Goal: Task Accomplishment & Management: Complete application form

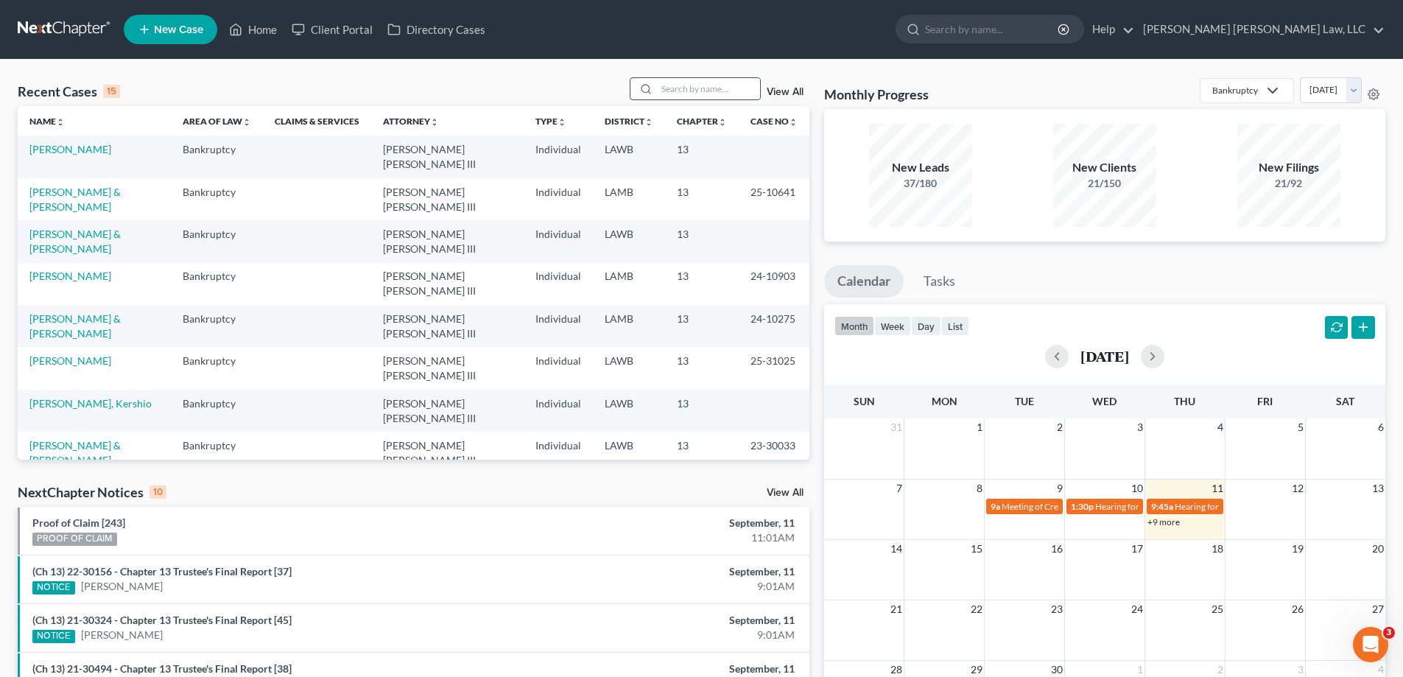
click at [671, 100] on div at bounding box center [695, 88] width 131 height 23
click at [669, 89] on input "search" at bounding box center [708, 88] width 103 height 21
type input "25-10684"
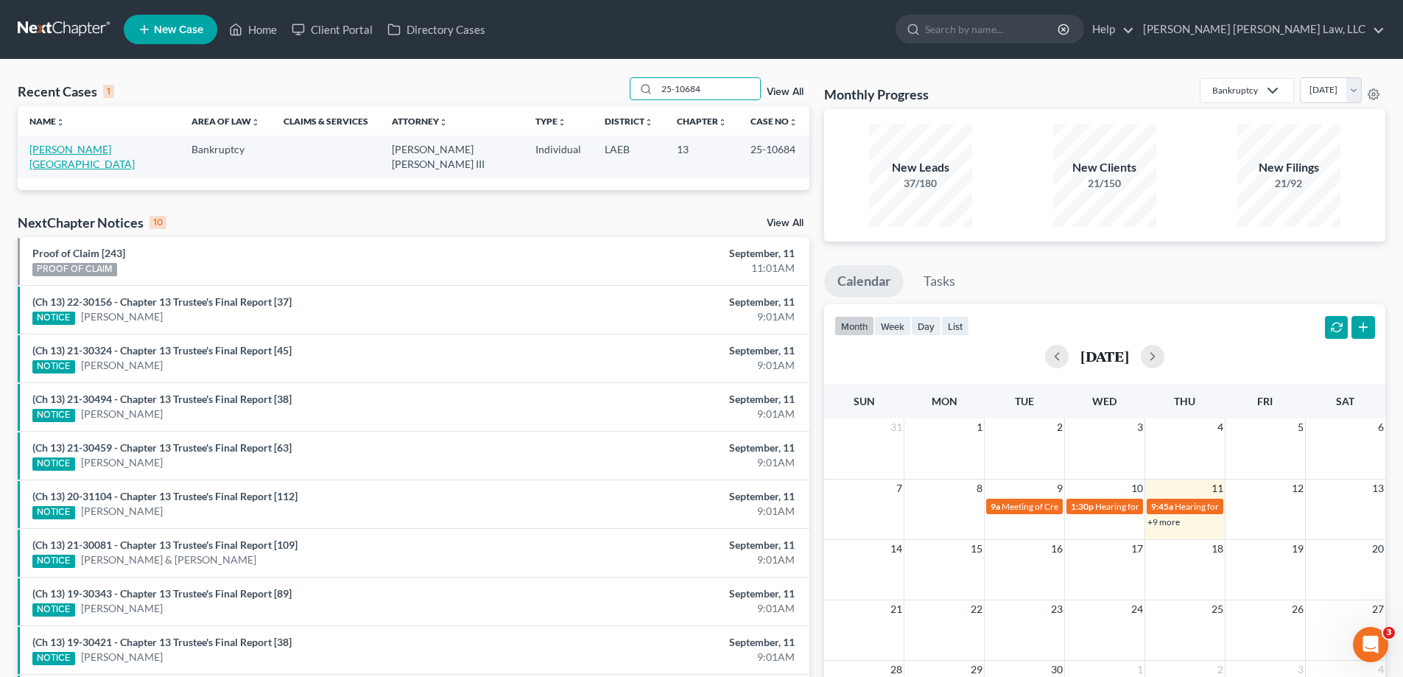
click at [68, 152] on link "[PERSON_NAME][GEOGRAPHIC_DATA]" at bounding box center [81, 156] width 105 height 27
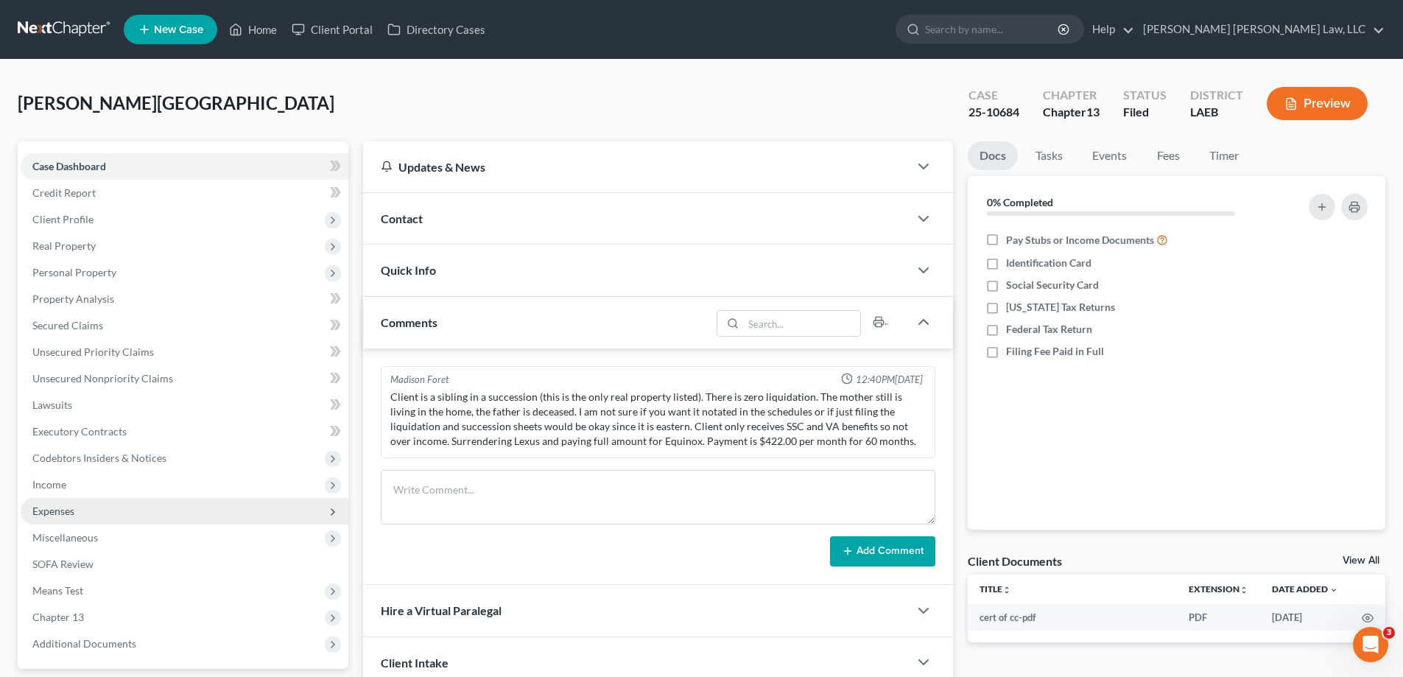
click at [95, 507] on span "Expenses" at bounding box center [185, 511] width 328 height 27
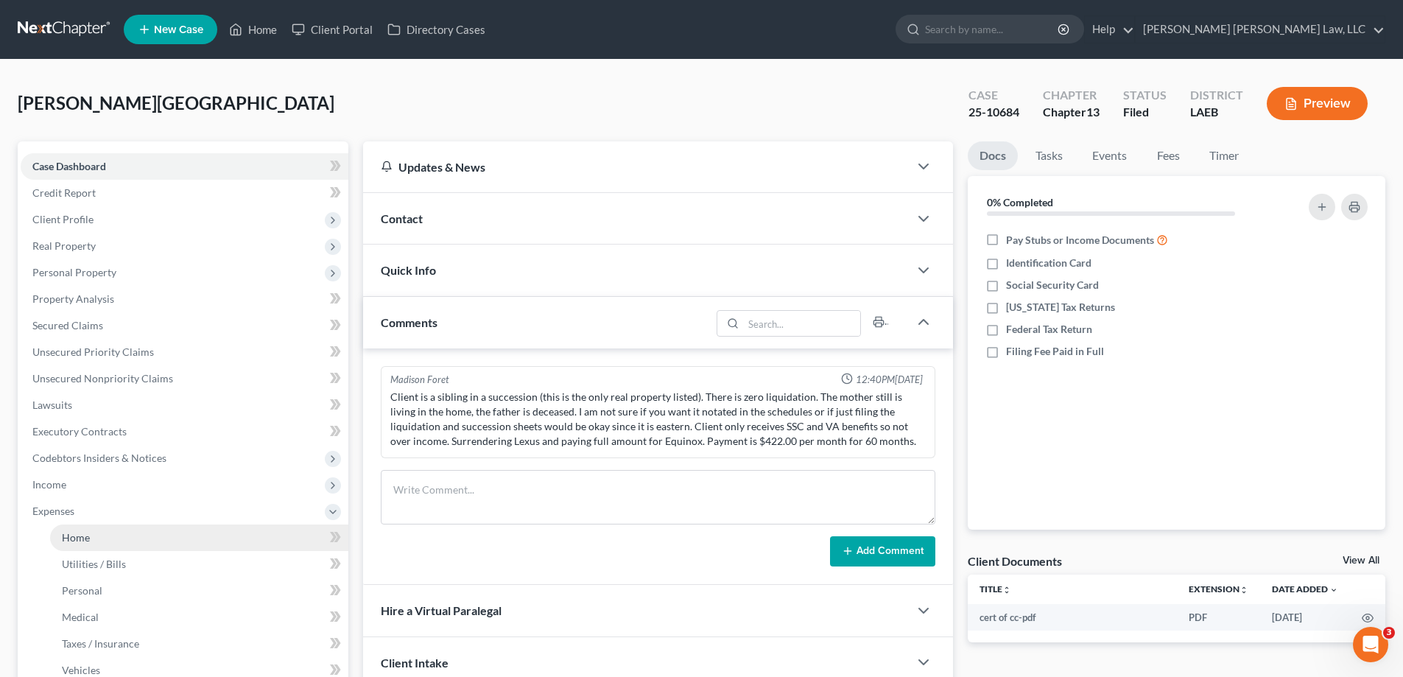
click at [99, 525] on link "Home" at bounding box center [199, 537] width 298 height 27
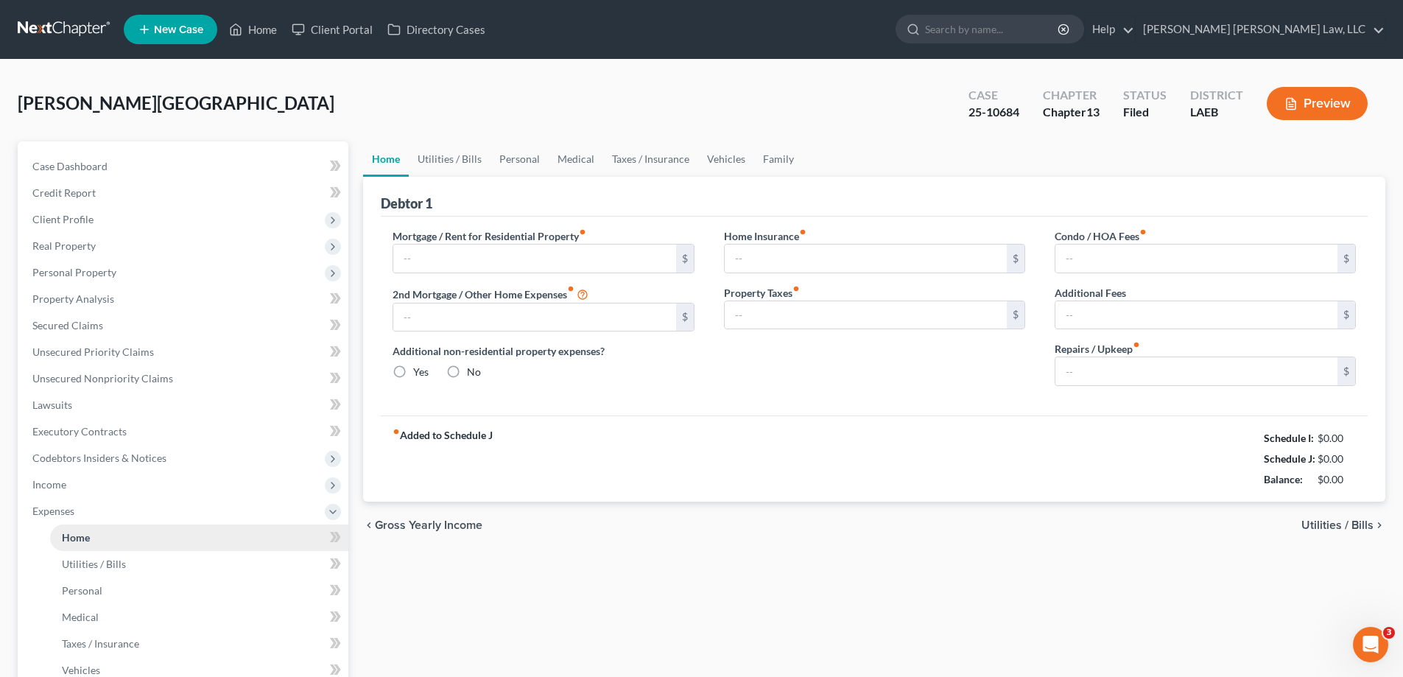
type input "688.00"
type input "0.00"
radio input "true"
type input "0.00"
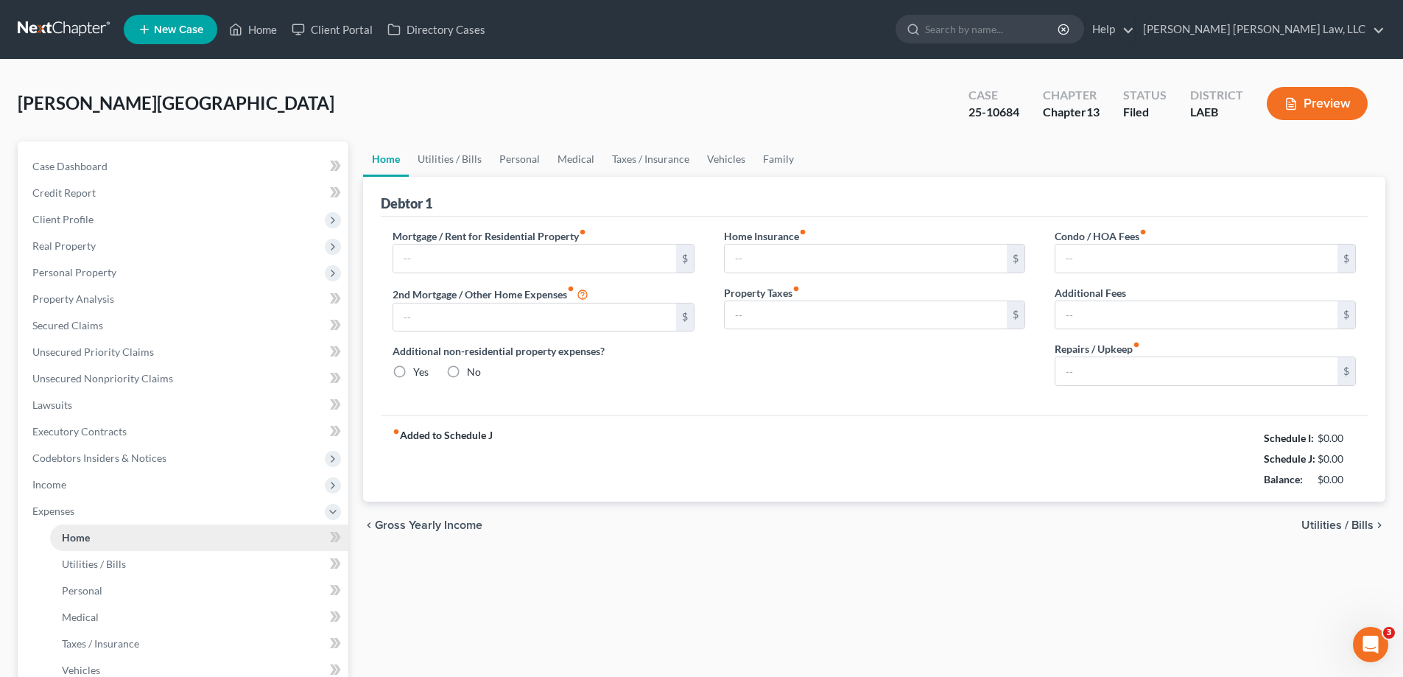
type input "0.00"
click at [446, 172] on link "Utilities / Bills" at bounding box center [450, 158] width 82 height 35
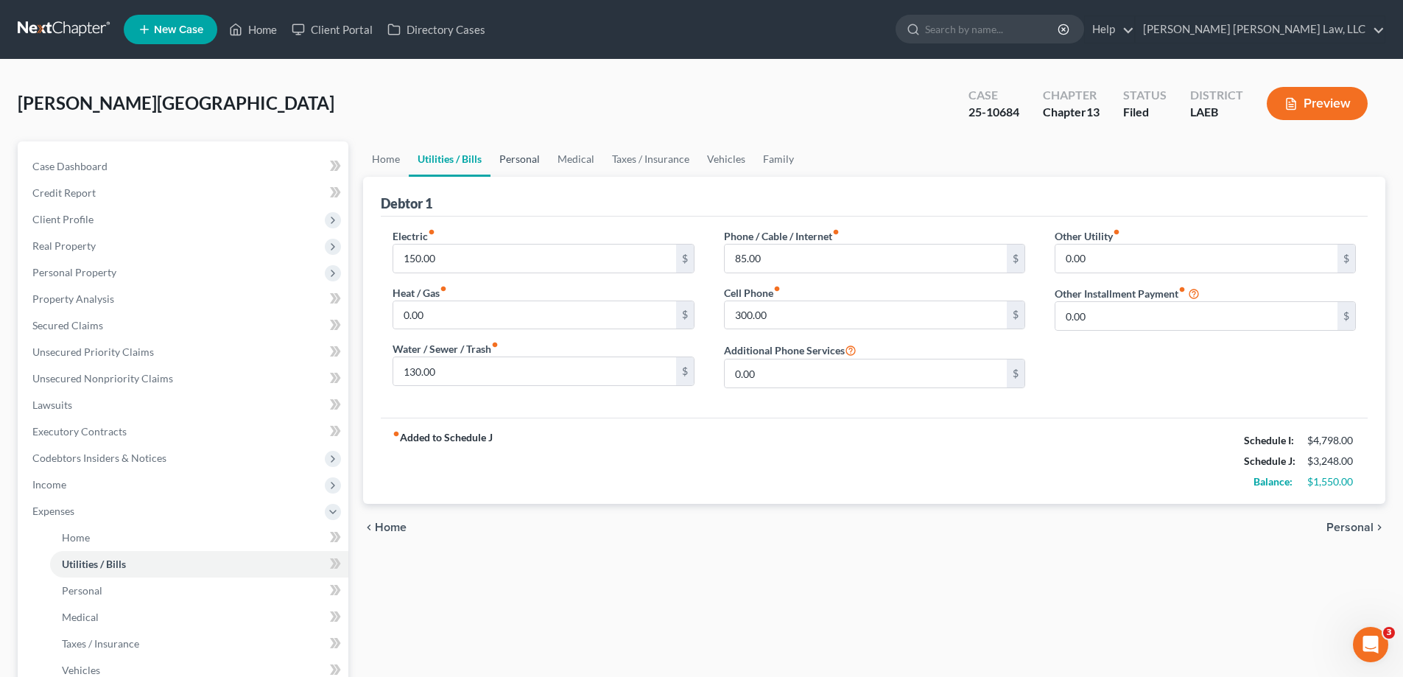
click at [538, 163] on link "Personal" at bounding box center [519, 158] width 58 height 35
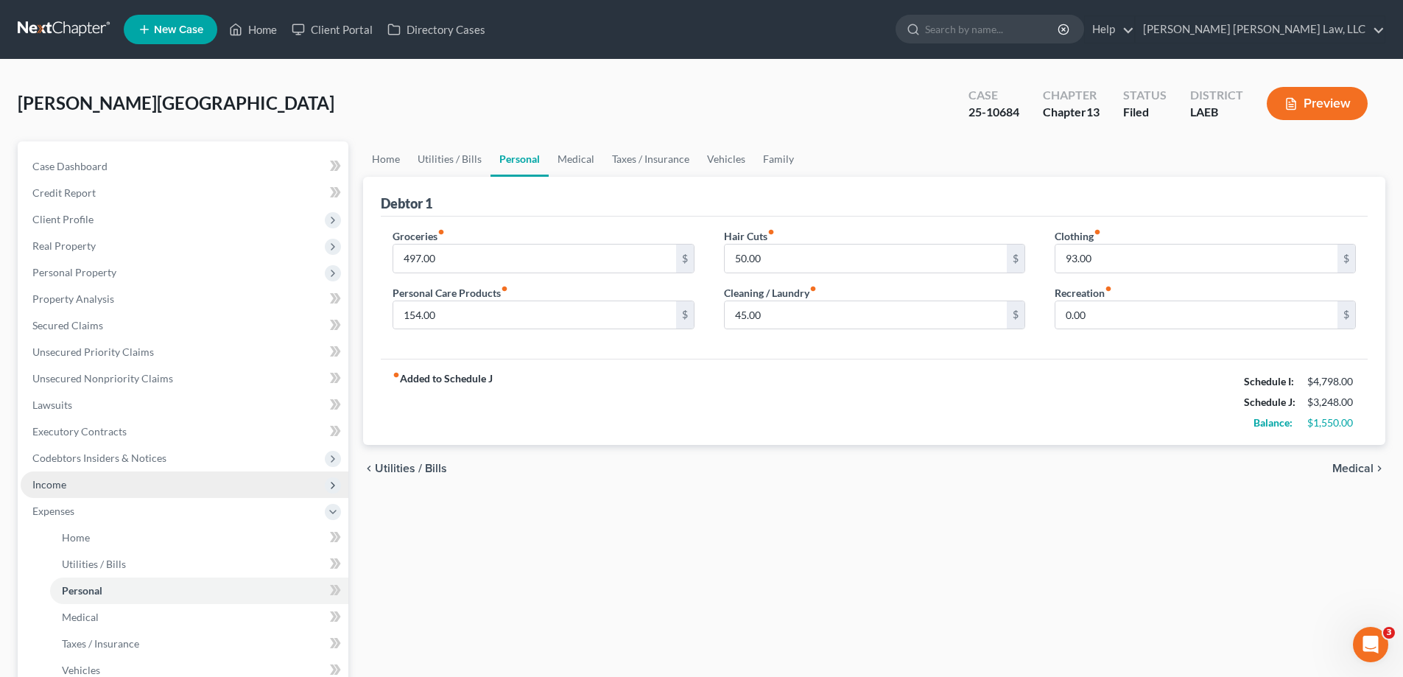
click at [74, 492] on span "Income" at bounding box center [185, 484] width 328 height 27
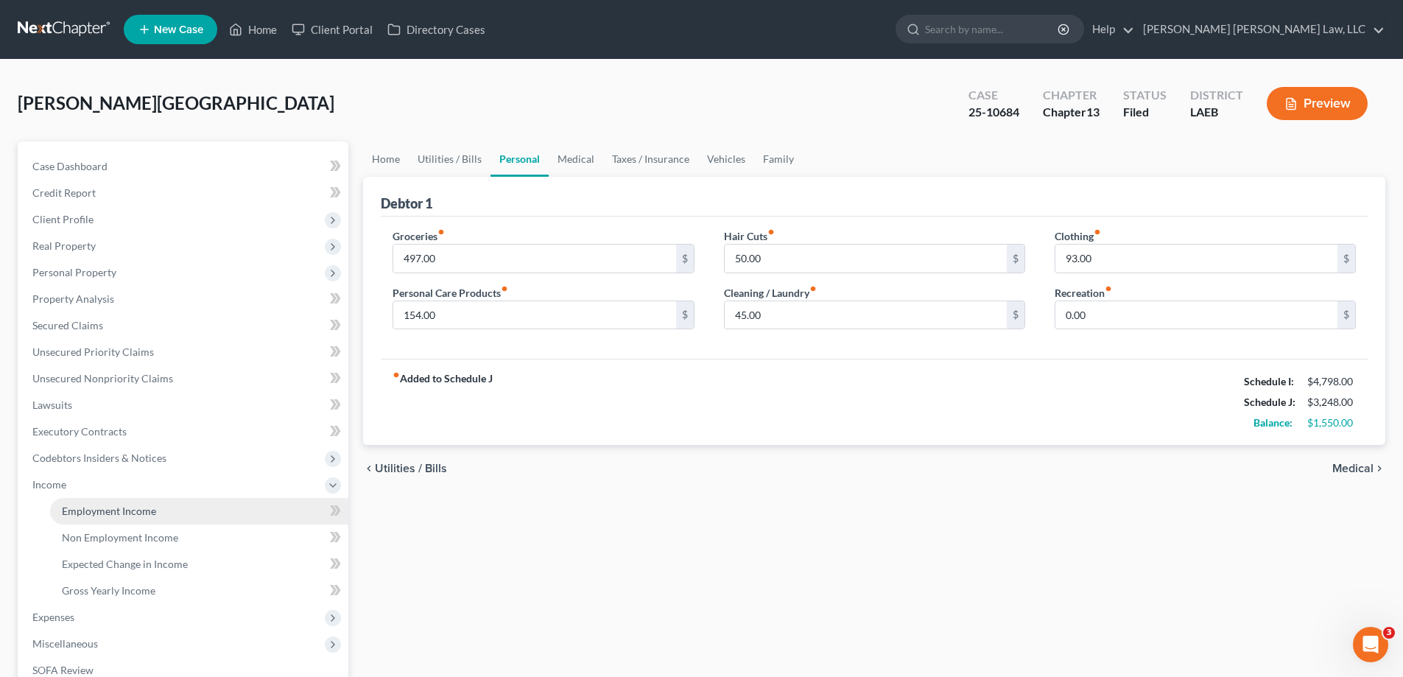
click at [108, 517] on link "Employment Income" at bounding box center [199, 511] width 298 height 27
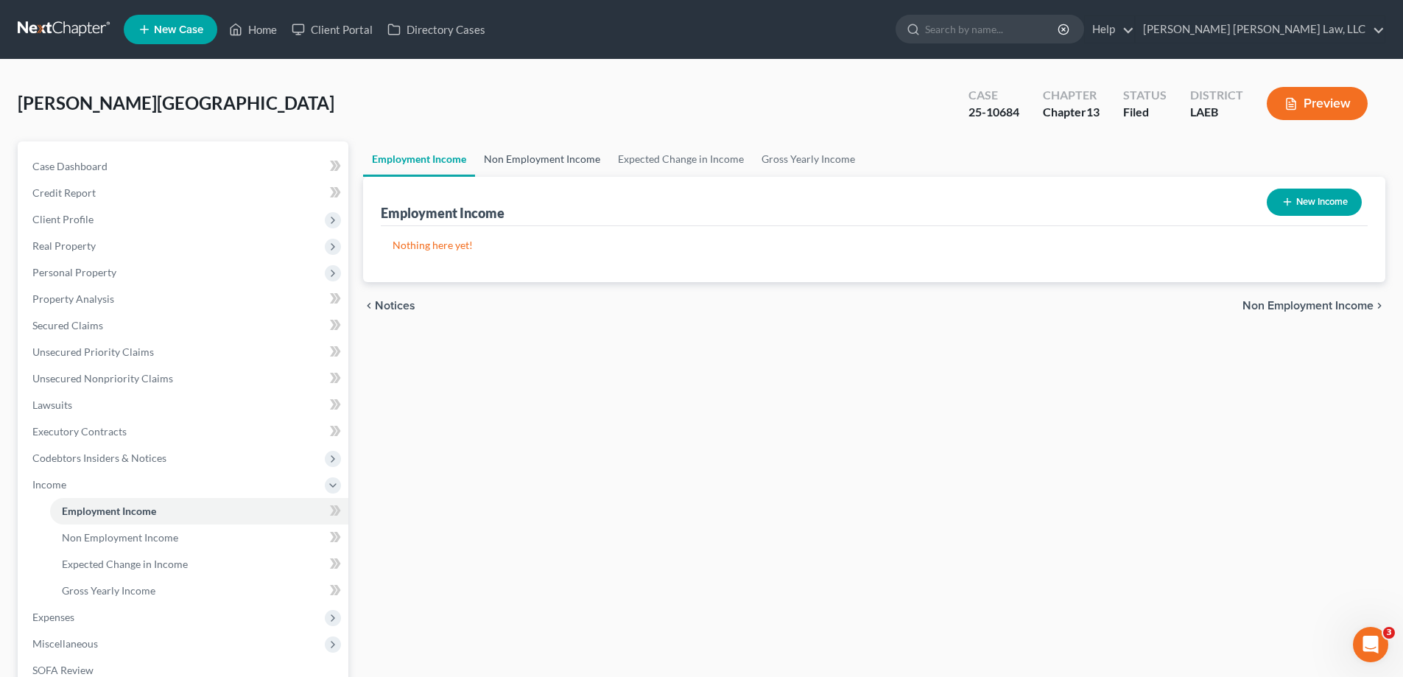
click at [584, 160] on link "Non Employment Income" at bounding box center [542, 158] width 134 height 35
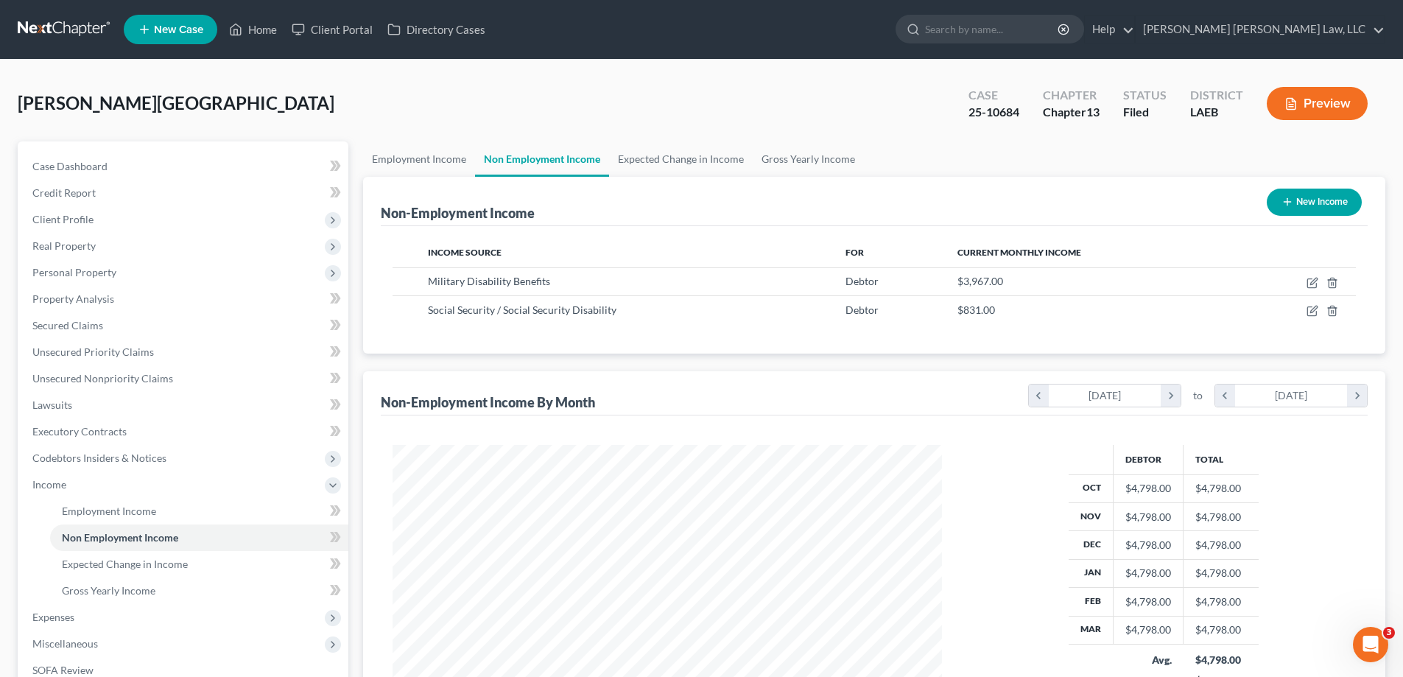
scroll to position [275, 579]
click at [140, 288] on link "Property Analysis" at bounding box center [185, 299] width 328 height 27
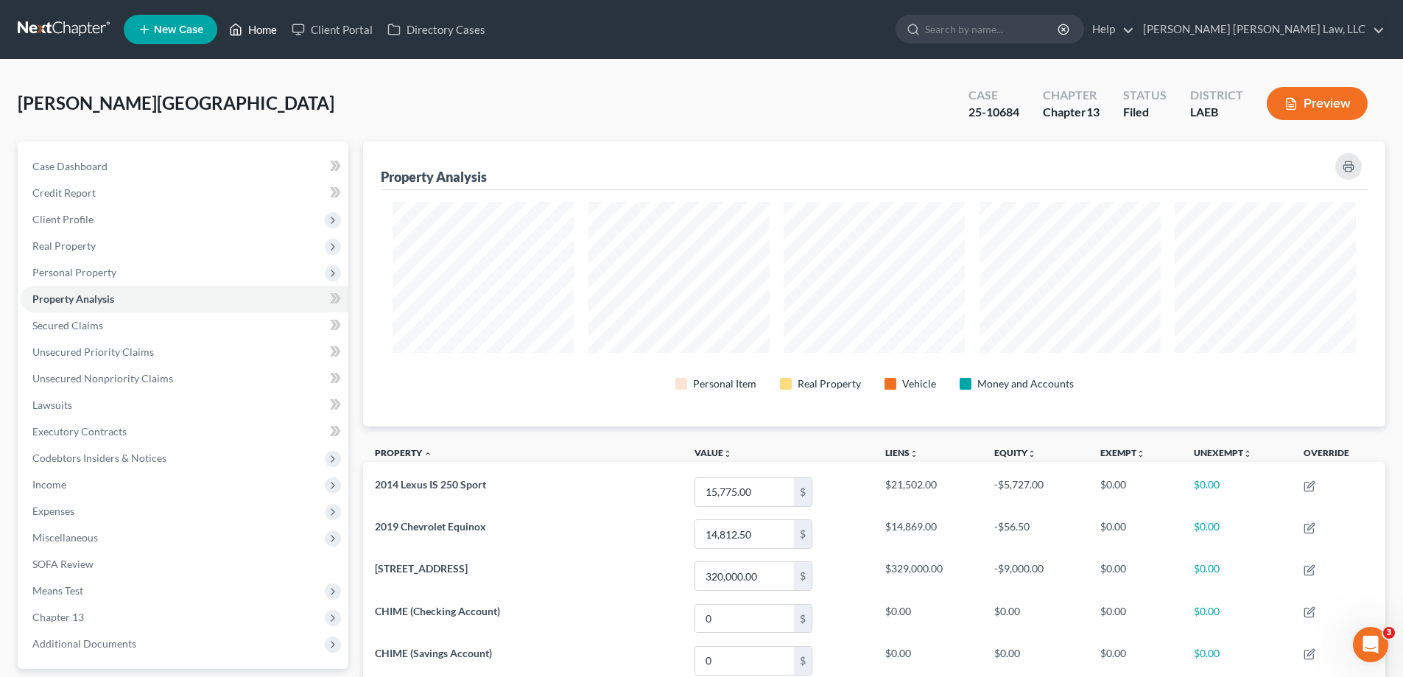
click at [271, 31] on link "Home" at bounding box center [253, 29] width 63 height 27
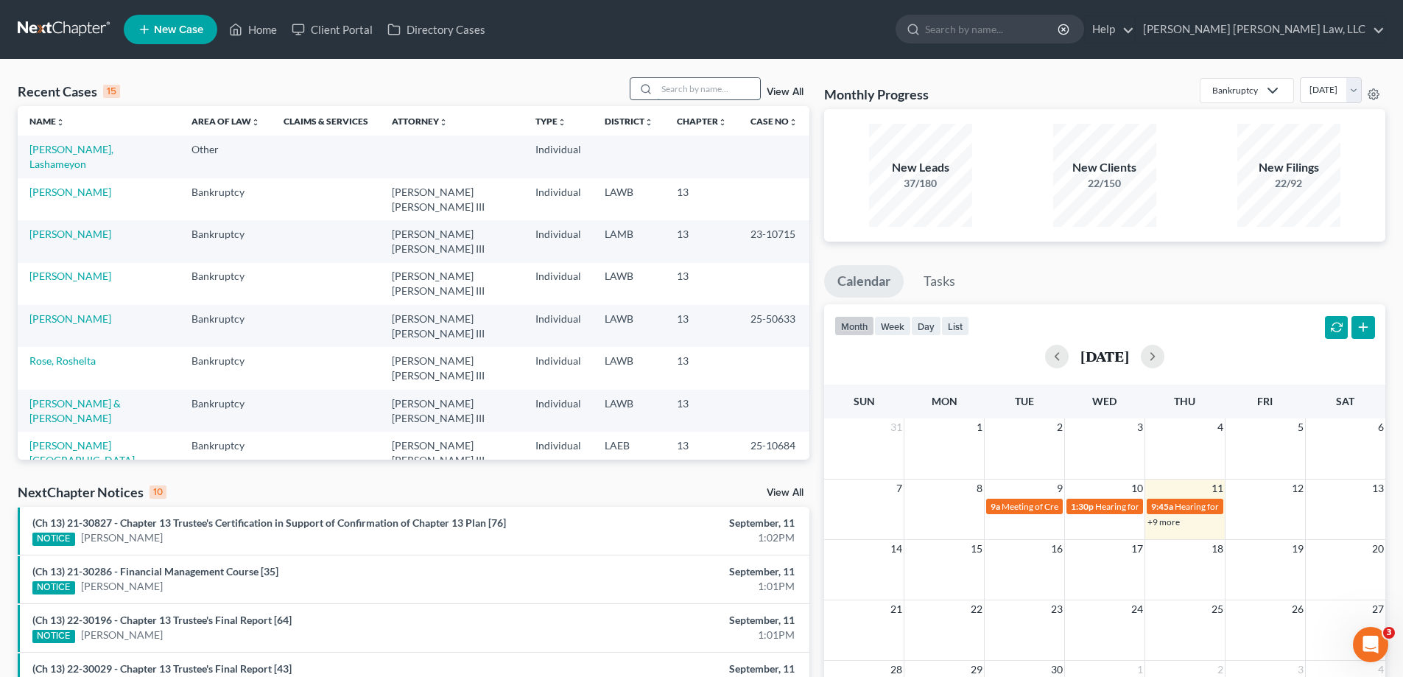
click at [662, 94] on input "search" at bounding box center [708, 88] width 103 height 21
type input "25-10992"
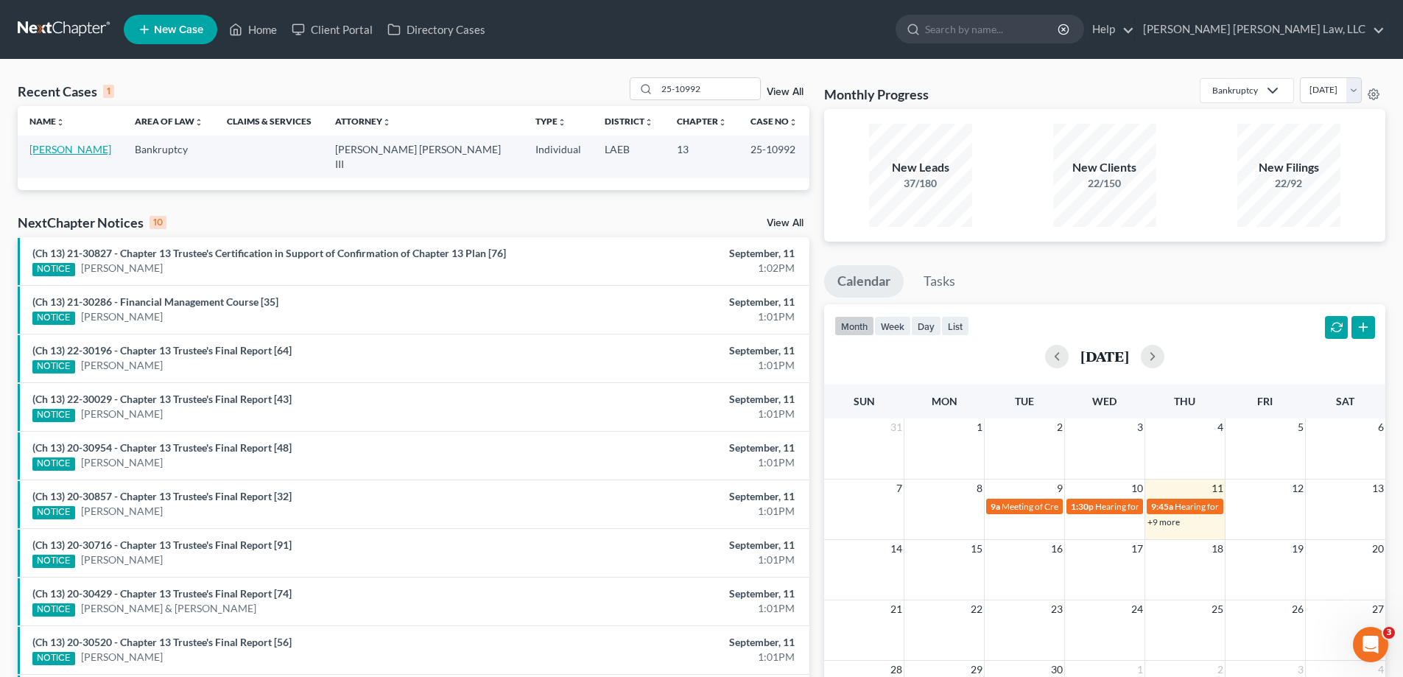
click at [100, 150] on link "[PERSON_NAME]" at bounding box center [70, 149] width 82 height 13
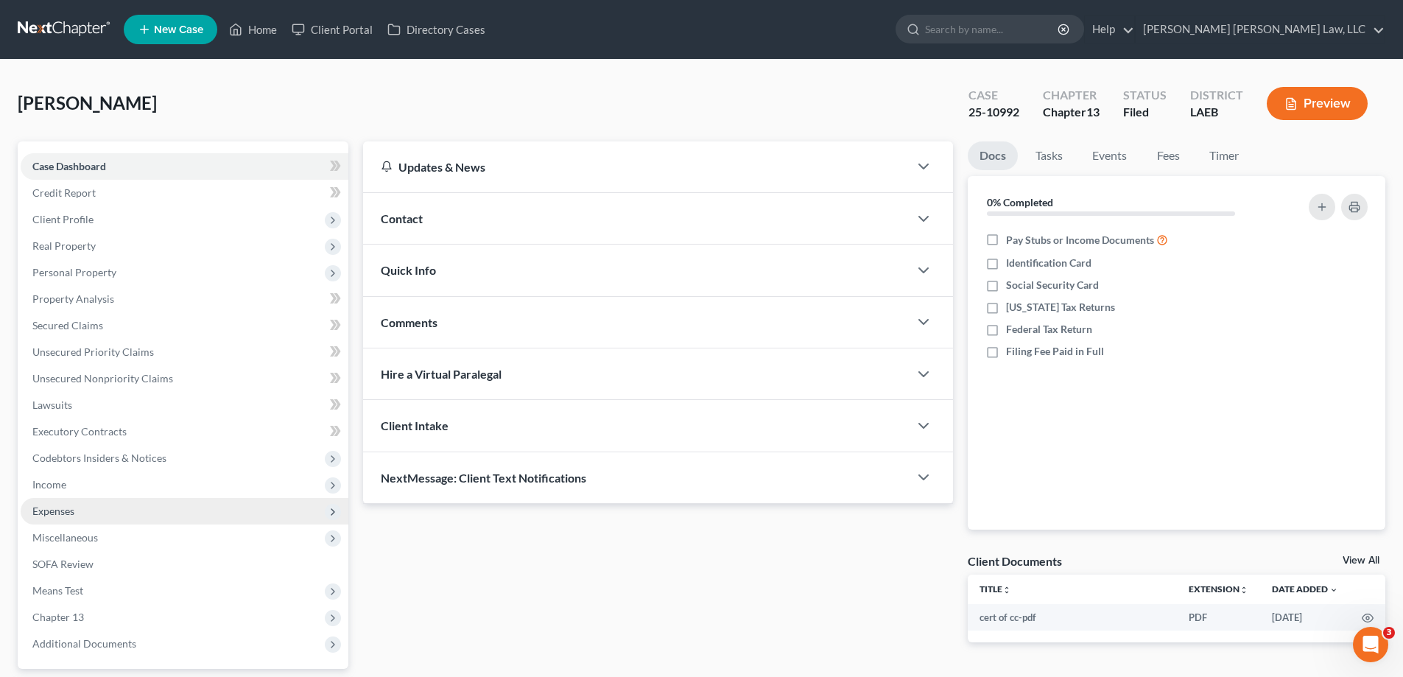
click at [81, 513] on span "Expenses" at bounding box center [185, 511] width 328 height 27
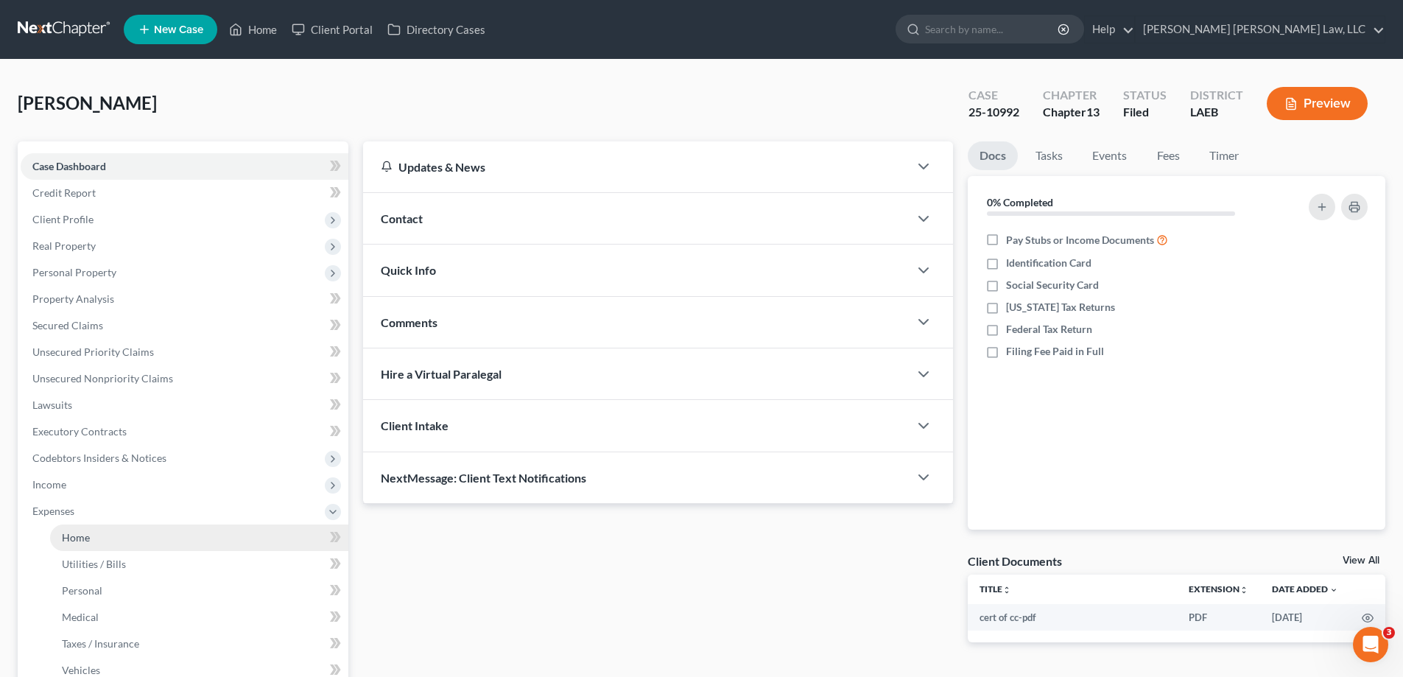
click at [77, 532] on span "Home" at bounding box center [76, 537] width 28 height 13
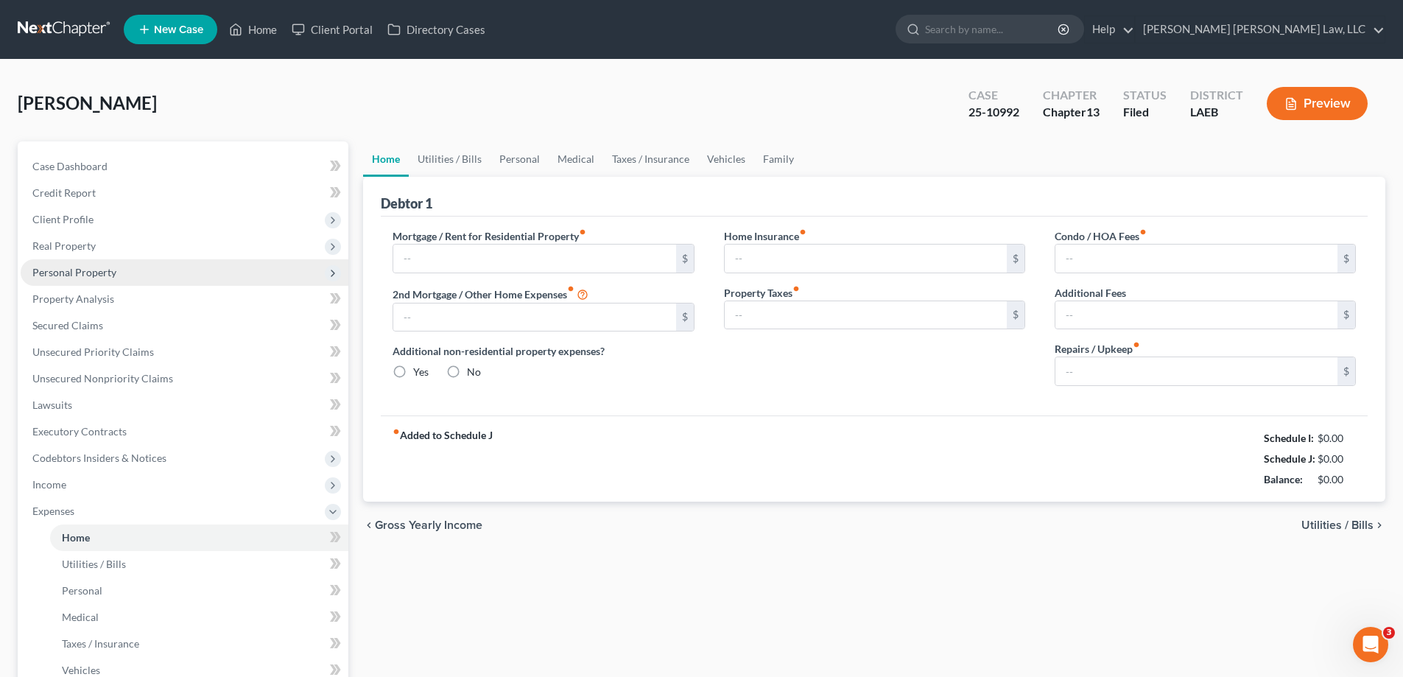
type input "126.00"
type input "0.00"
radio input "true"
type input "0.00"
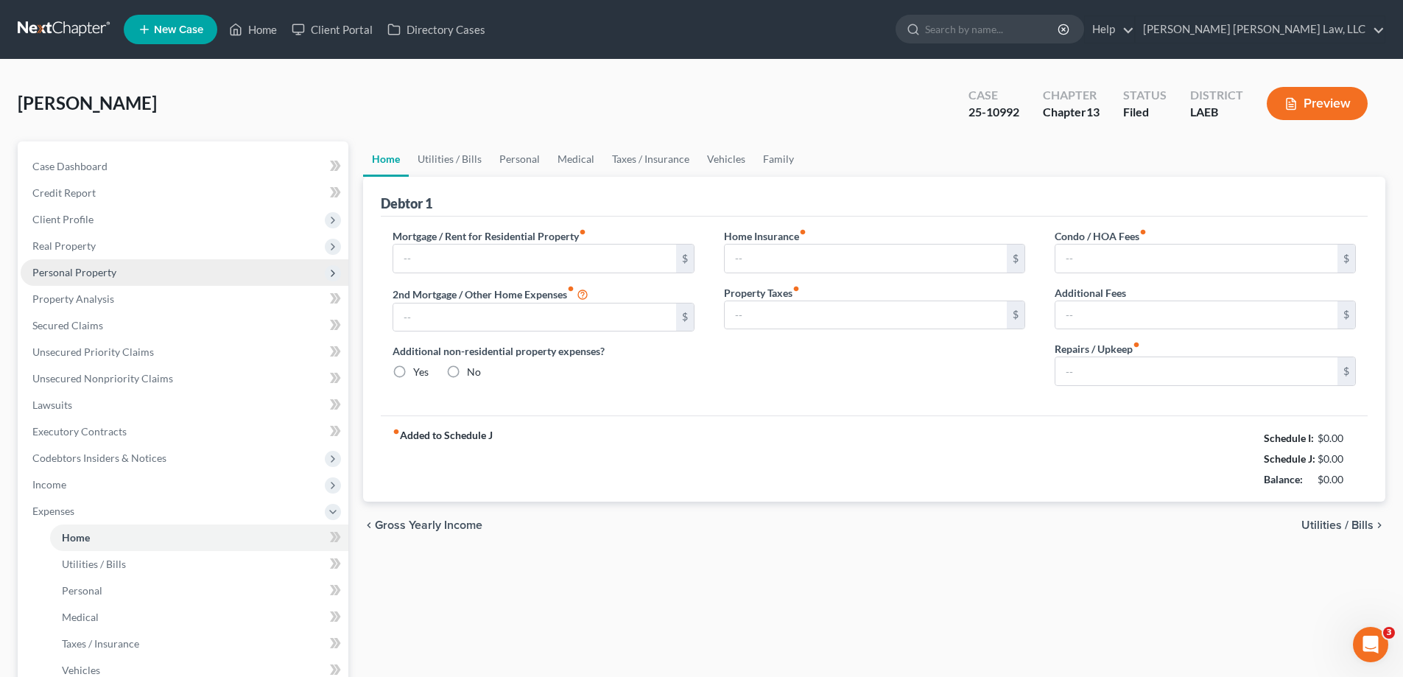
type input "0.00"
click at [459, 161] on link "Utilities / Bills" at bounding box center [450, 158] width 82 height 35
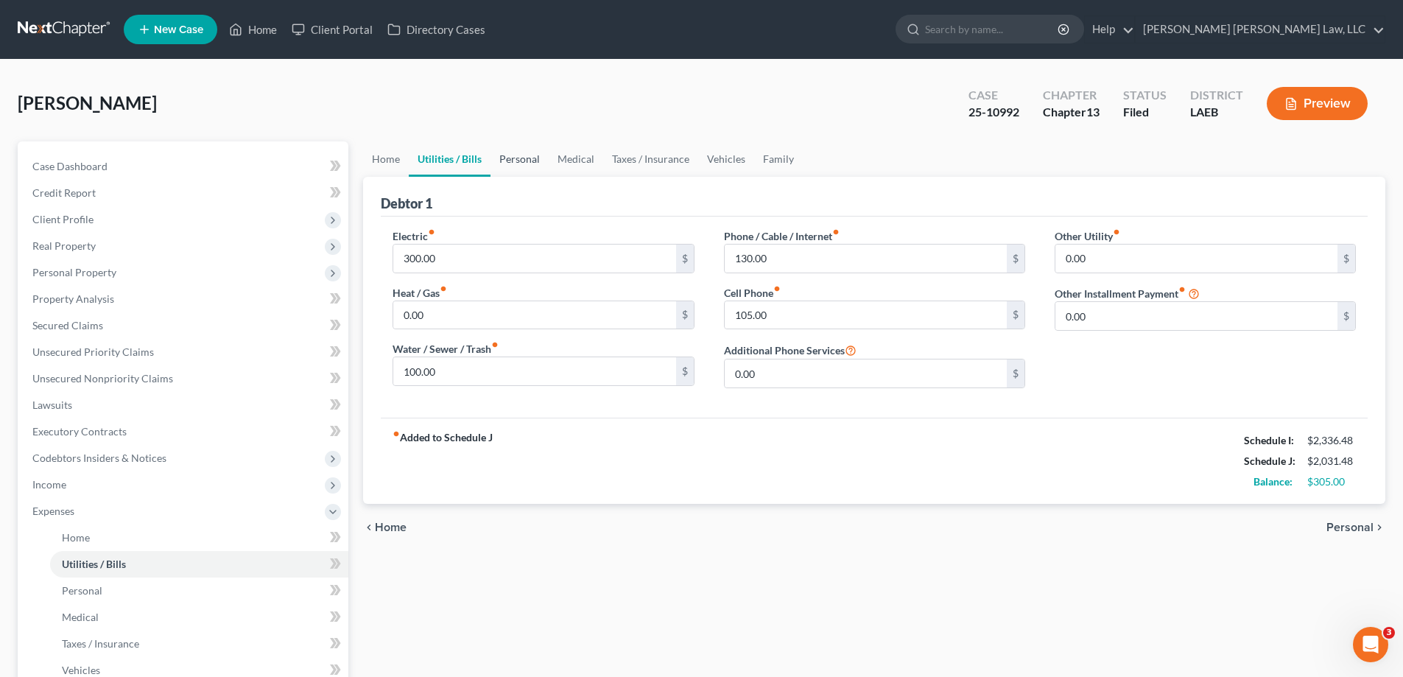
click at [512, 162] on link "Personal" at bounding box center [519, 158] width 58 height 35
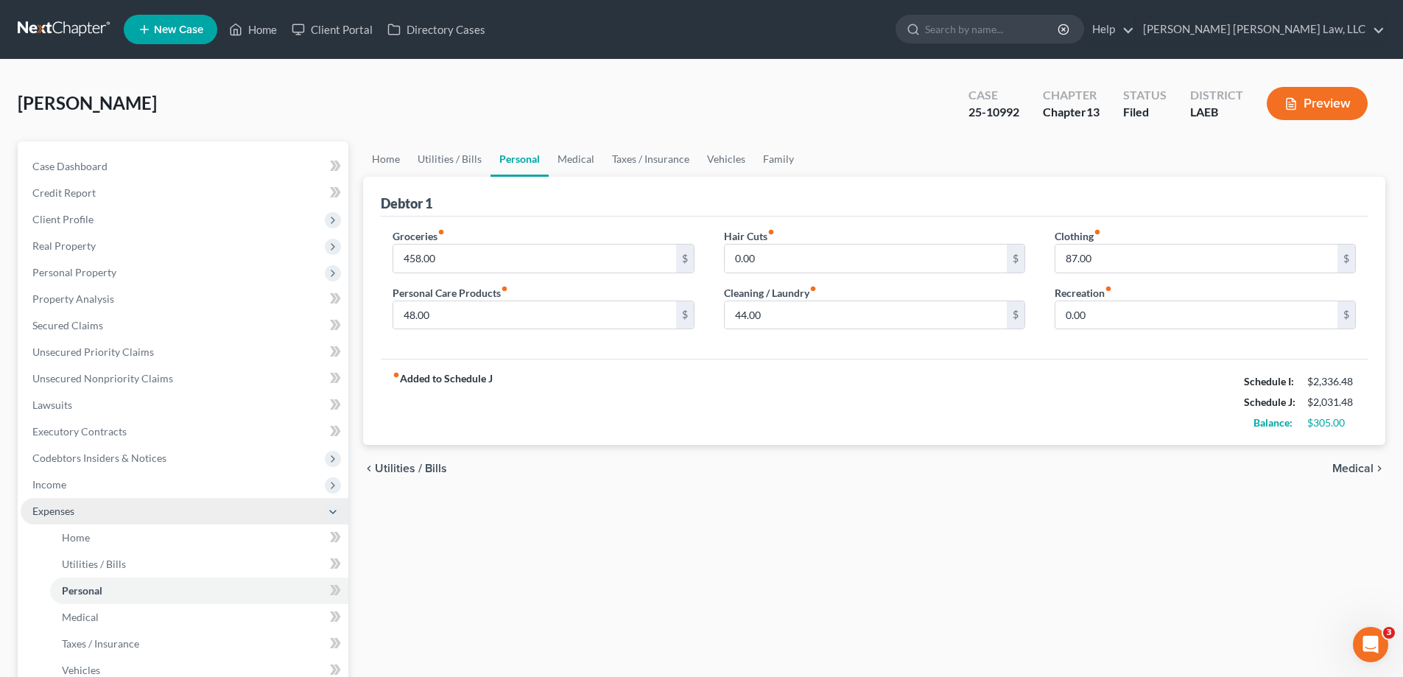
click at [125, 499] on span "Expenses" at bounding box center [185, 511] width 328 height 27
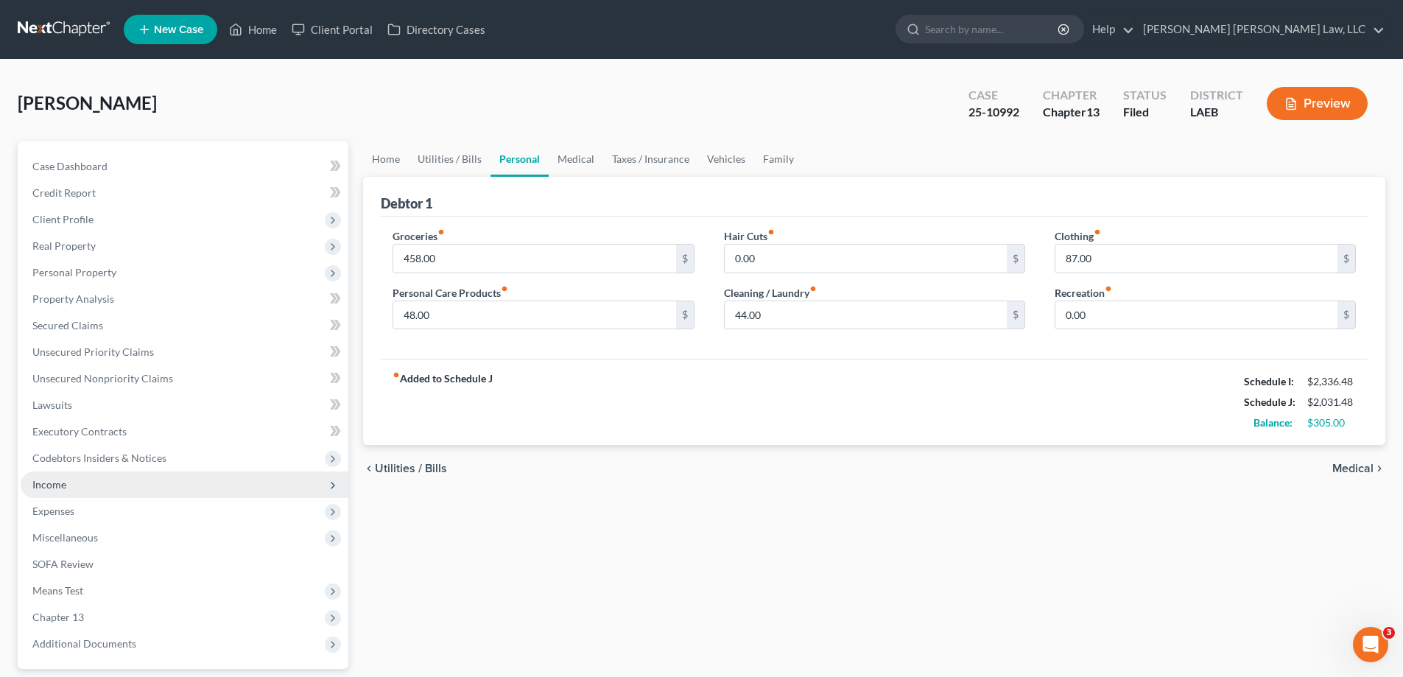
click at [125, 490] on span "Income" at bounding box center [185, 484] width 328 height 27
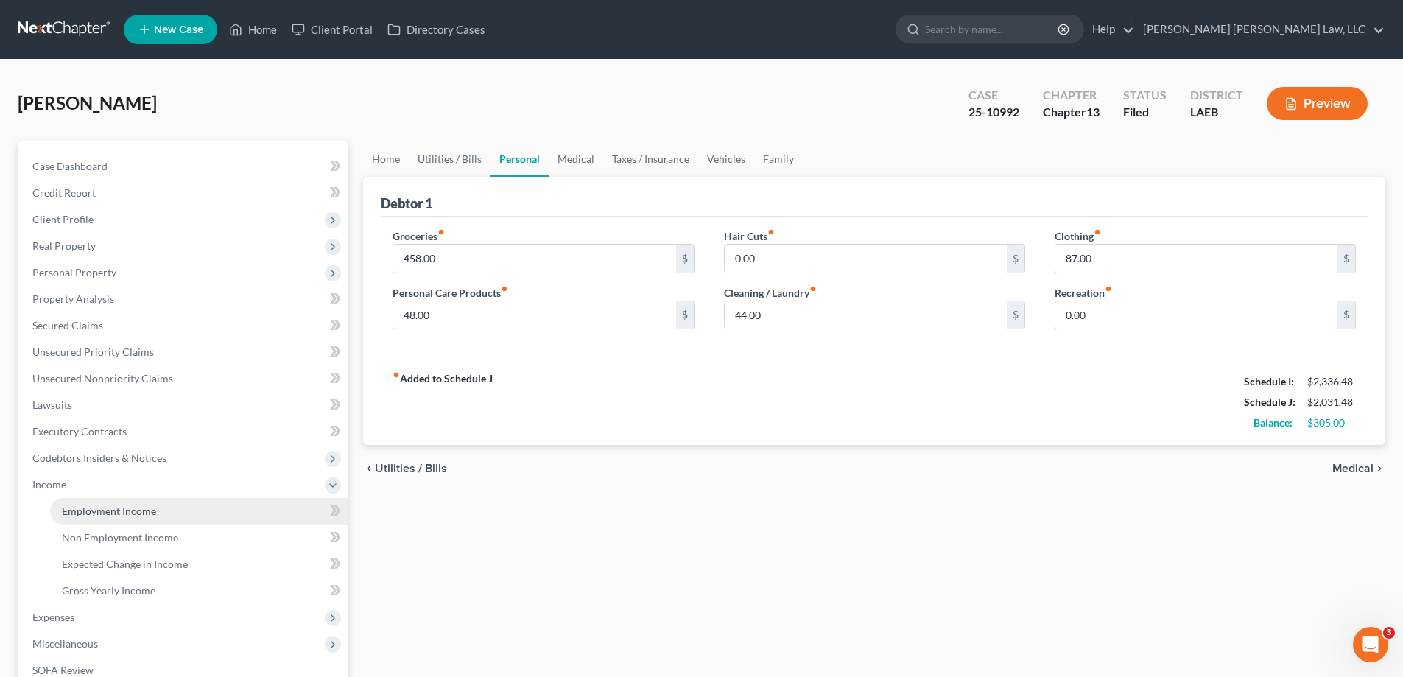
click at [136, 504] on span "Employment Income" at bounding box center [109, 510] width 94 height 13
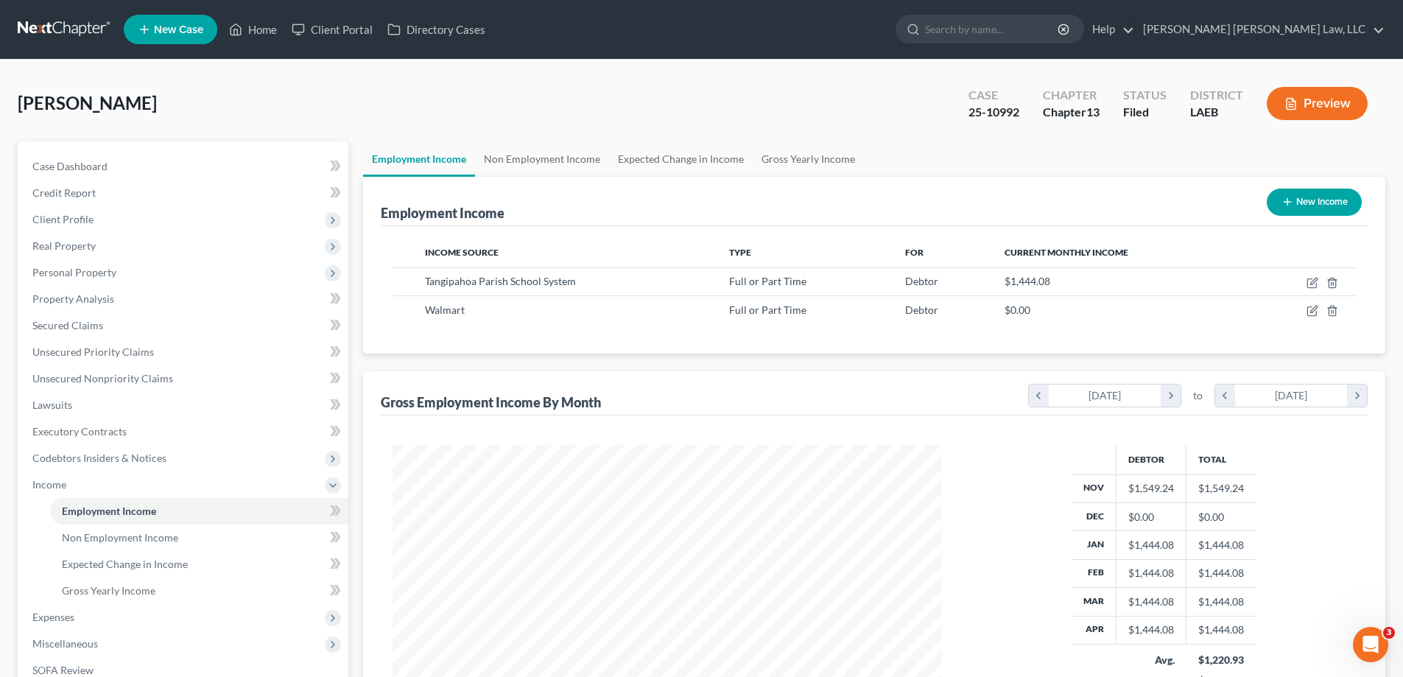
scroll to position [275, 579]
click at [547, 157] on link "Non Employment Income" at bounding box center [542, 158] width 134 height 35
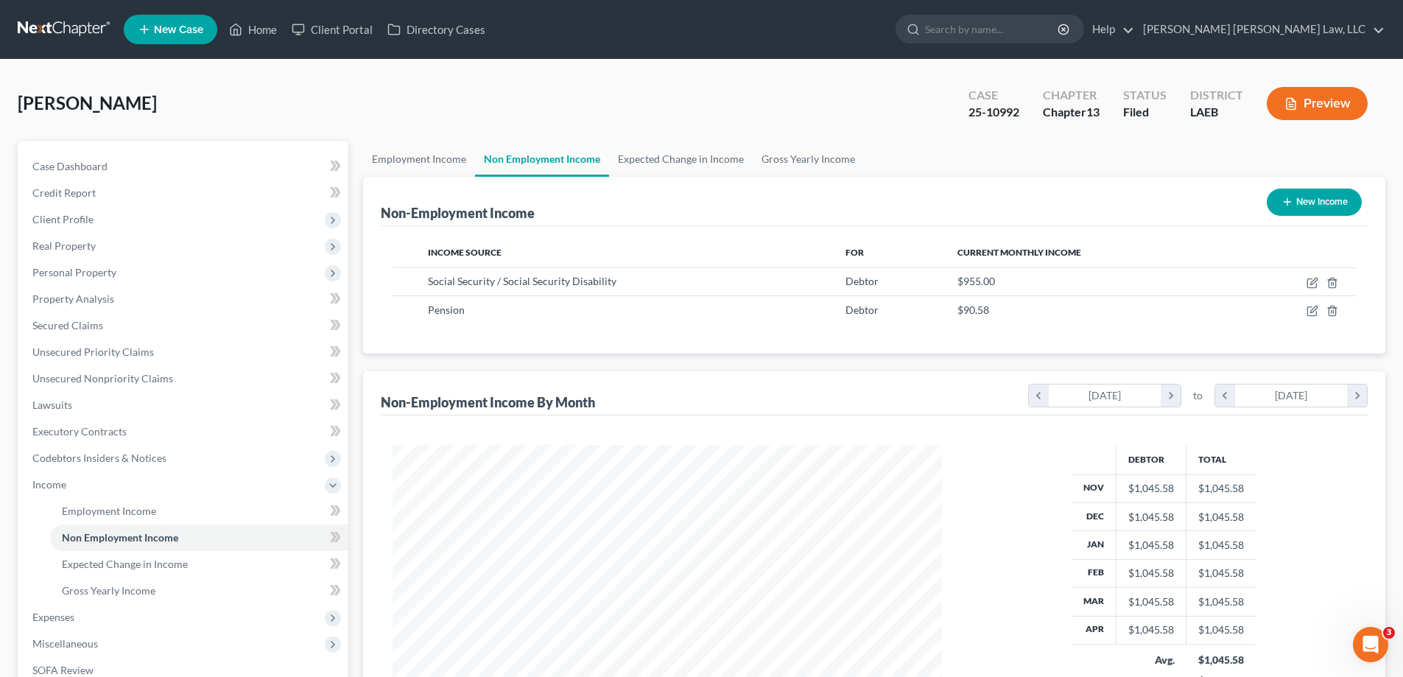
scroll to position [239, 0]
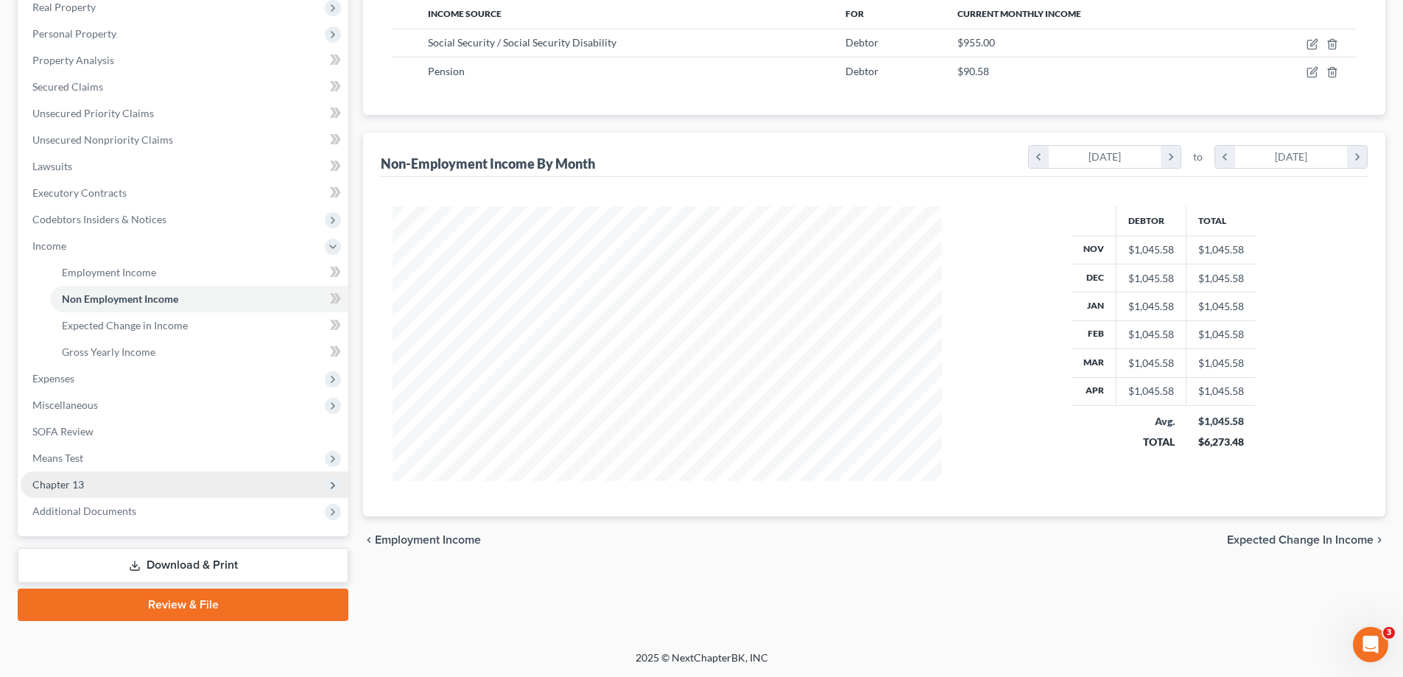
click at [62, 490] on span "Chapter 13" at bounding box center [185, 484] width 328 height 27
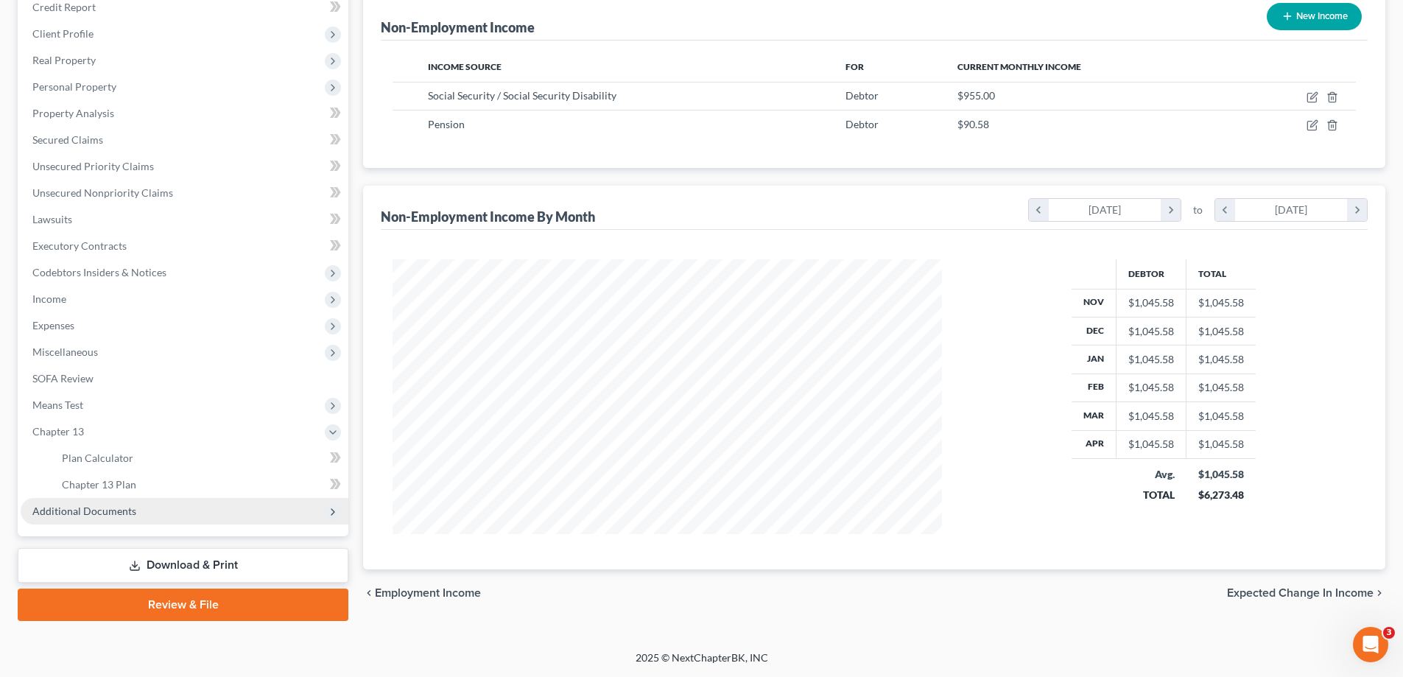
scroll to position [186, 0]
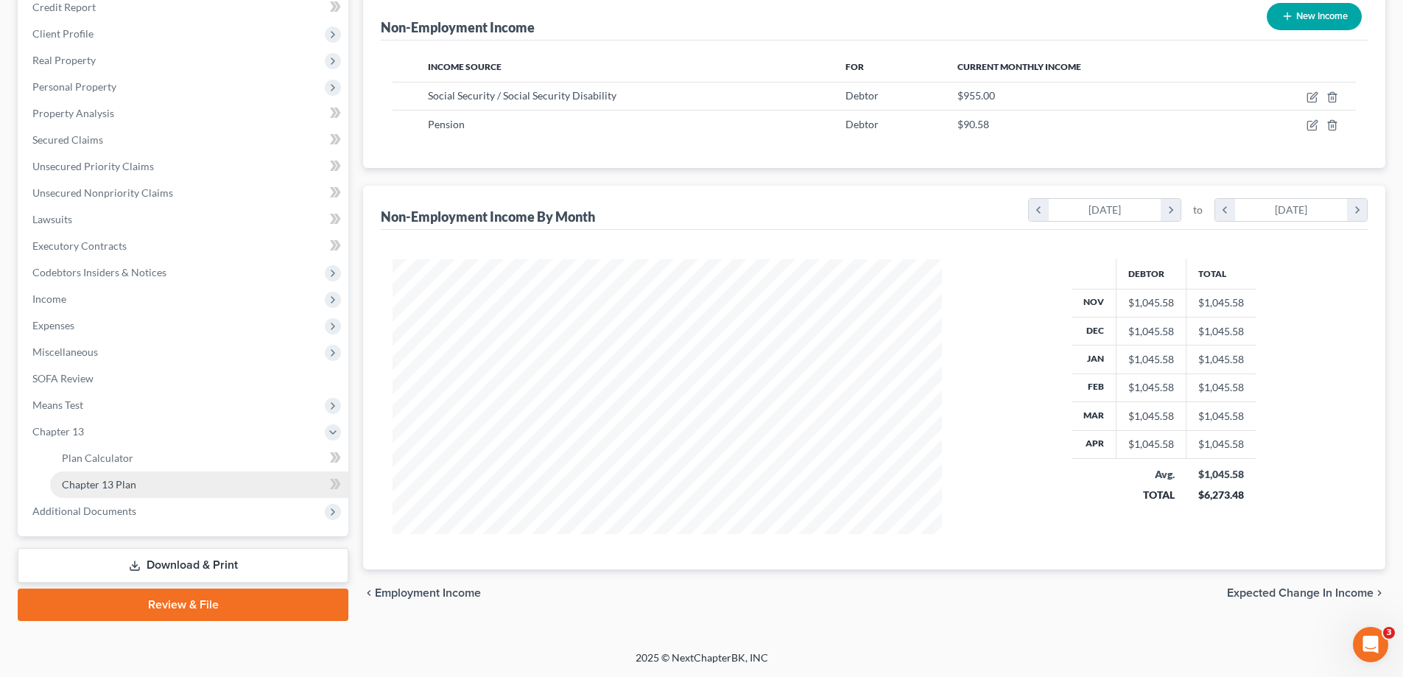
click at [130, 484] on span "Chapter 13 Plan" at bounding box center [99, 484] width 74 height 13
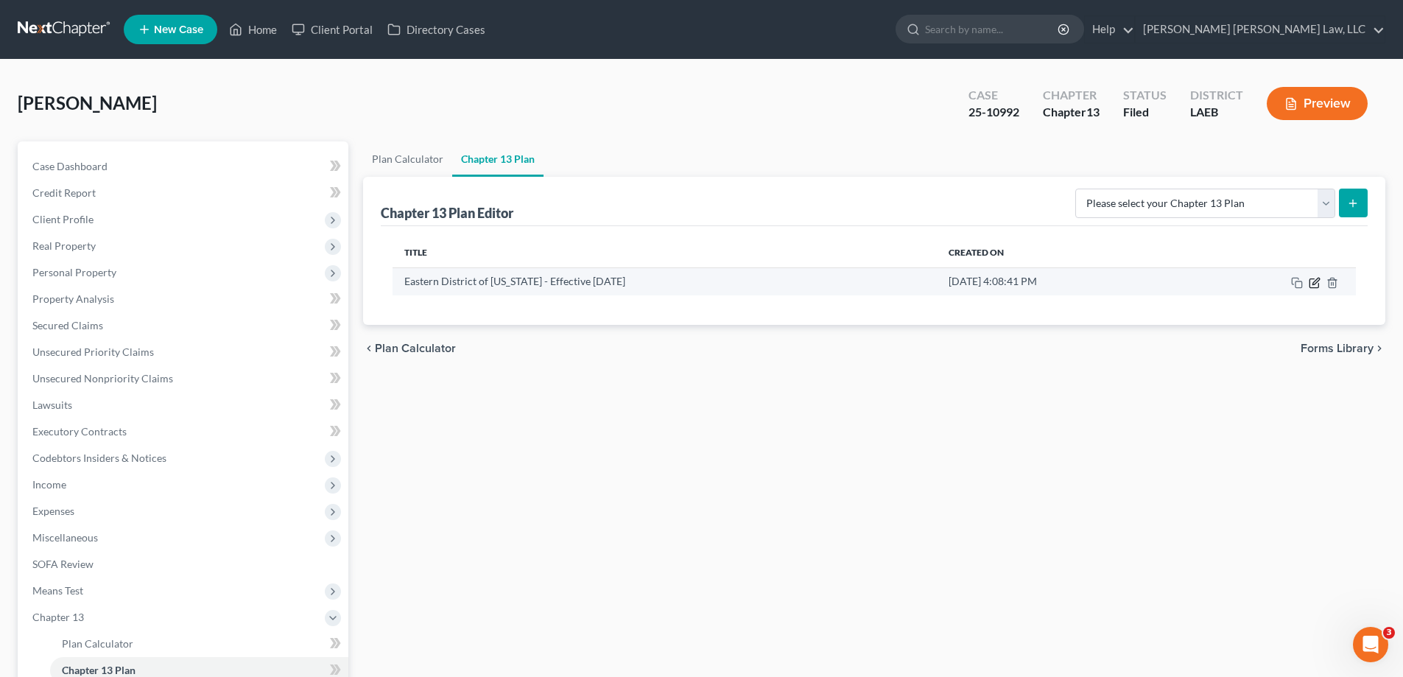
click at [1314, 284] on icon "button" at bounding box center [1315, 281] width 7 height 7
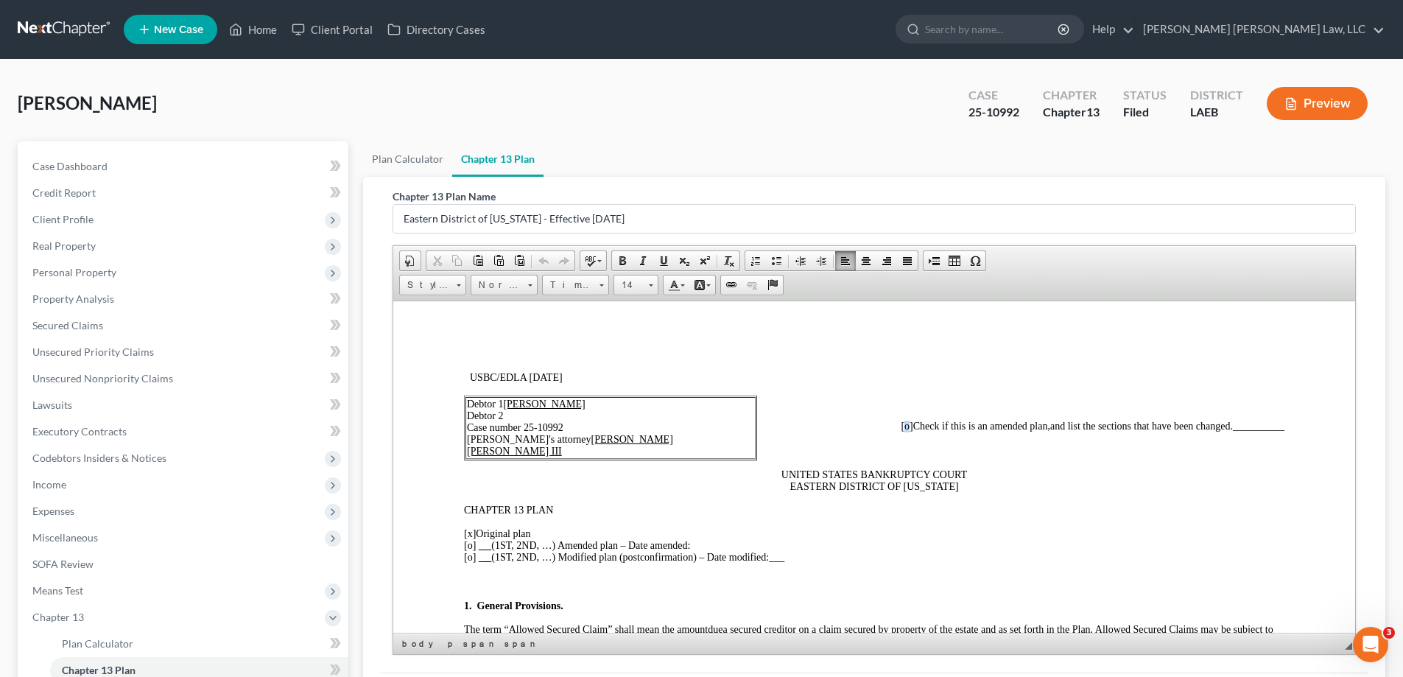
click at [901, 426] on span "[o]" at bounding box center [907, 425] width 12 height 11
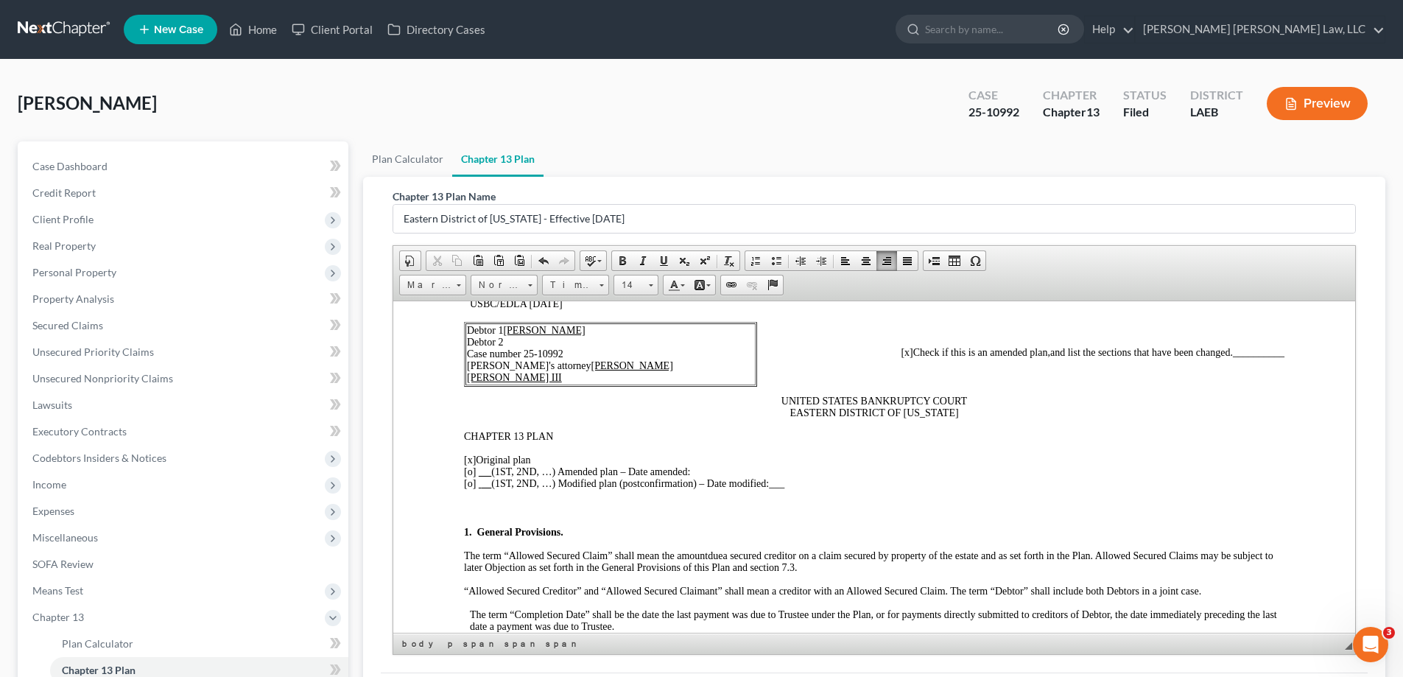
scroll to position [147, 0]
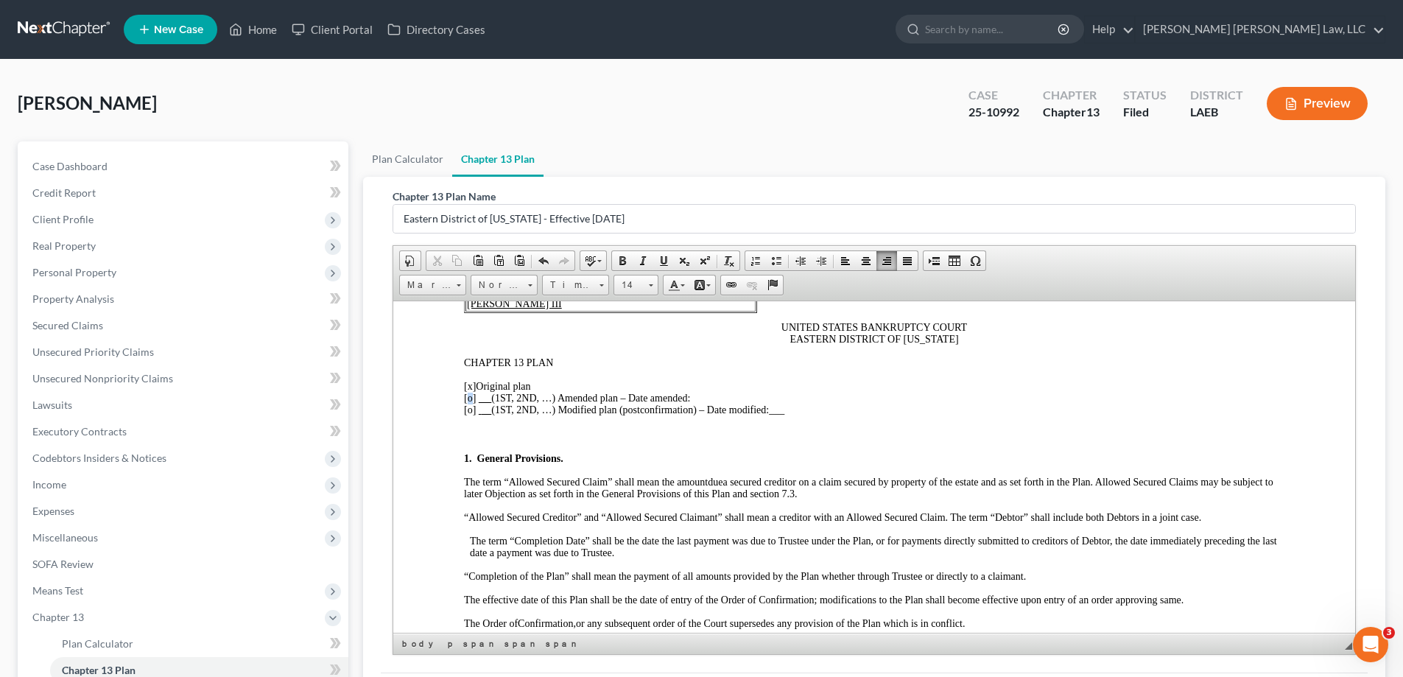
click at [471, 401] on span "[o]" at bounding box center [470, 397] width 12 height 11
click at [469, 392] on span "[x]" at bounding box center [470, 397] width 12 height 11
drag, startPoint x: 479, startPoint y: 400, endPoint x: 561, endPoint y: 398, distance: 82.5
click at [561, 398] on span "[x] (1ST, 2ND, …) Amended plan – Date amended:" at bounding box center [577, 397] width 226 height 11
click at [633, 401] on p "[o] Original plan [x] 1st Amended plan – Date amended: [o] (1ST, 2ND, …) Modifi…" at bounding box center [874, 397] width 820 height 35
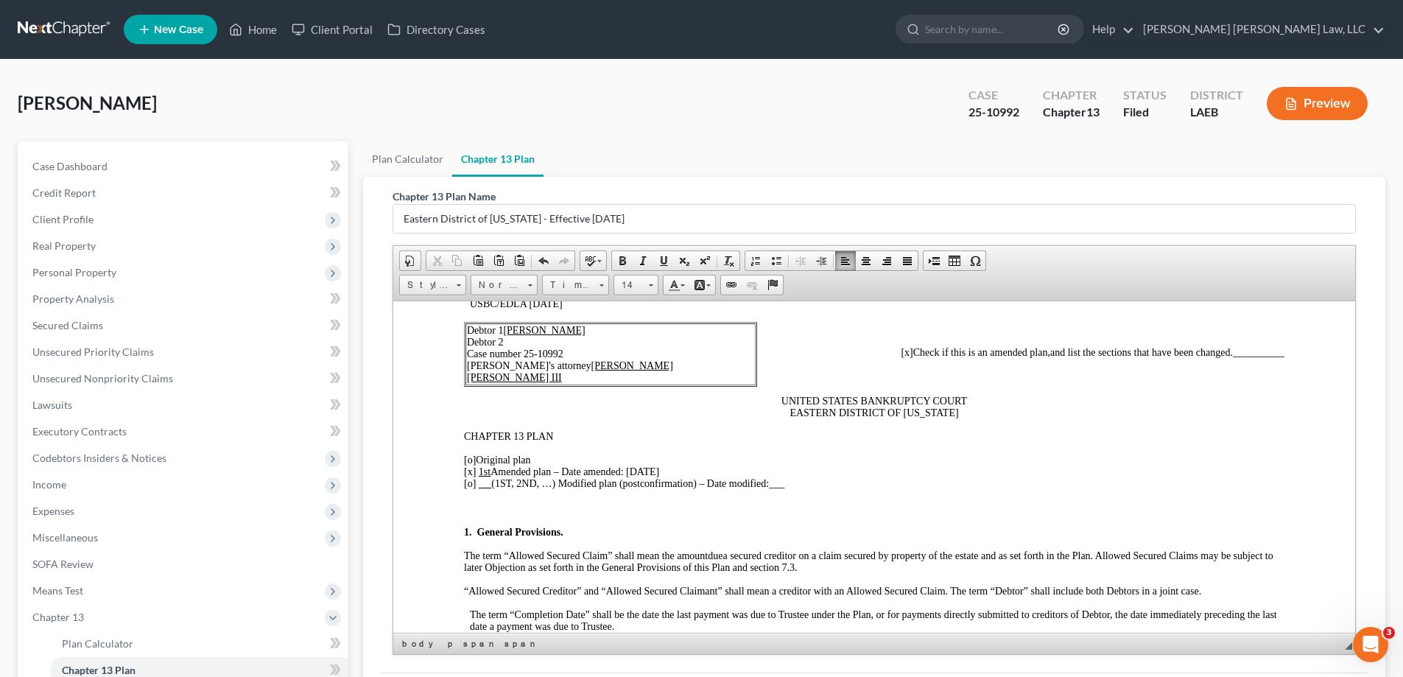
scroll to position [0, 0]
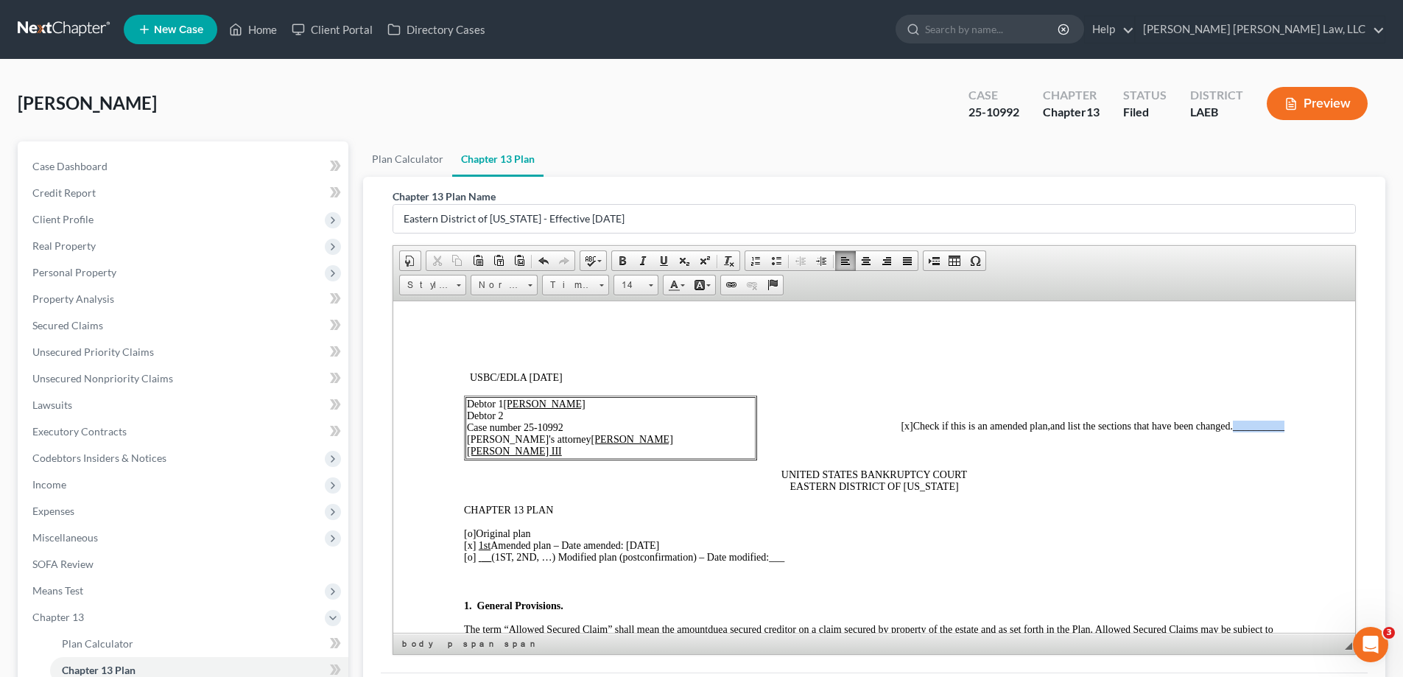
drag, startPoint x: 1220, startPoint y: 426, endPoint x: 1272, endPoint y: 420, distance: 52.6
click at [1272, 420] on span "and list the sections that have been changed. __________" at bounding box center [1167, 425] width 234 height 11
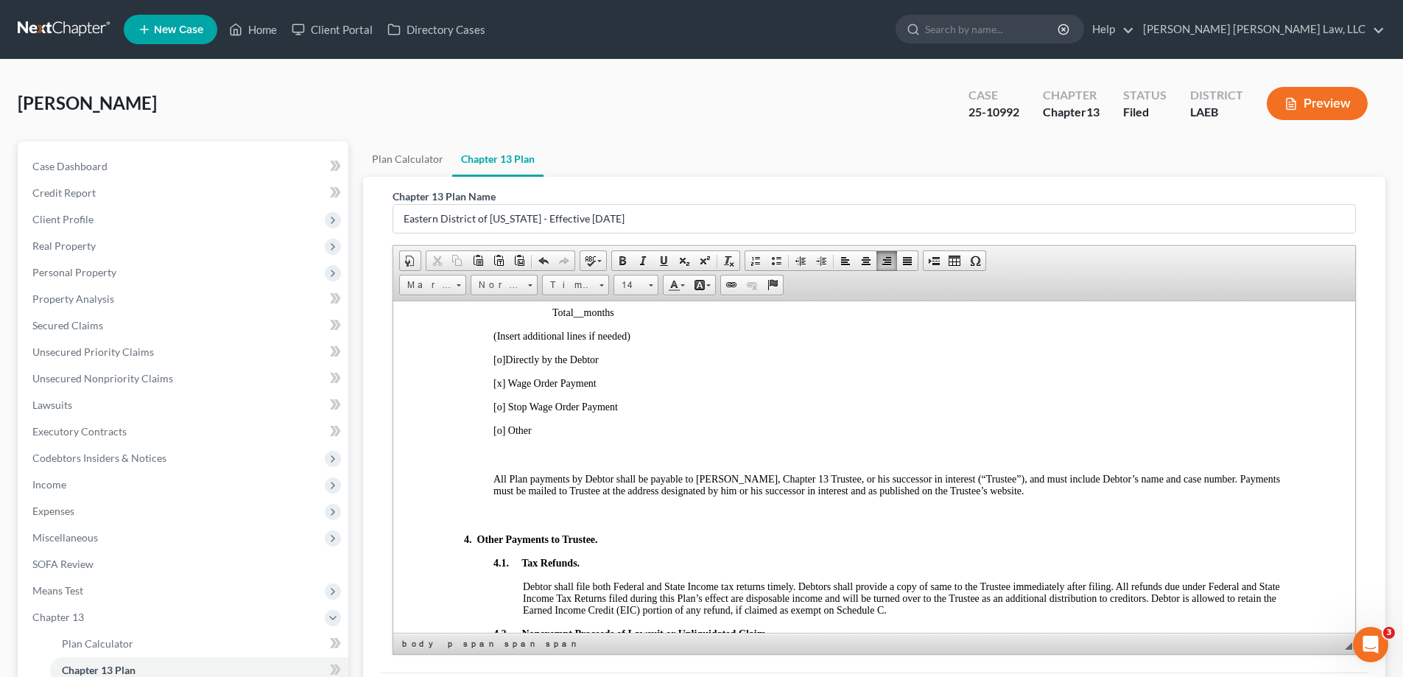
scroll to position [663, 0]
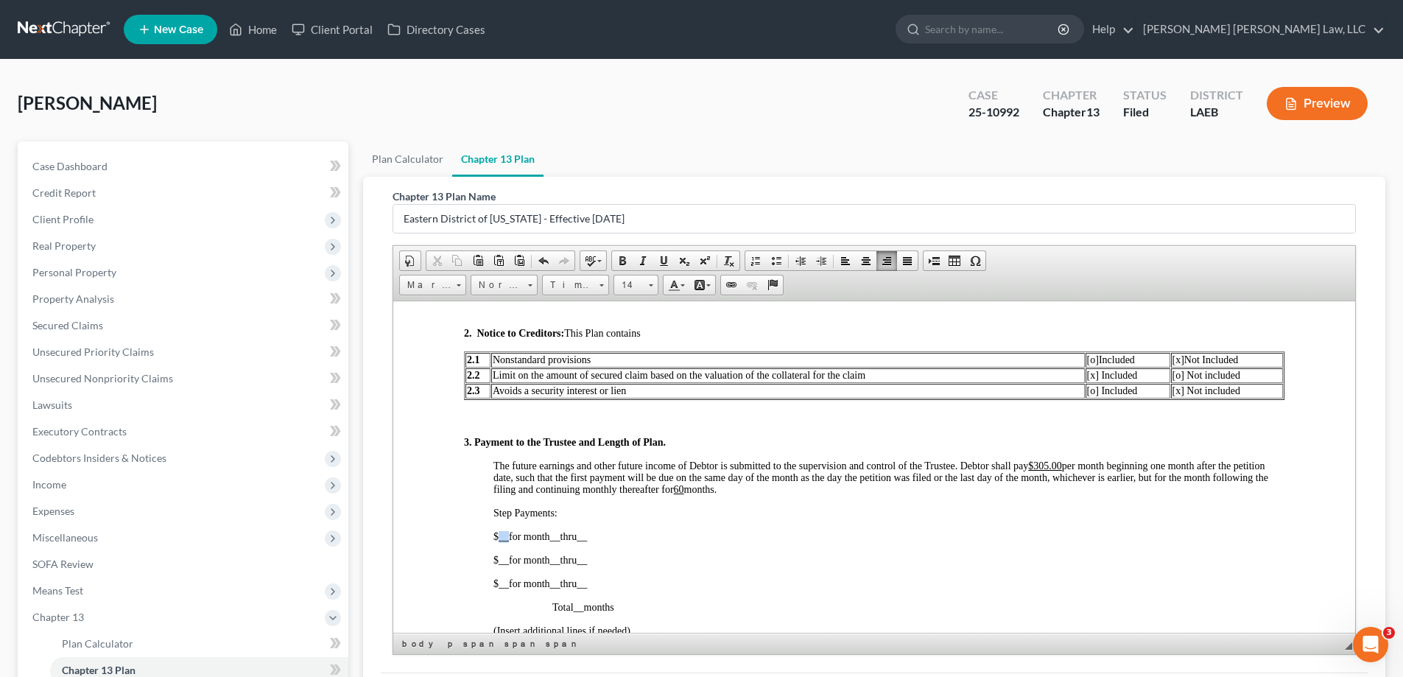
drag, startPoint x: 498, startPoint y: 534, endPoint x: 507, endPoint y: 540, distance: 10.6
click at [507, 540] on span "__" at bounding box center [503, 535] width 10 height 11
click at [578, 540] on span "__" at bounding box center [573, 535] width 10 height 11
drag, startPoint x: 601, startPoint y: 536, endPoint x: 613, endPoint y: 538, distance: 12.7
click at [613, 538] on p "$ 305.00 for month 1 thru __" at bounding box center [888, 536] width 791 height 12
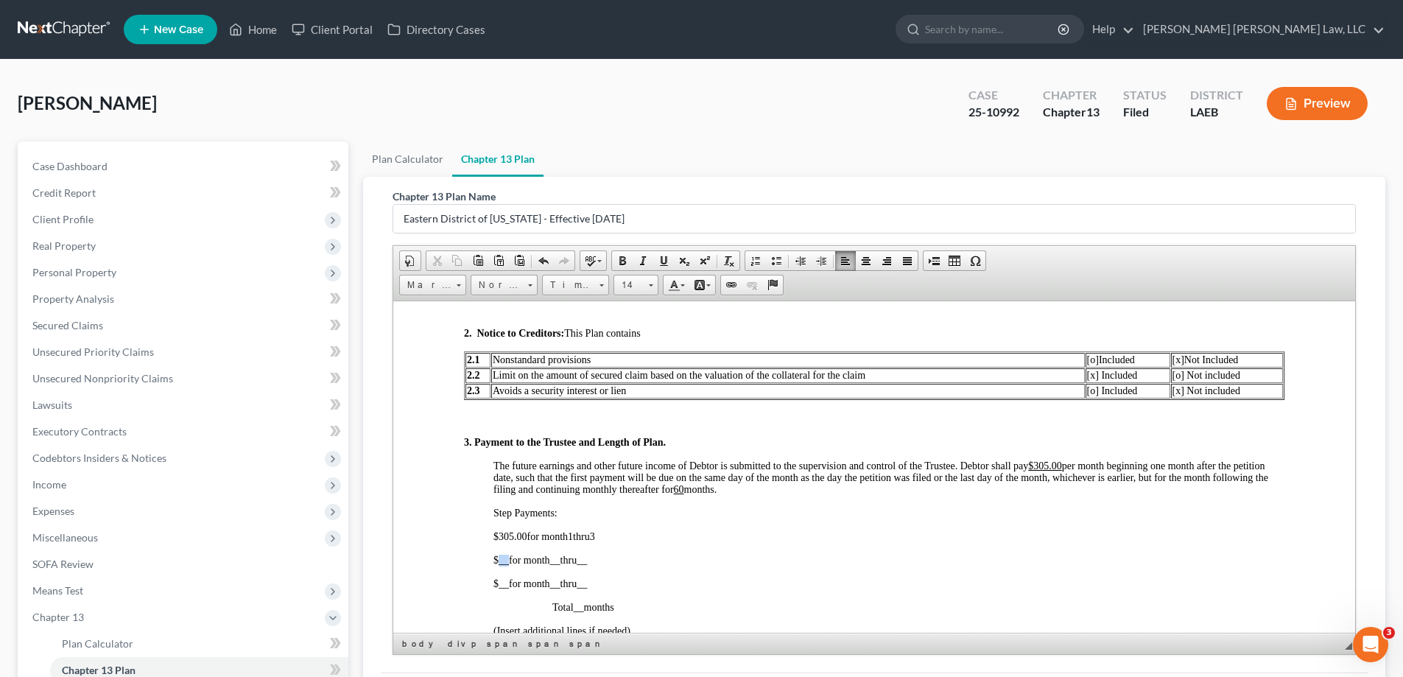
drag, startPoint x: 498, startPoint y: 559, endPoint x: 507, endPoint y: 562, distance: 9.3
click at [507, 562] on span "__" at bounding box center [503, 559] width 10 height 11
drag, startPoint x: 571, startPoint y: 556, endPoint x: 582, endPoint y: 563, distance: 13.3
click at [582, 563] on p "$ 255.00 for month __ thru __" at bounding box center [888, 560] width 791 height 12
drag, startPoint x: 599, startPoint y: 562, endPoint x: 608, endPoint y: 562, distance: 9.6
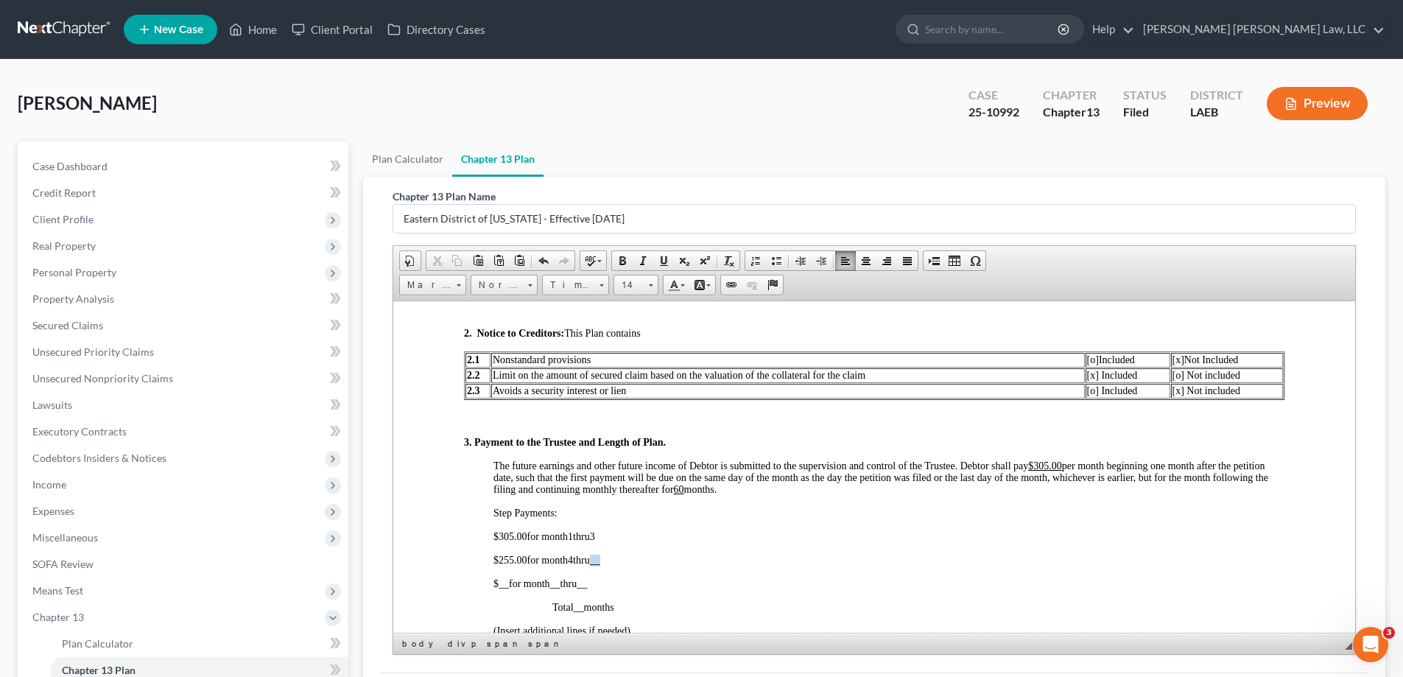
click at [600, 562] on span "__" at bounding box center [595, 559] width 10 height 11
click at [541, 259] on span at bounding box center [544, 261] width 12 height 12
click at [680, 491] on u "60" at bounding box center [679, 488] width 10 height 11
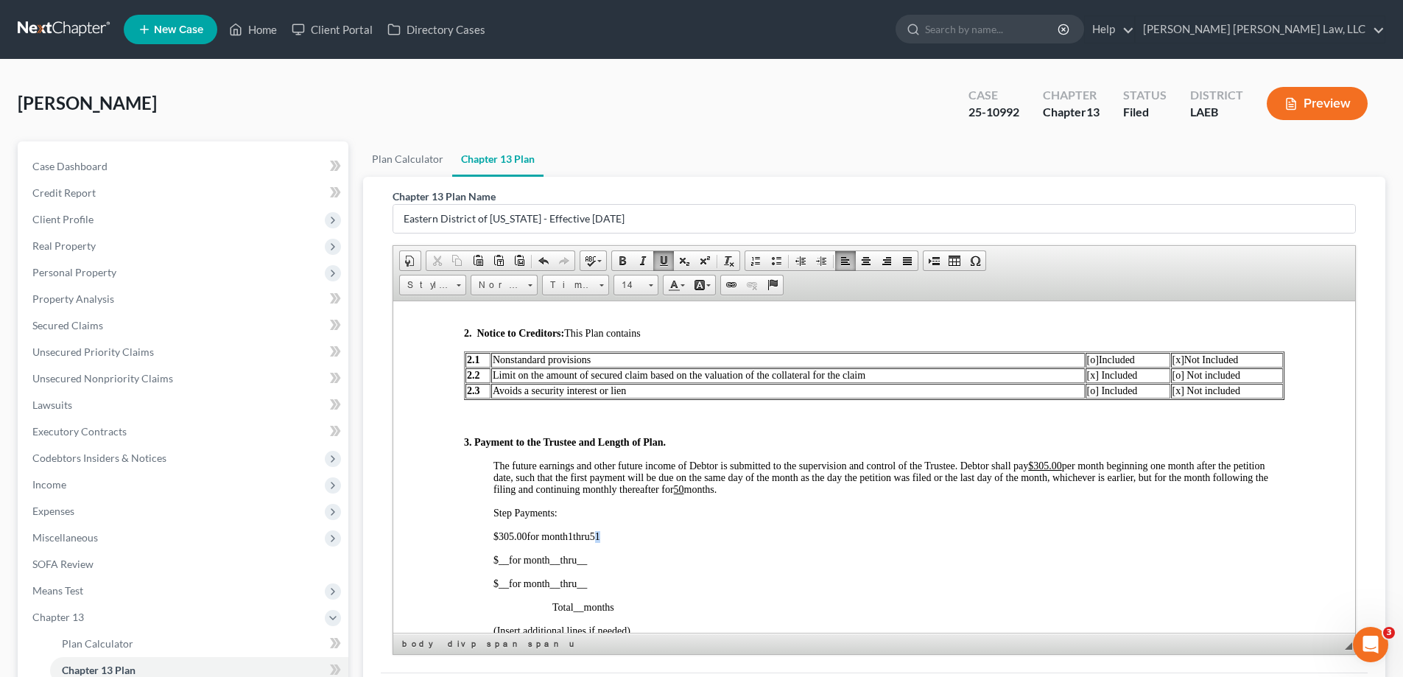
click at [600, 538] on span "51" at bounding box center [595, 535] width 10 height 11
drag, startPoint x: 493, startPoint y: 534, endPoint x: 524, endPoint y: 534, distance: 30.9
click at [524, 534] on span "$ 305.00 for month 1 thru 50" at bounding box center [546, 535] width 107 height 11
click at [672, 255] on link "Underline" at bounding box center [663, 260] width 21 height 19
click at [577, 536] on span "$ 305.00 for month 1 thru 50" at bounding box center [546, 535] width 107 height 11
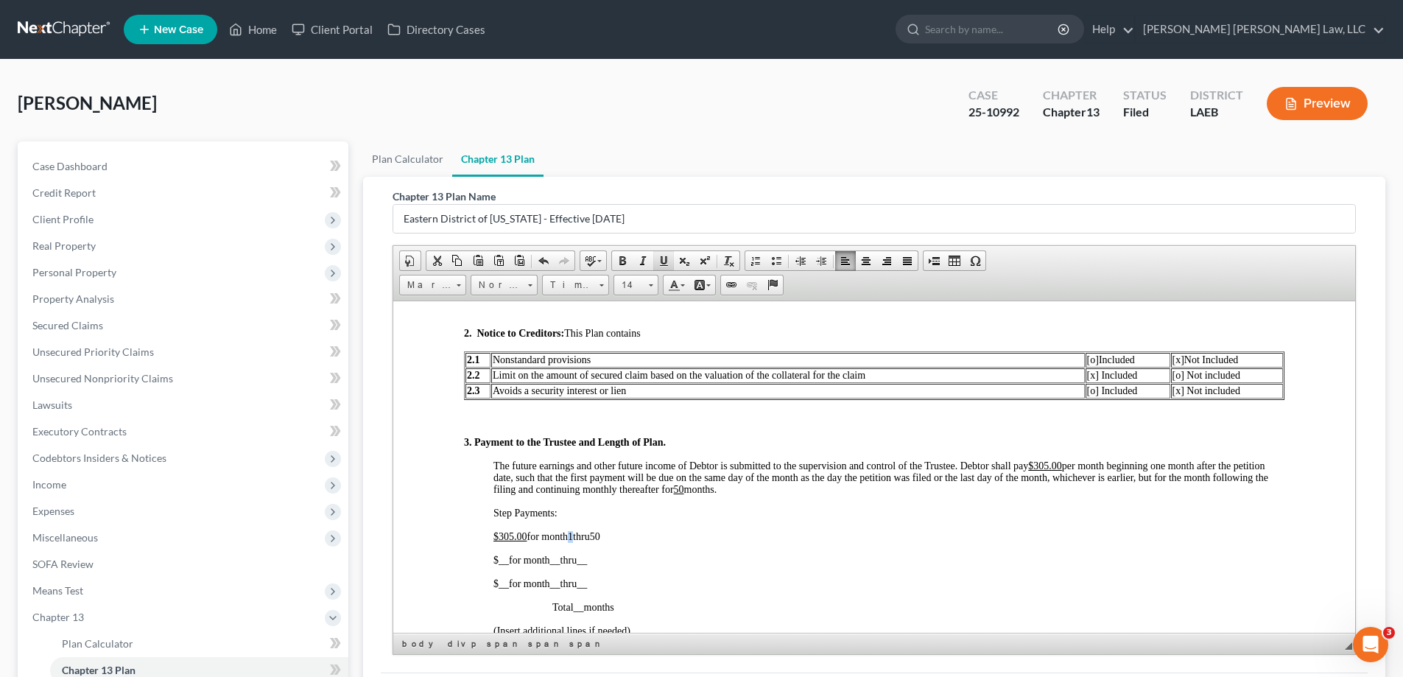
click at [661, 263] on span at bounding box center [664, 261] width 12 height 12
drag, startPoint x: 600, startPoint y: 536, endPoint x: 609, endPoint y: 536, distance: 8.8
click at [600, 536] on span "50" at bounding box center [595, 535] width 10 height 11
click at [659, 261] on span at bounding box center [664, 261] width 12 height 12
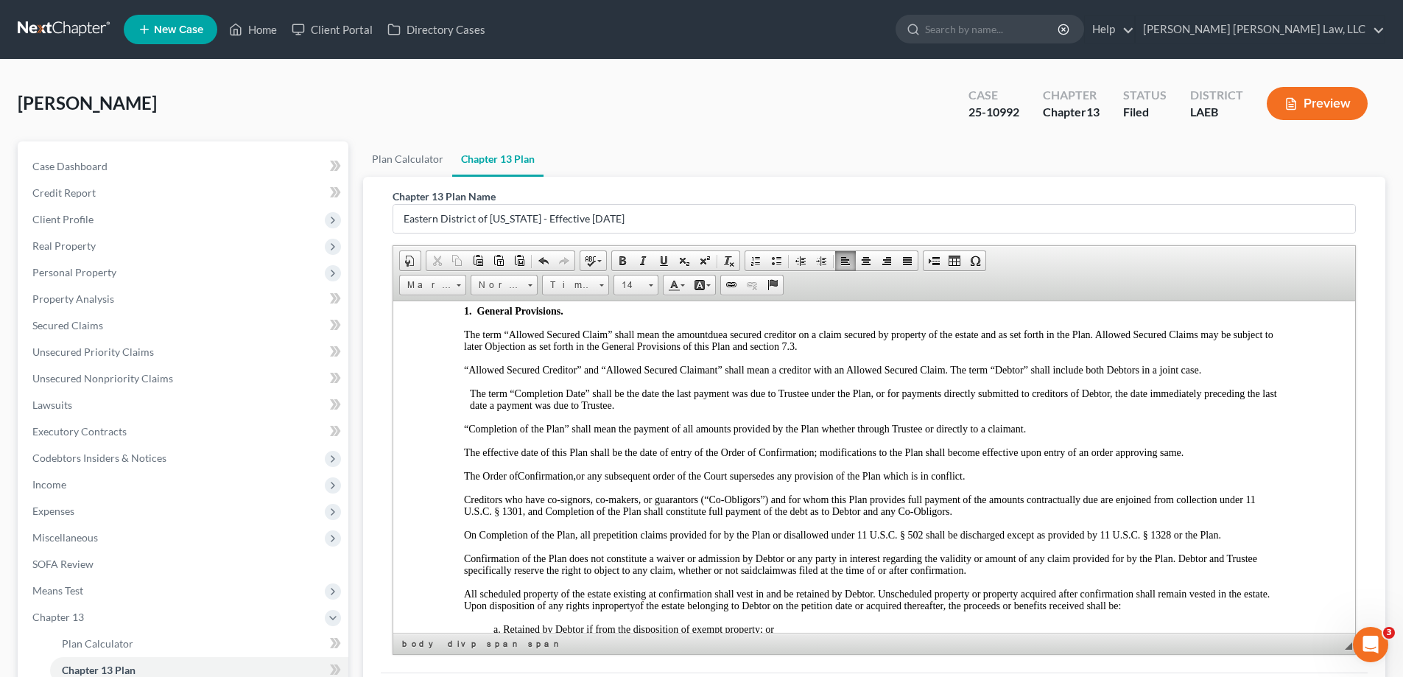
scroll to position [0, 0]
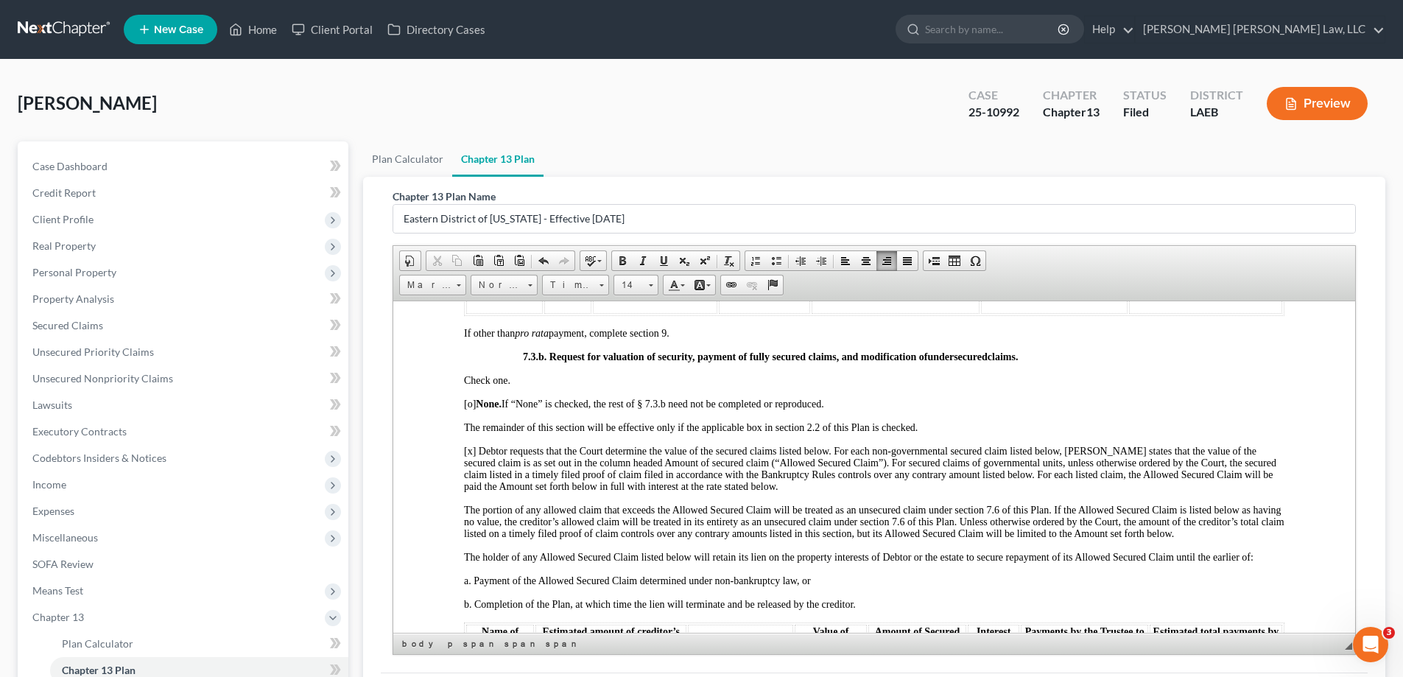
scroll to position [3682, 0]
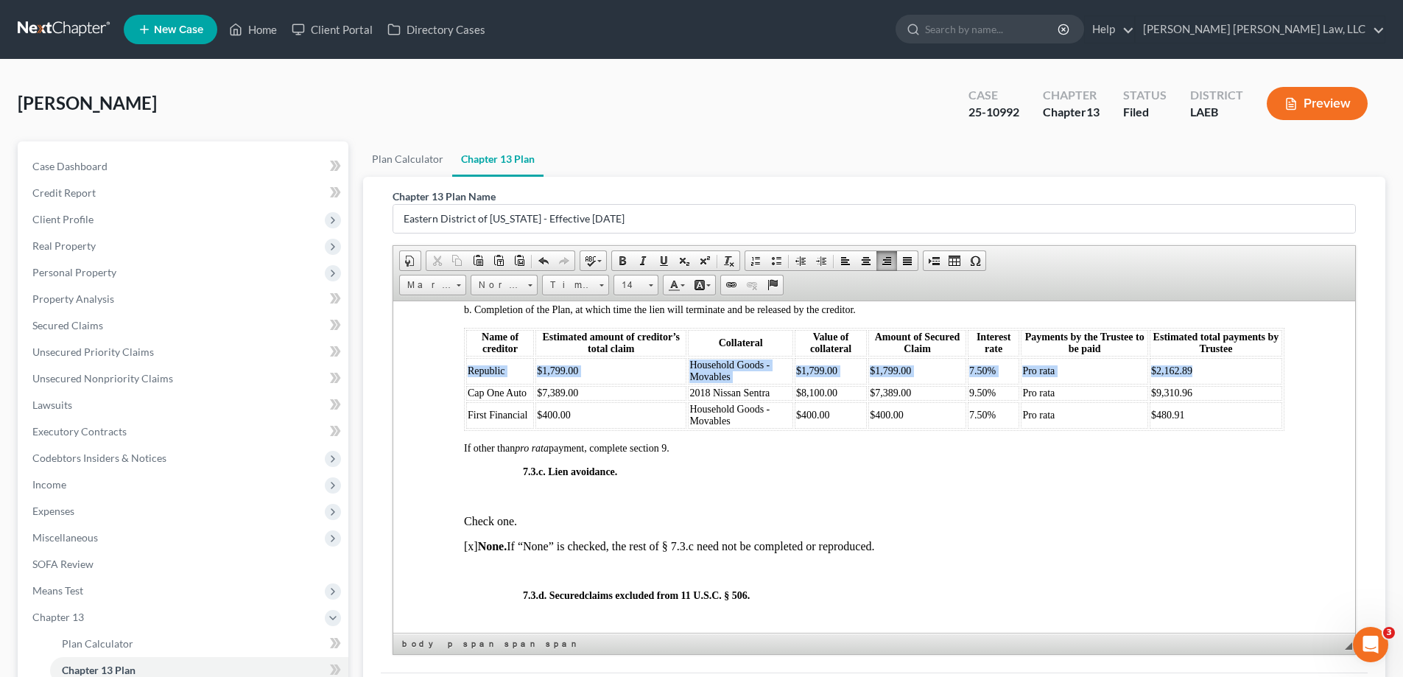
drag, startPoint x: 468, startPoint y: 379, endPoint x: 1212, endPoint y: 377, distance: 743.7
click at [1212, 377] on tr "Republic $1,799.00 Household Goods - Movables $1,799.00 $1,799.00 7.50% Pro rat…" at bounding box center [874, 370] width 816 height 27
click at [1212, 377] on td "$2,162.89" at bounding box center [1215, 370] width 133 height 27
drag, startPoint x: 466, startPoint y: 387, endPoint x: 1230, endPoint y: 384, distance: 764.3
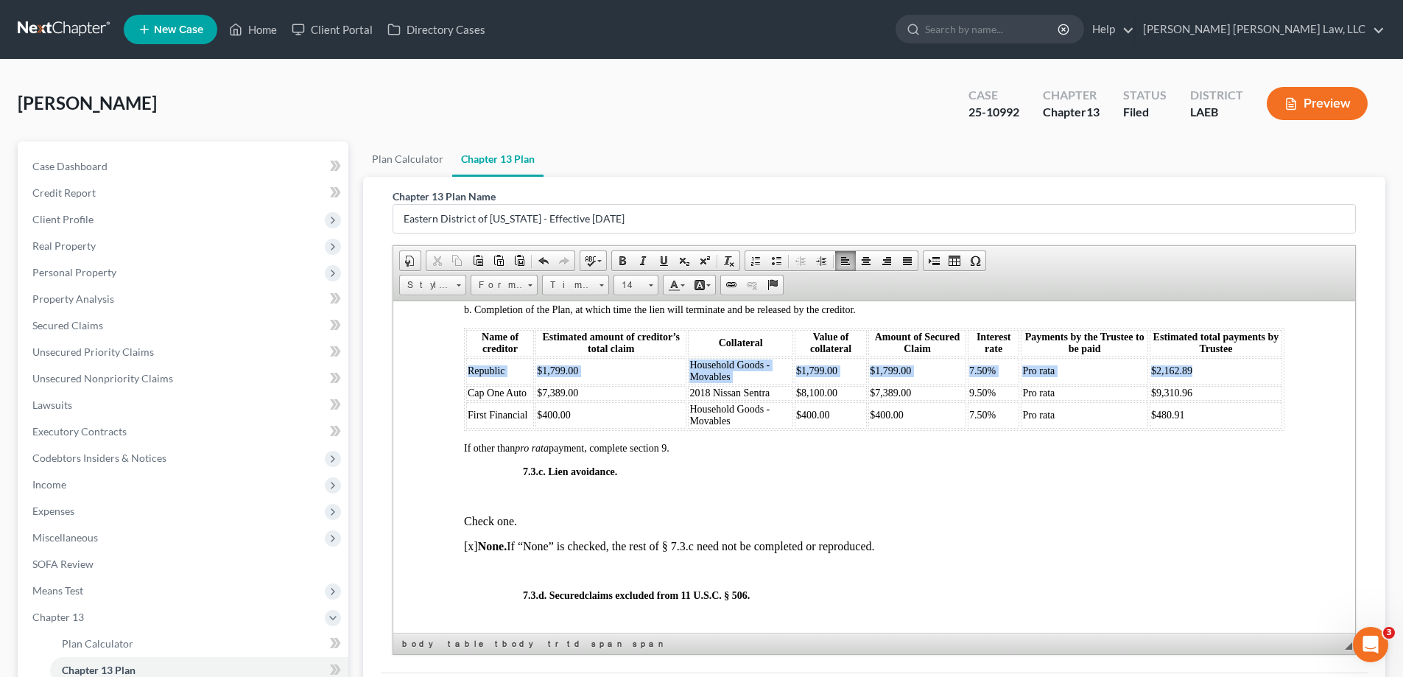
click at [1230, 384] on tr "Republic $1,799.00 Household Goods - Movables $1,799.00 $1,799.00 7.50% Pro rat…" at bounding box center [874, 370] width 816 height 27
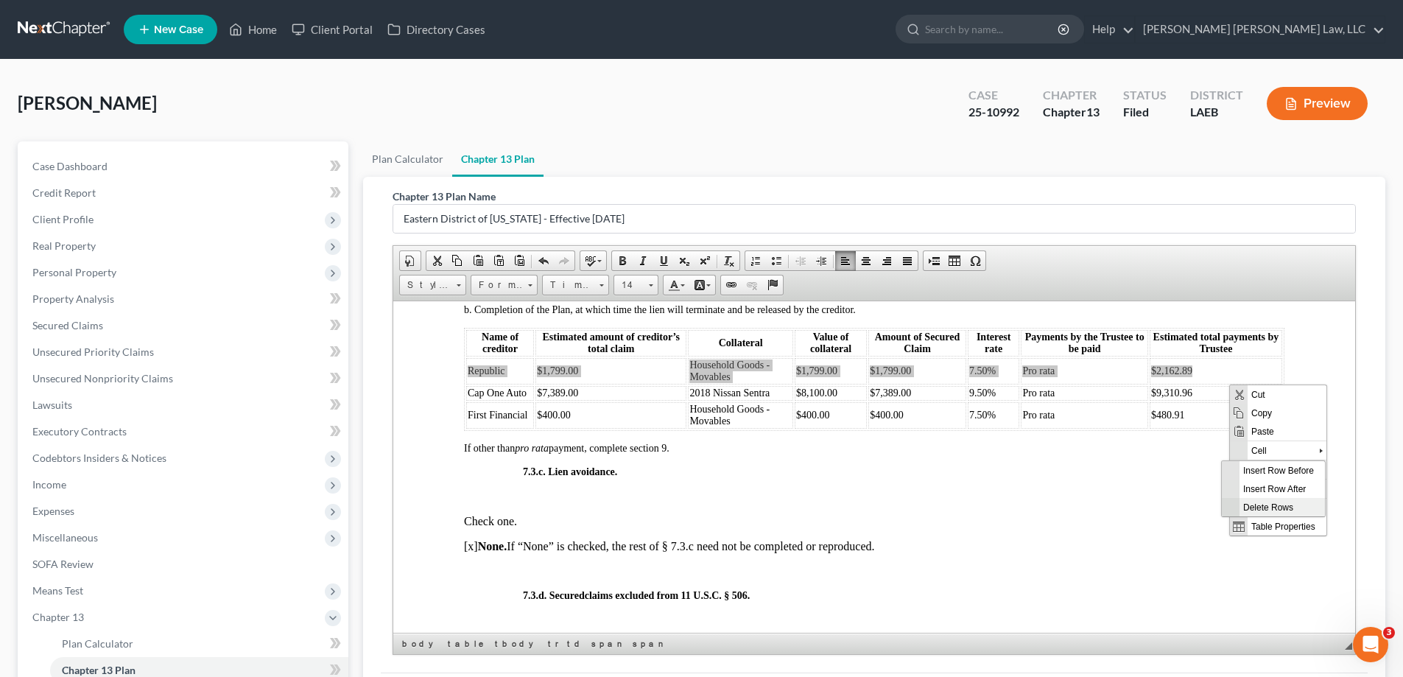
click at [1295, 504] on span "Delete Rows" at bounding box center [1281, 506] width 85 height 18
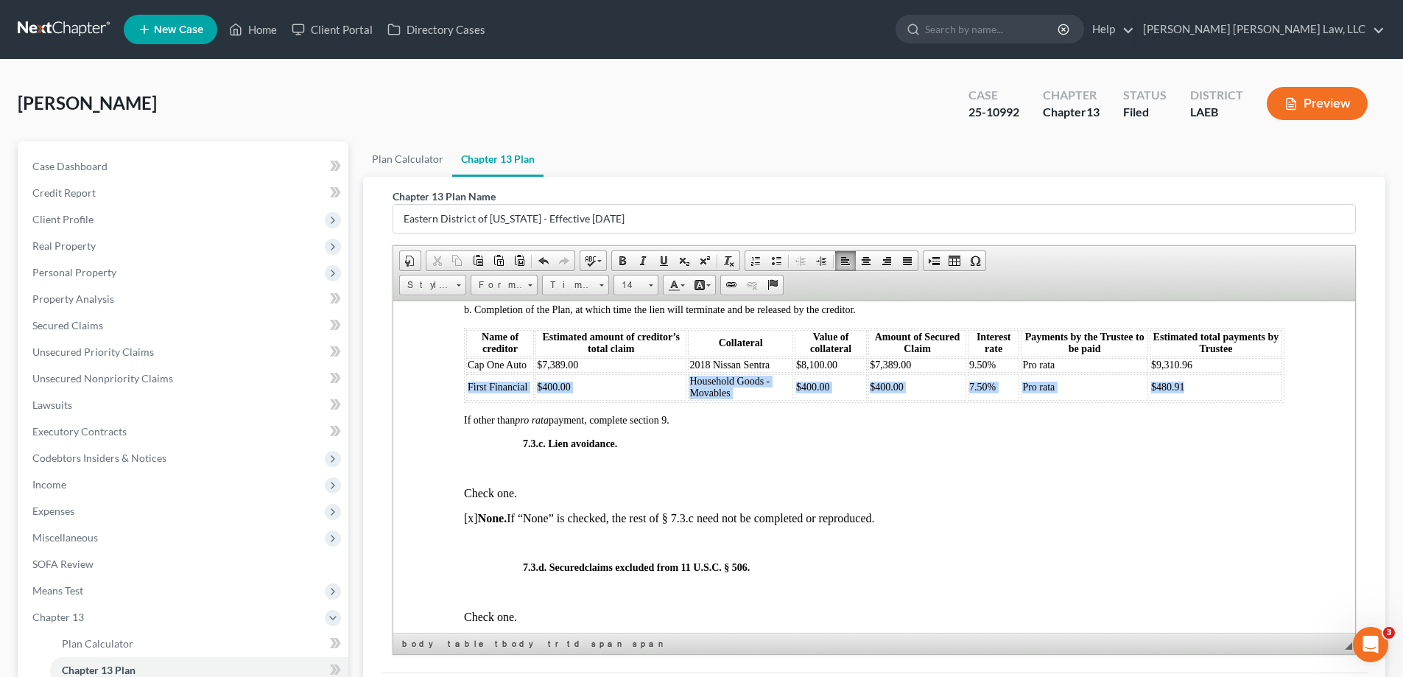
drag, startPoint x: 467, startPoint y: 398, endPoint x: 1200, endPoint y: 409, distance: 733.5
click at [1200, 400] on tr "First Financial $400.00 Household Goods - Movables $400.00 $400.00 7.50% Pro ra…" at bounding box center [874, 386] width 816 height 27
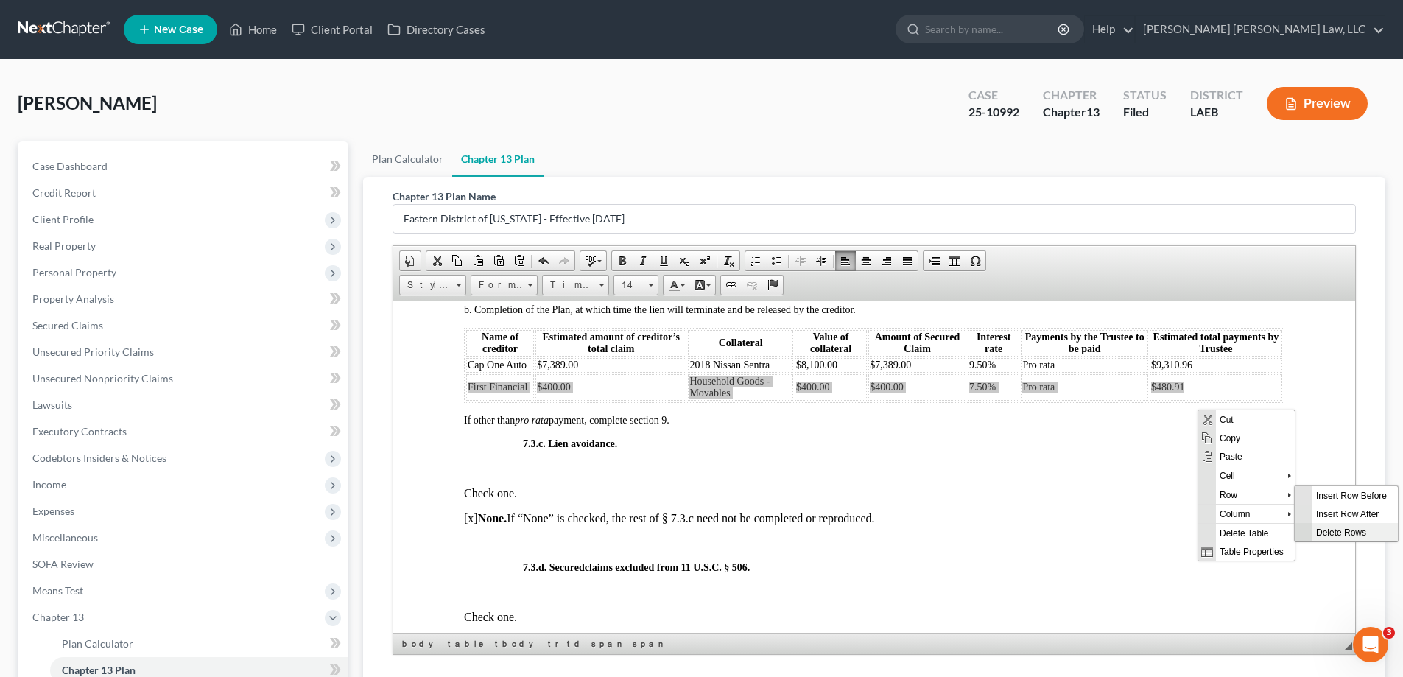
click at [1351, 526] on span "Delete Rows" at bounding box center [1354, 531] width 85 height 18
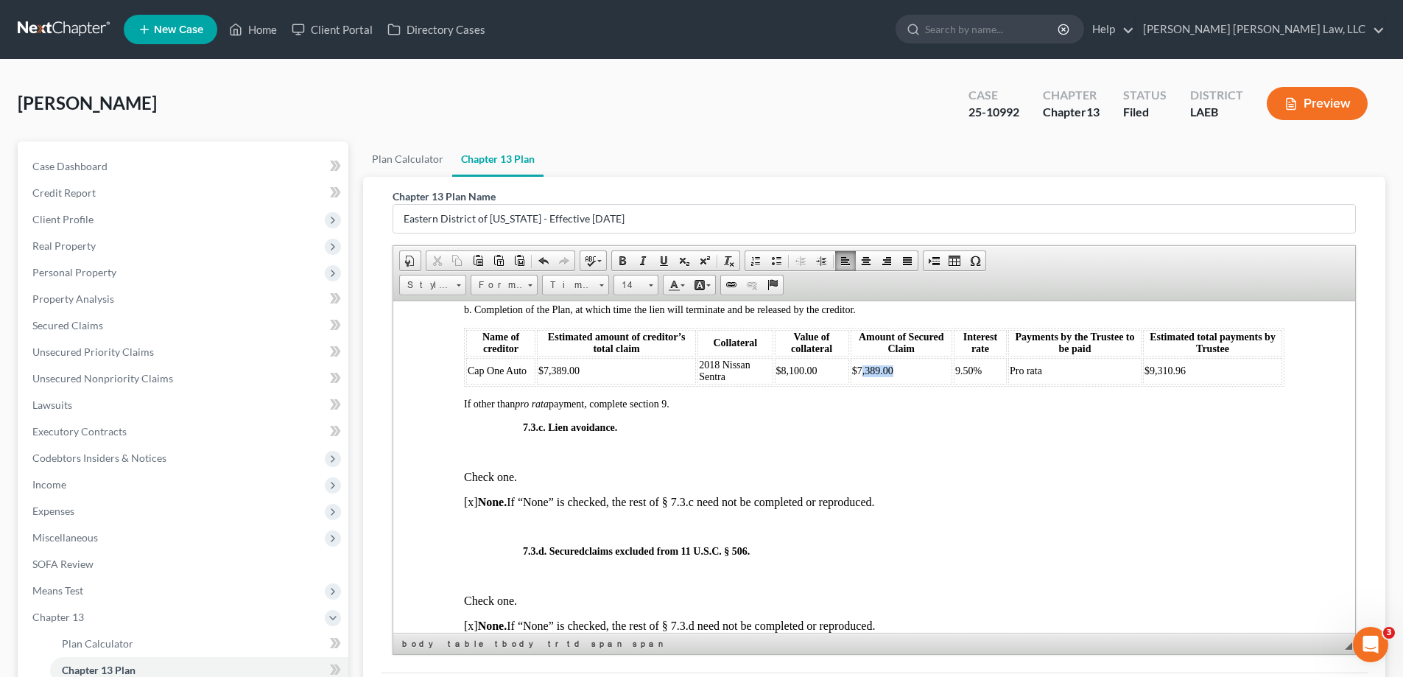
drag, startPoint x: 854, startPoint y: 381, endPoint x: 886, endPoint y: 387, distance: 32.1
click at [886, 376] on span "$7,389.00" at bounding box center [872, 369] width 41 height 11
drag, startPoint x: 557, startPoint y: 381, endPoint x: 579, endPoint y: 384, distance: 22.4
click at [579, 384] on td "$7,389.00" at bounding box center [616, 370] width 159 height 27
drag, startPoint x: 1172, startPoint y: 381, endPoint x: 1138, endPoint y: 378, distance: 33.9
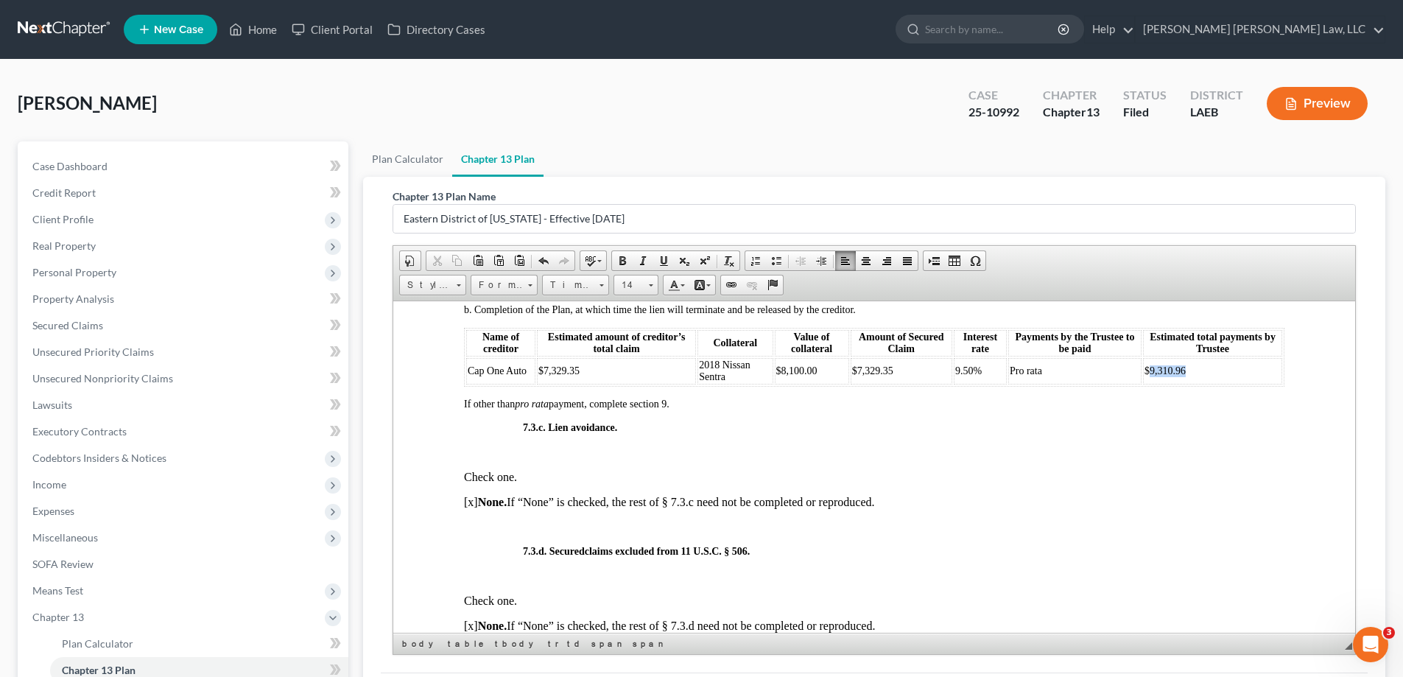
click at [1143, 378] on td "$9,310.96" at bounding box center [1212, 370] width 139 height 27
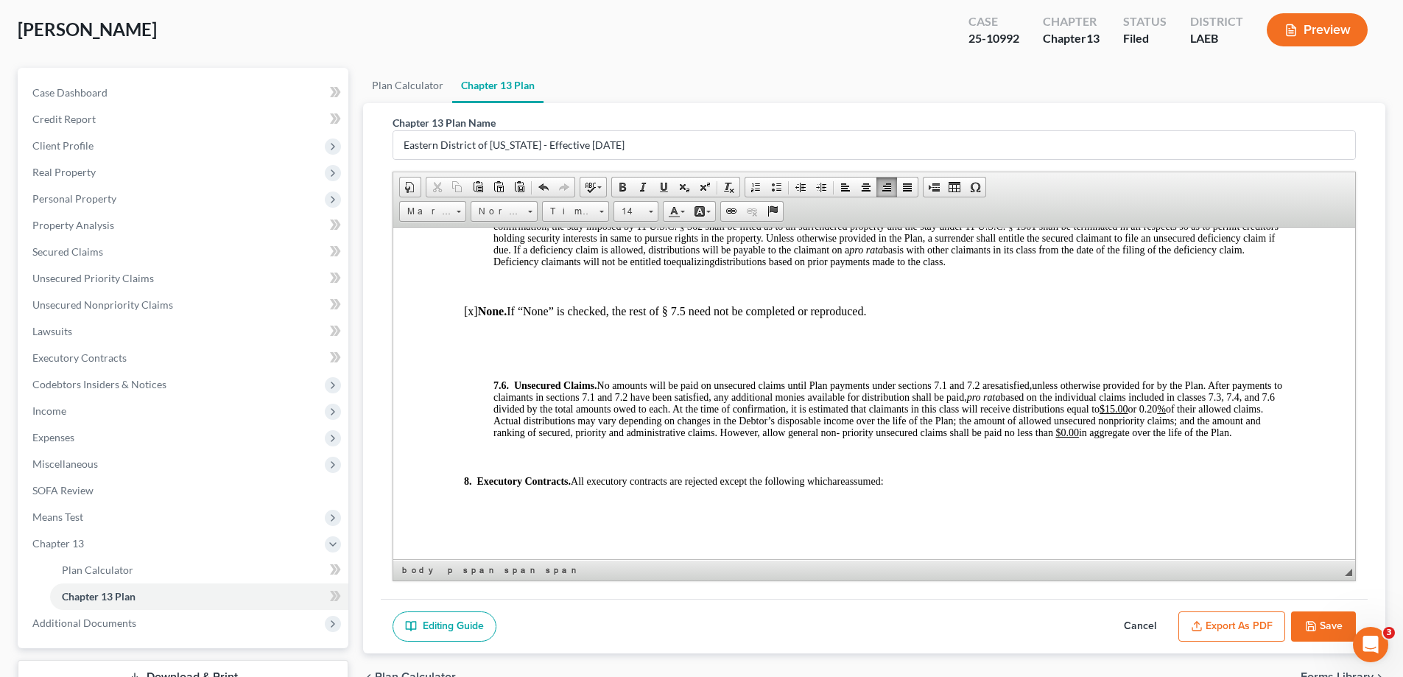
scroll to position [5007, 0]
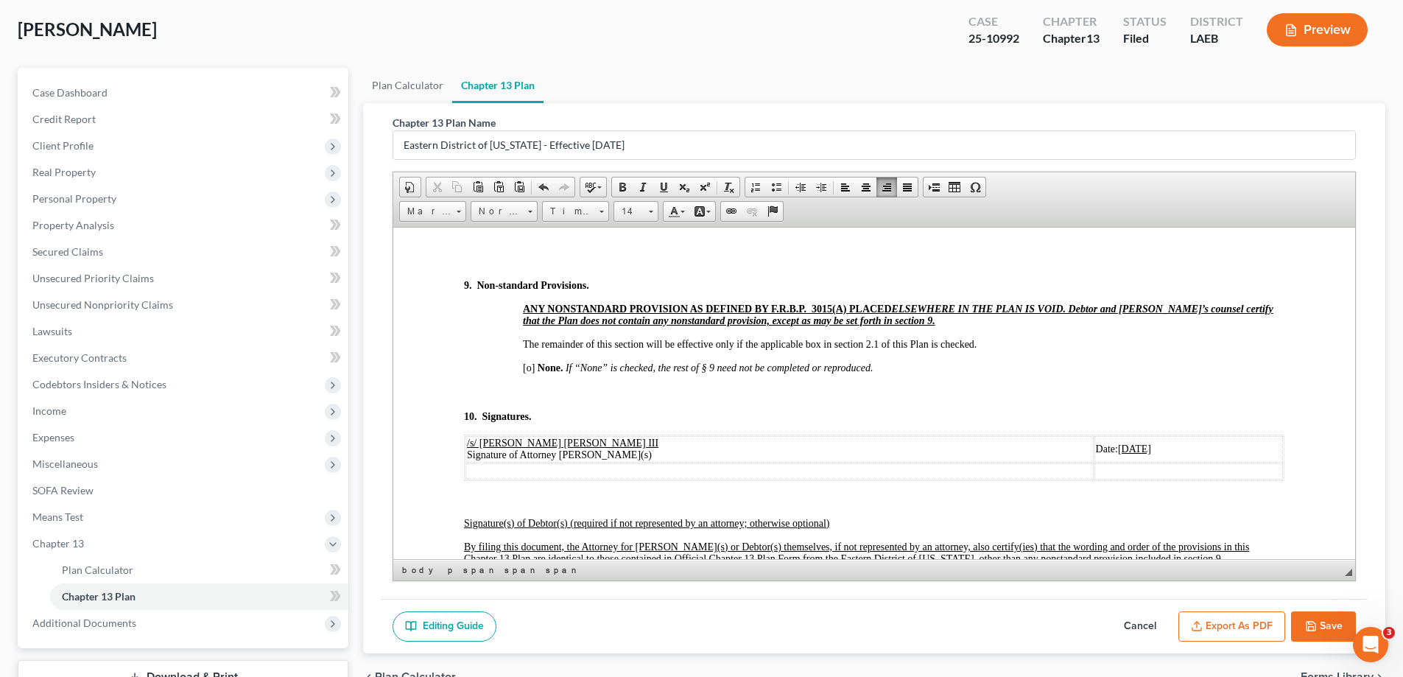
drag, startPoint x: 1010, startPoint y: 472, endPoint x: 1085, endPoint y: 470, distance: 75.9
click at [1094, 462] on td "Date: [DATE]" at bounding box center [1188, 448] width 189 height 27
click at [1333, 612] on button "Save" at bounding box center [1323, 626] width 65 height 31
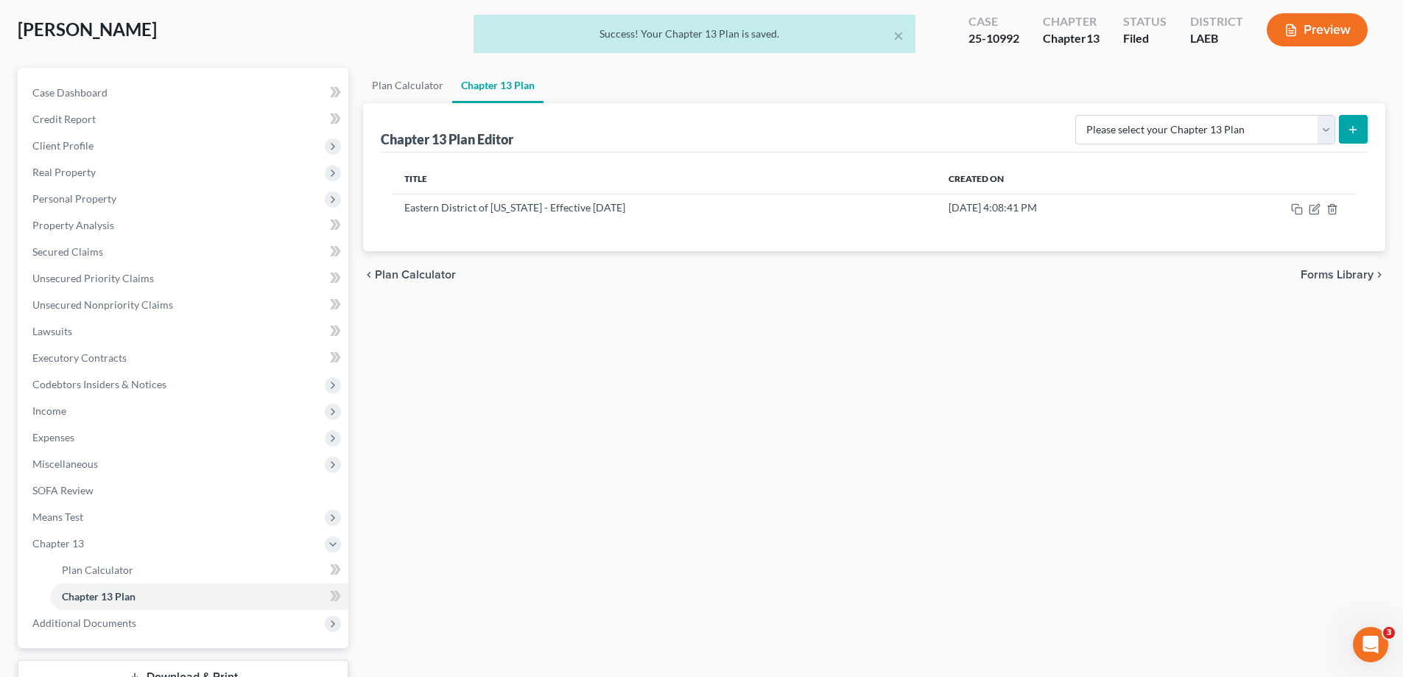
click at [596, 447] on div "Plan Calculator Chapter 13 Plan Chapter 13 Plan Editor Please select your Chapt…" at bounding box center [874, 400] width 1037 height 665
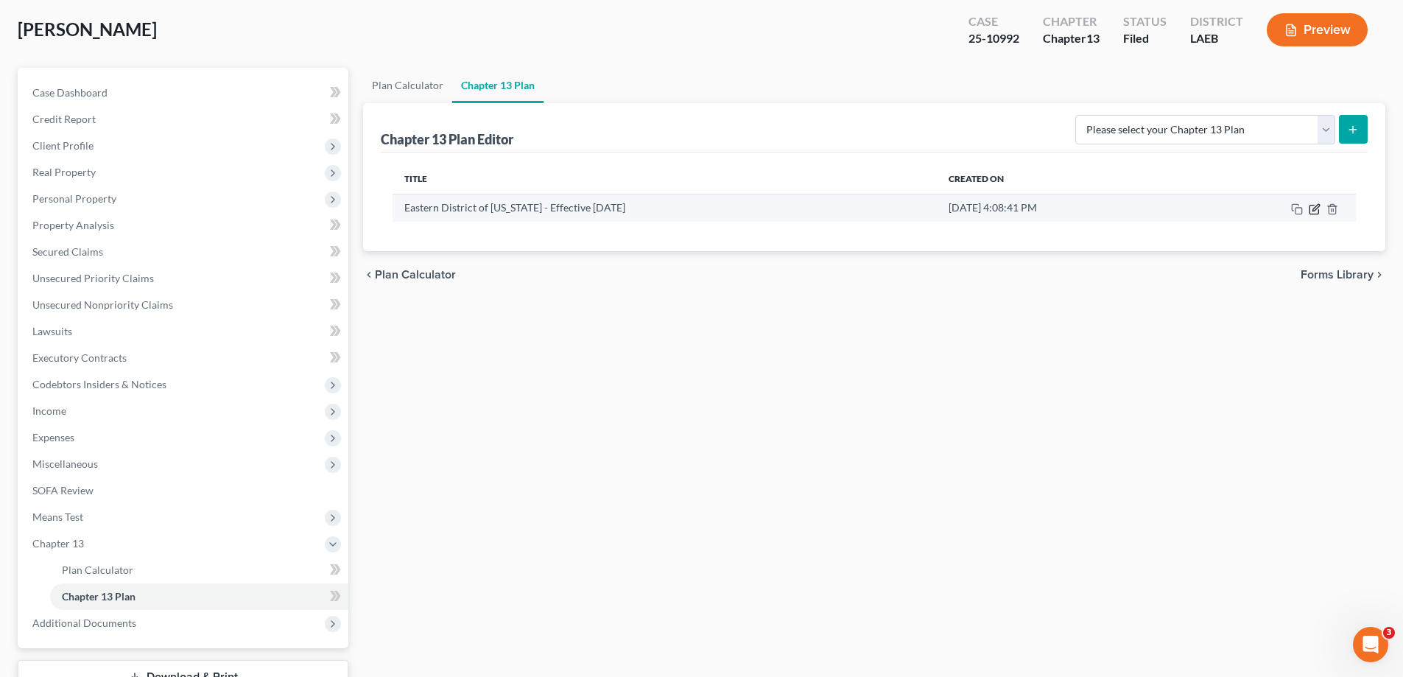
click at [1314, 211] on icon "button" at bounding box center [1314, 209] width 12 height 12
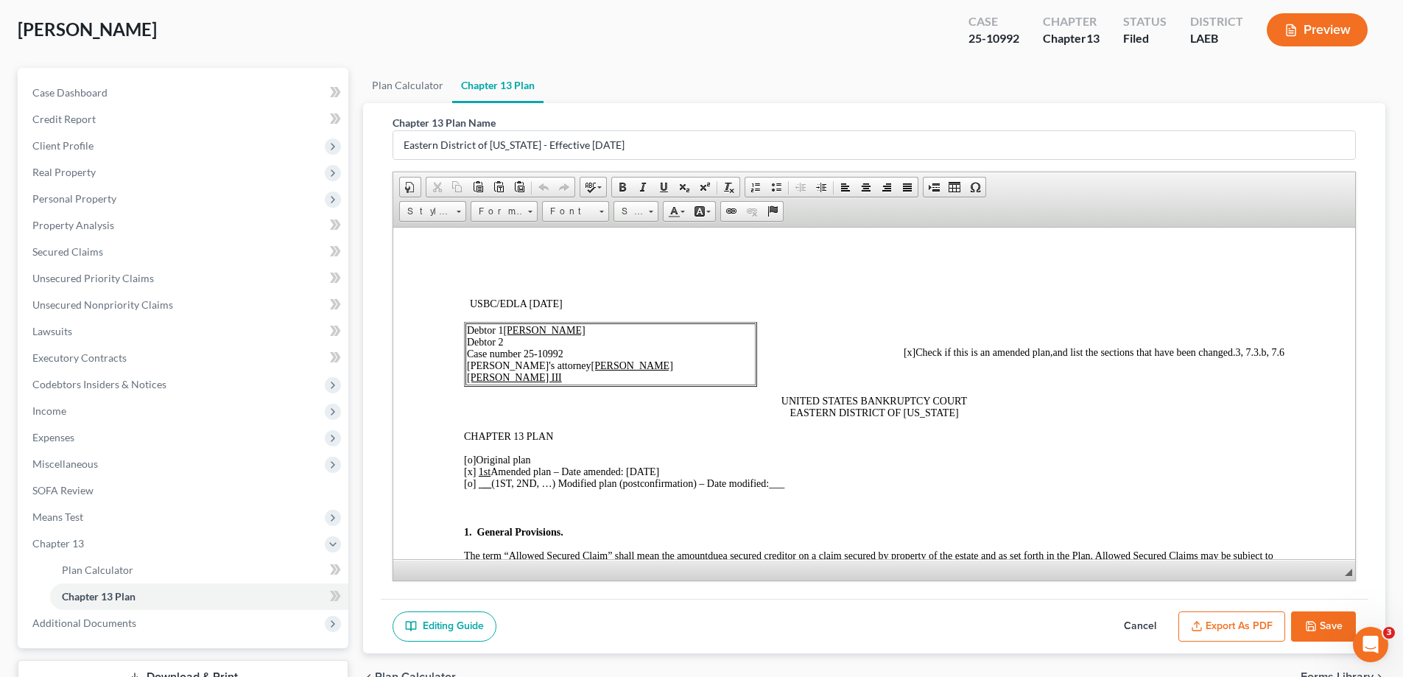
scroll to position [74, 0]
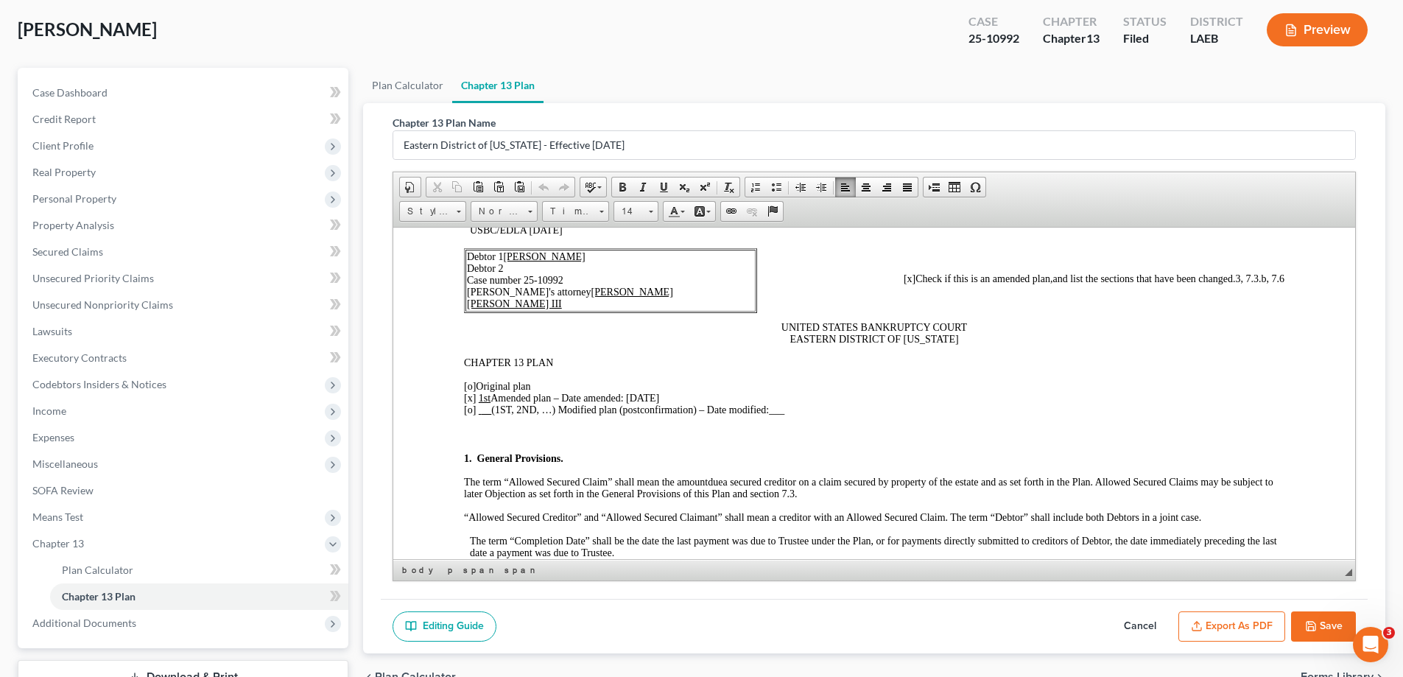
click at [1236, 278] on span "3, 7.3.b, 7.6" at bounding box center [1260, 277] width 49 height 11
click at [1226, 283] on p "[x] Check if this is an amended plan, and list the sections that have been chan…" at bounding box center [933, 278] width 702 height 12
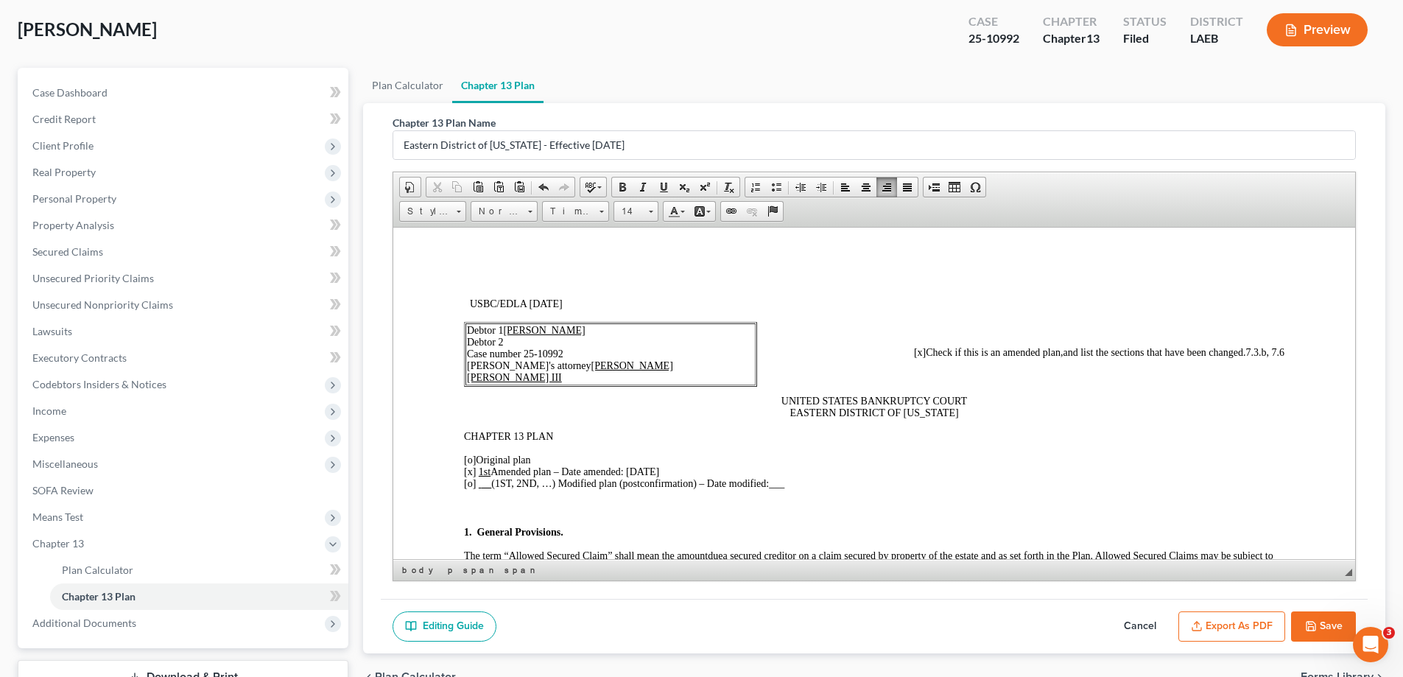
click at [1328, 619] on button "Save" at bounding box center [1323, 626] width 65 height 31
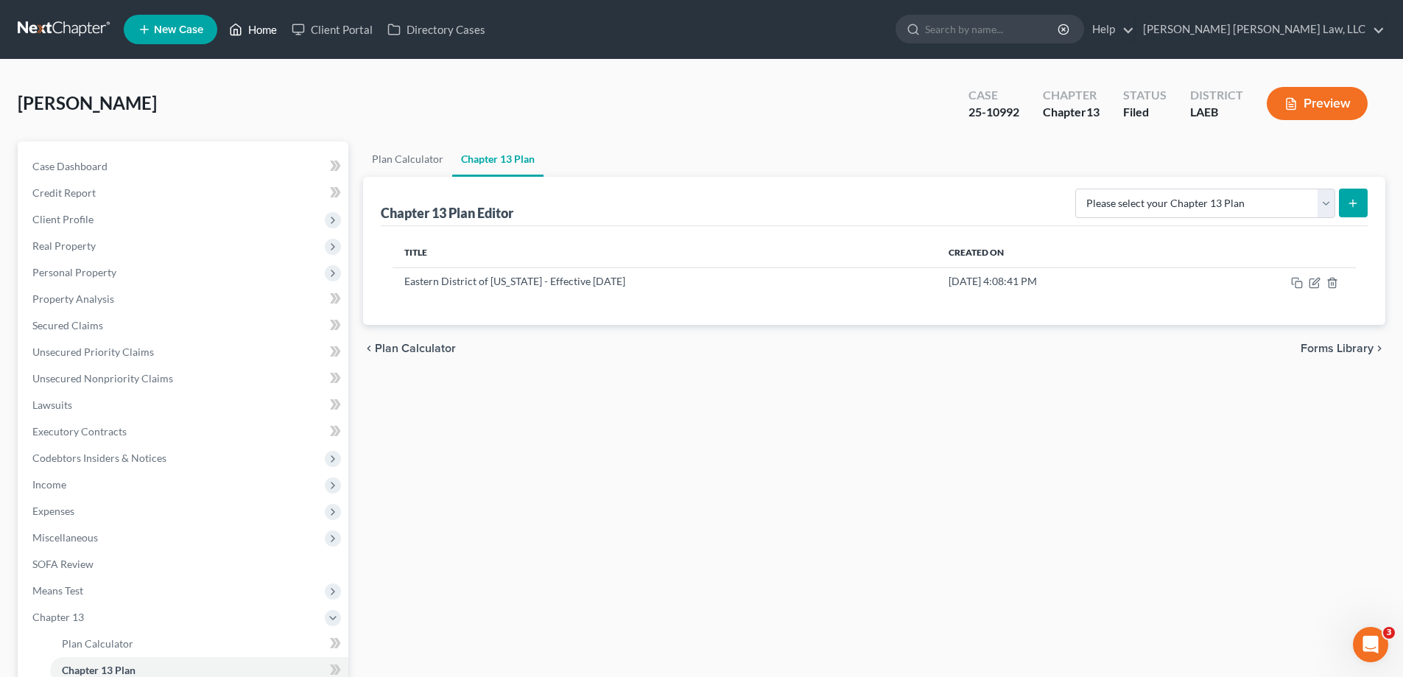
click at [267, 36] on link "Home" at bounding box center [253, 29] width 63 height 27
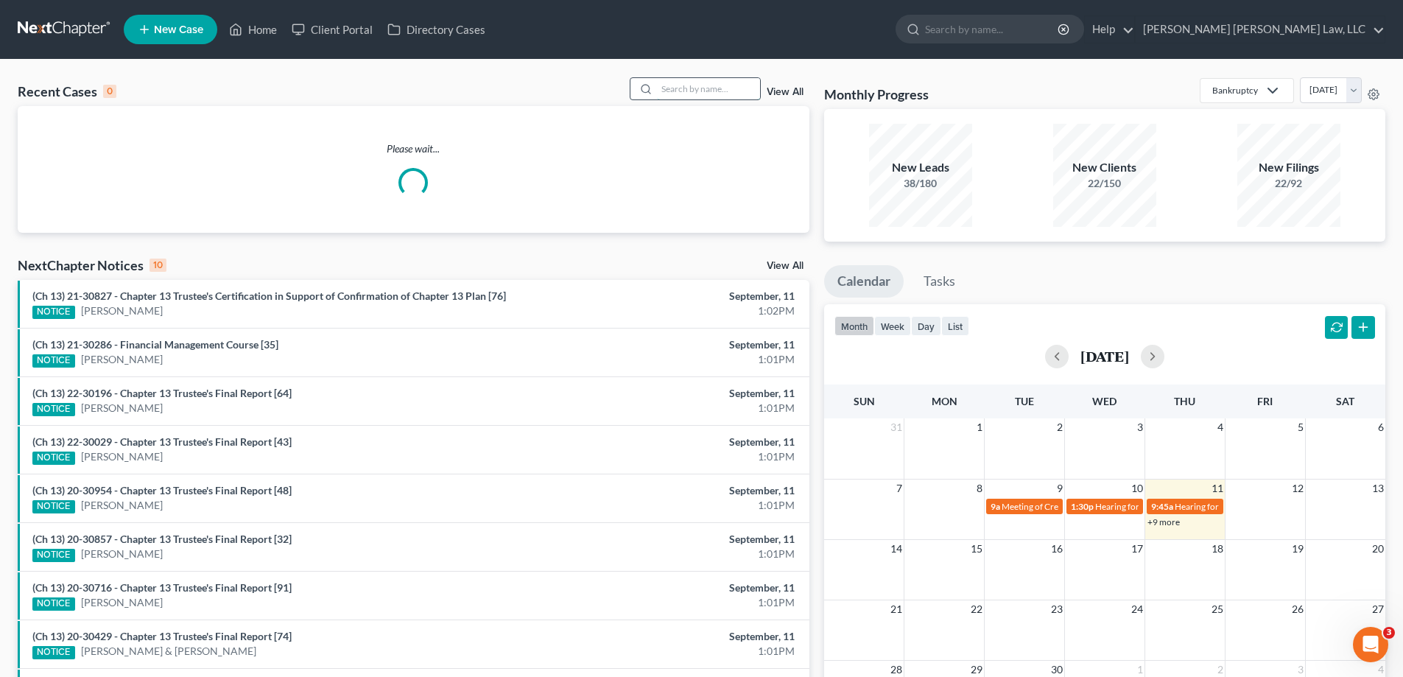
click at [688, 94] on input "search" at bounding box center [708, 88] width 103 height 21
type input "25-11097"
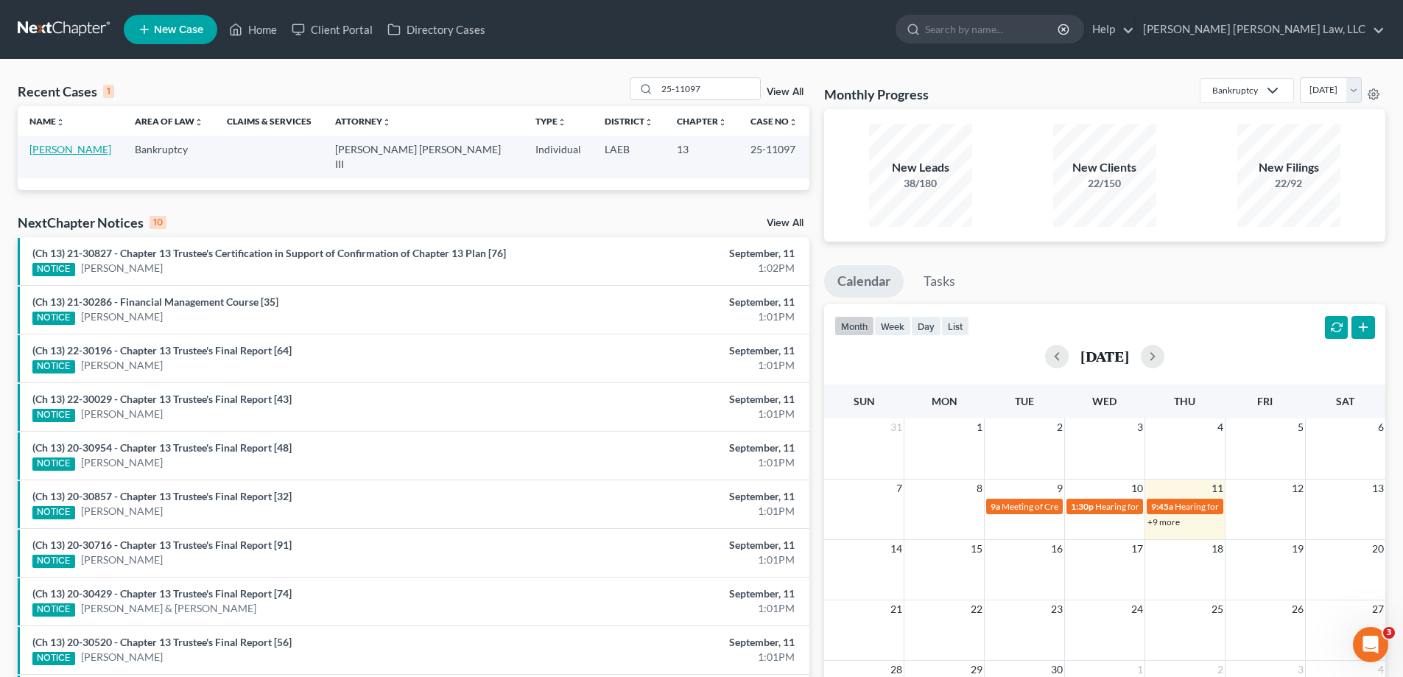
click at [66, 145] on link "[PERSON_NAME]" at bounding box center [70, 149] width 82 height 13
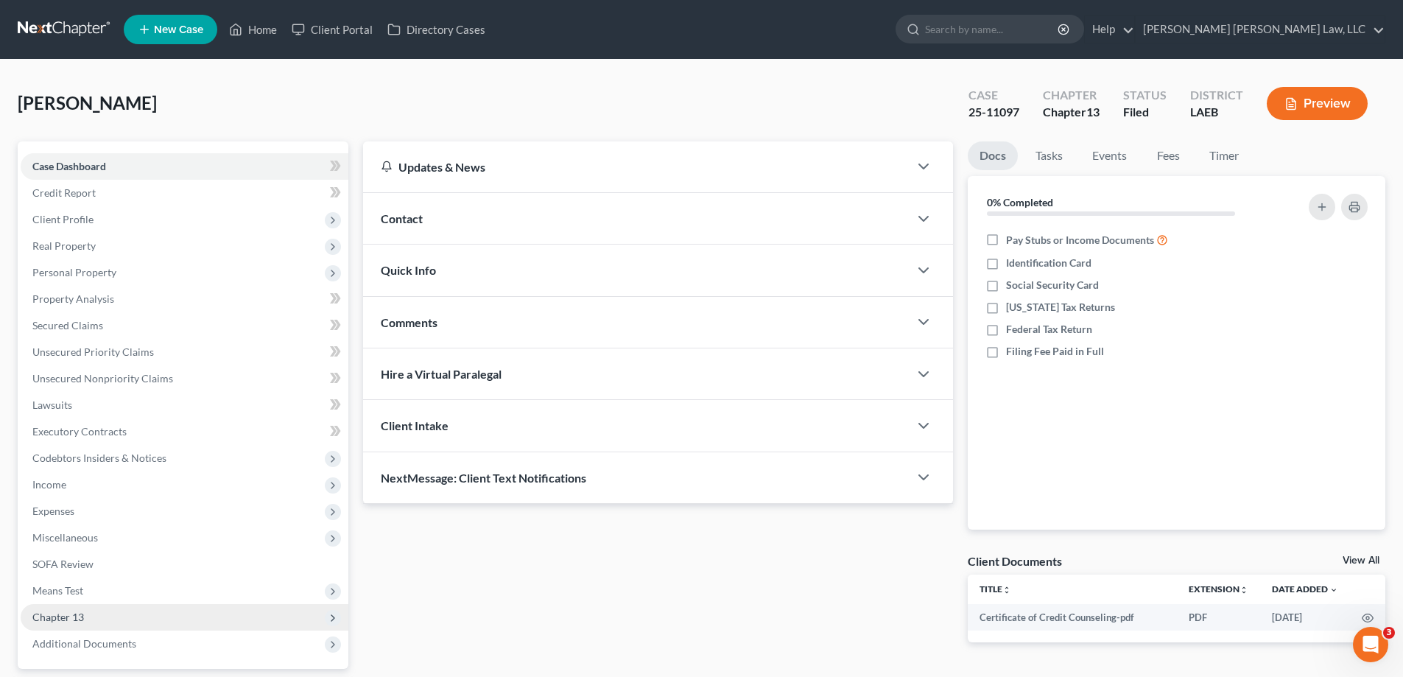
click at [65, 613] on span "Chapter 13" at bounding box center [58, 616] width 52 height 13
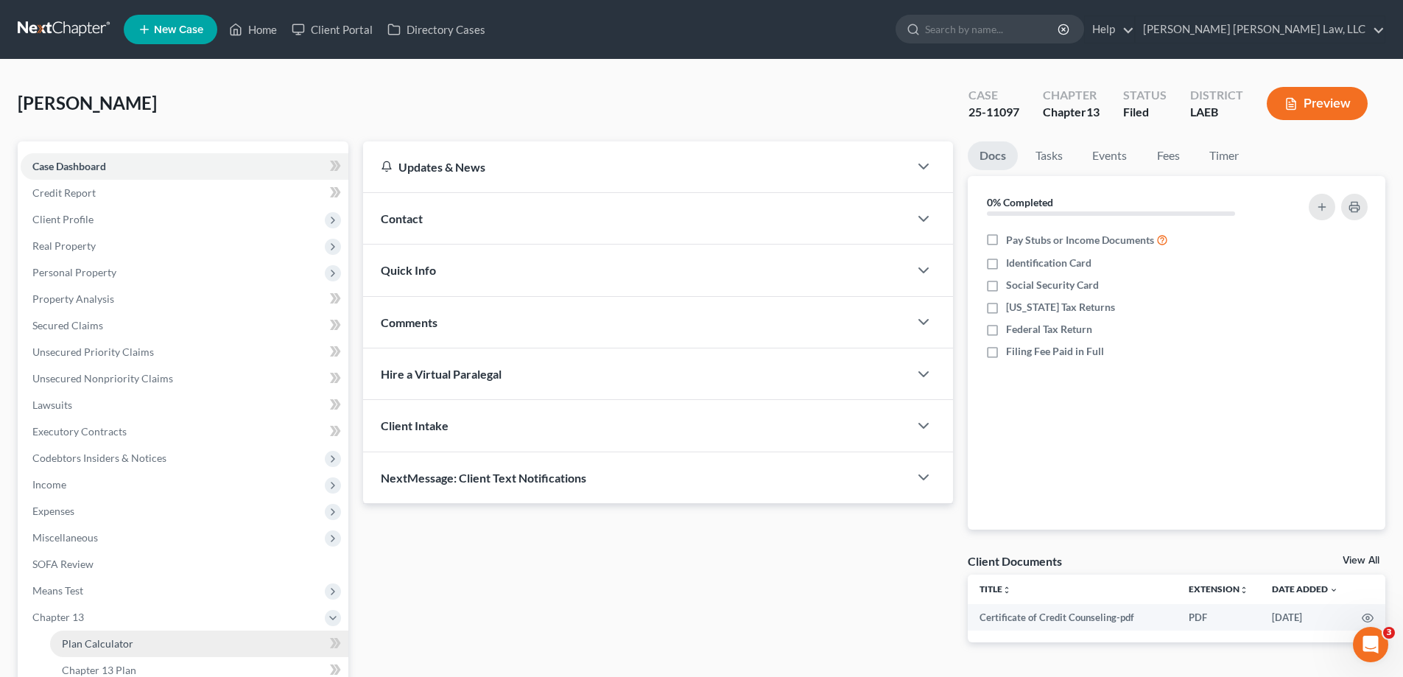
scroll to position [74, 0]
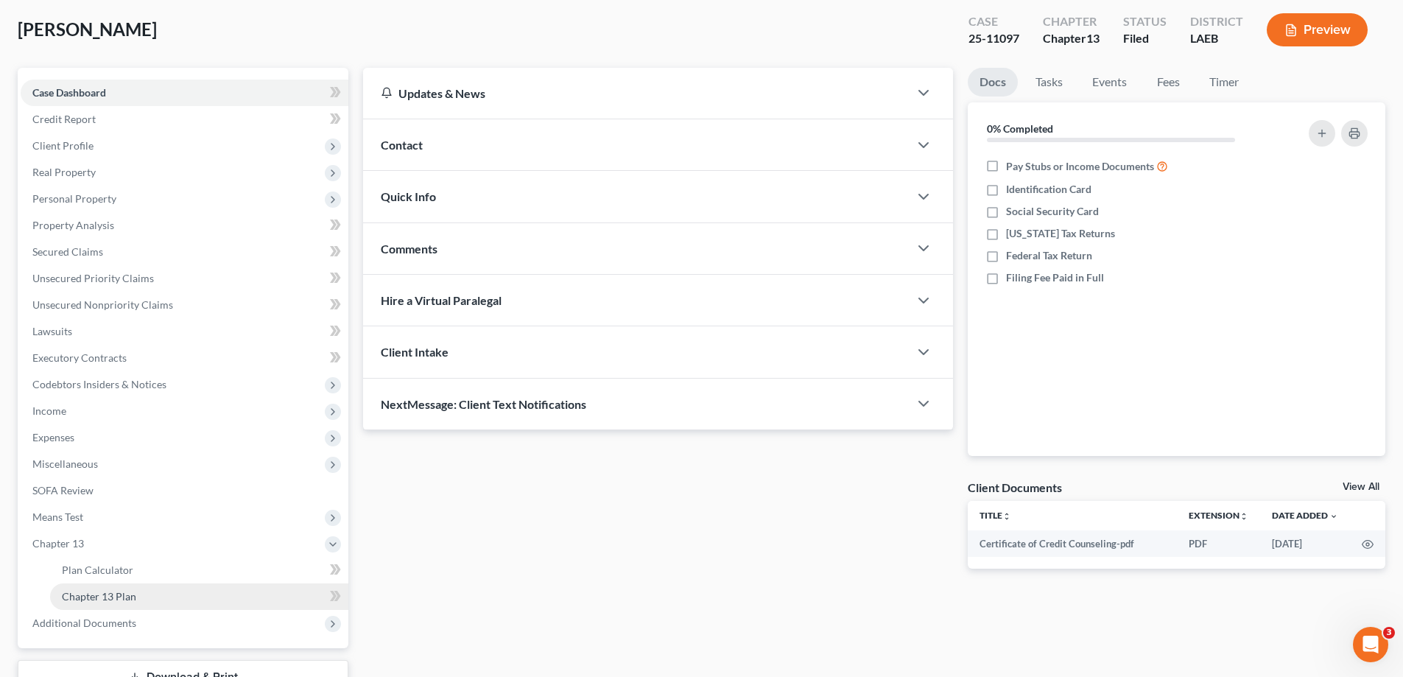
click at [118, 597] on span "Chapter 13 Plan" at bounding box center [99, 596] width 74 height 13
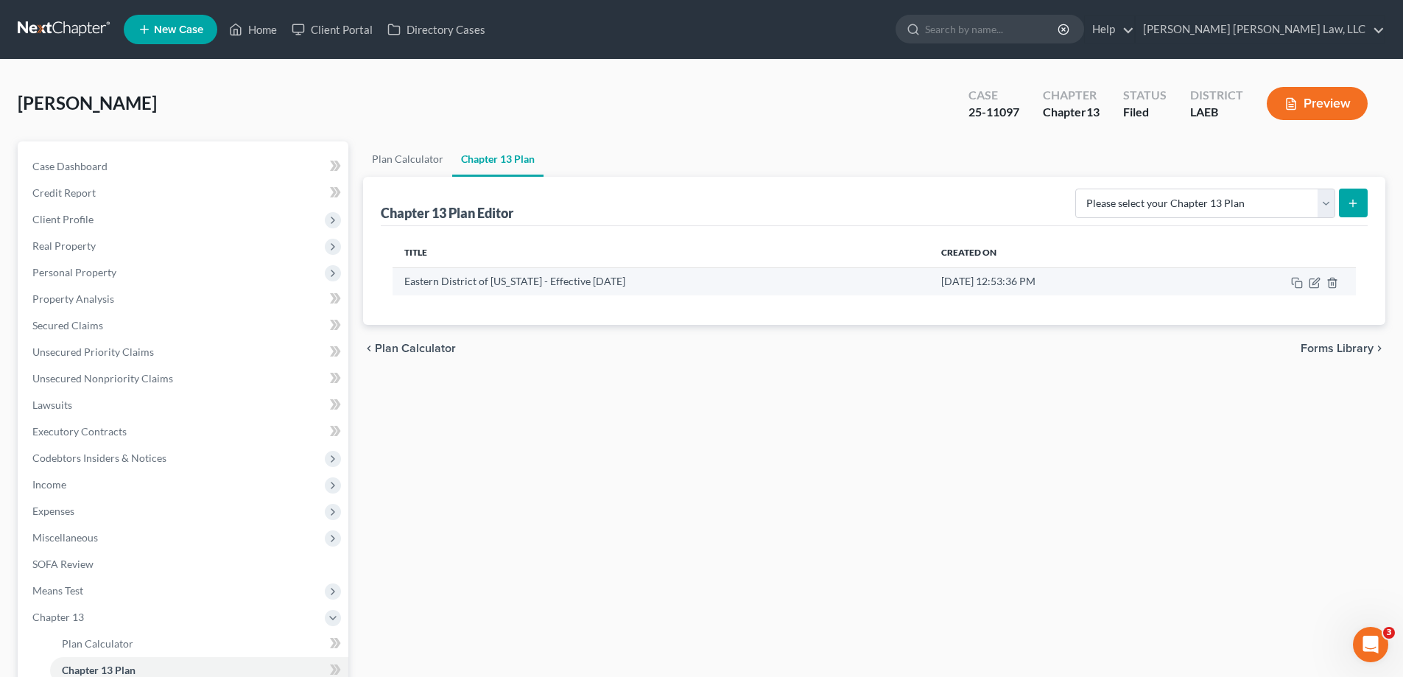
click at [1308, 283] on td at bounding box center [1272, 281] width 168 height 28
click at [1312, 284] on icon "button" at bounding box center [1315, 281] width 7 height 7
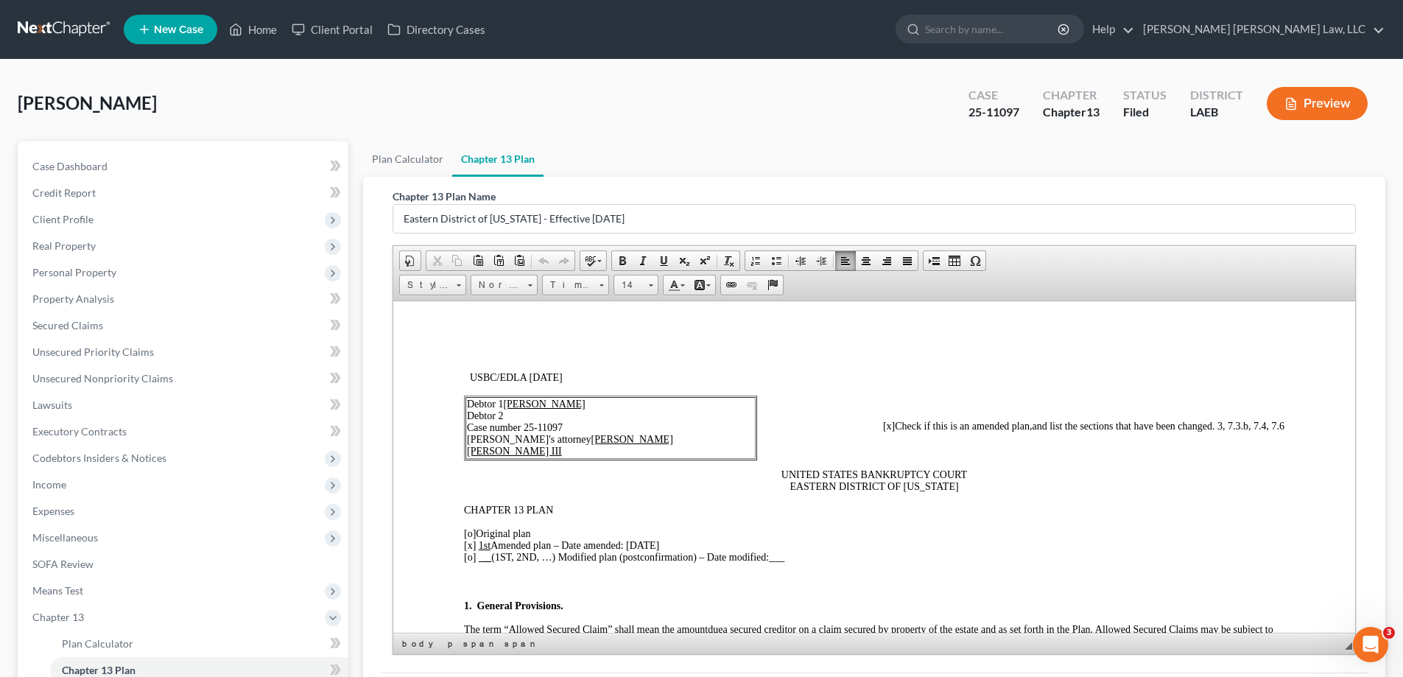
drag, startPoint x: 628, startPoint y: 544, endPoint x: 673, endPoint y: 543, distance: 44.9
click at [673, 543] on p "[o] Original plan [x] 1st Amended plan – Date amended: [DATE] [o] (1ST, 2ND, …)…" at bounding box center [874, 544] width 820 height 35
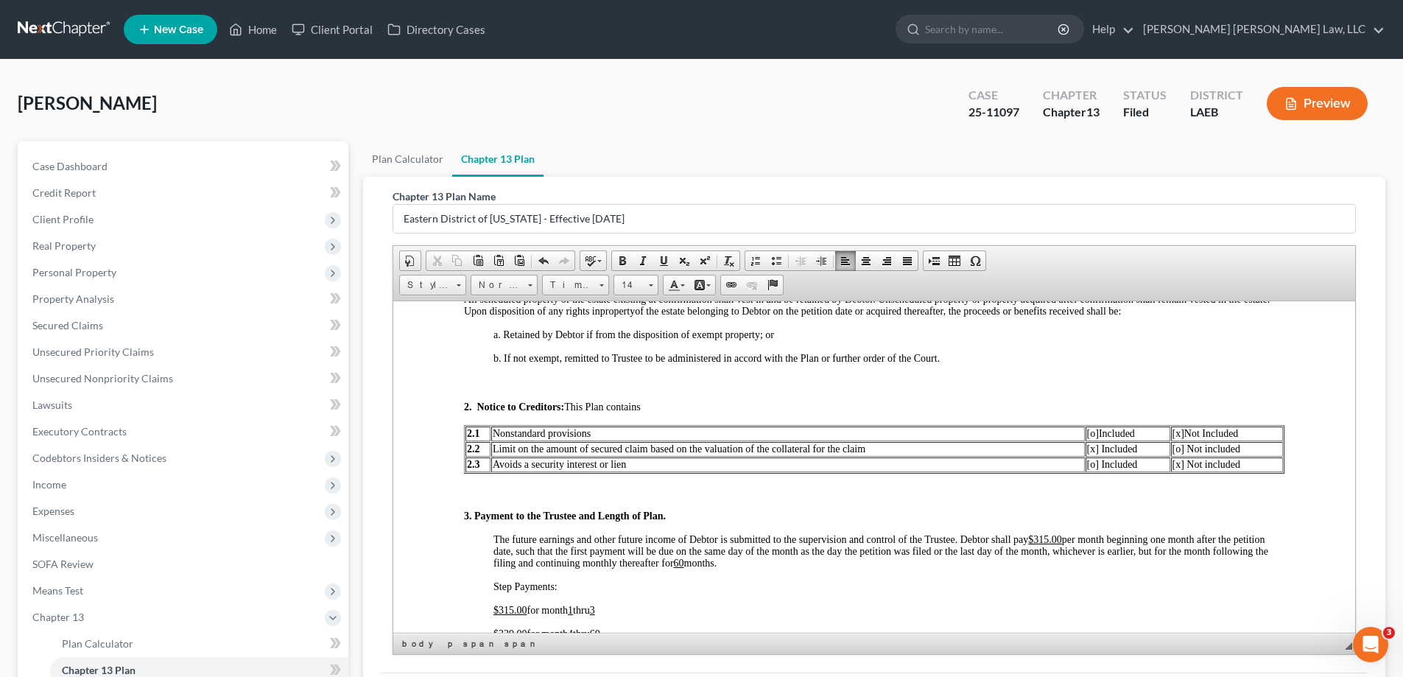
scroll to position [663, 0]
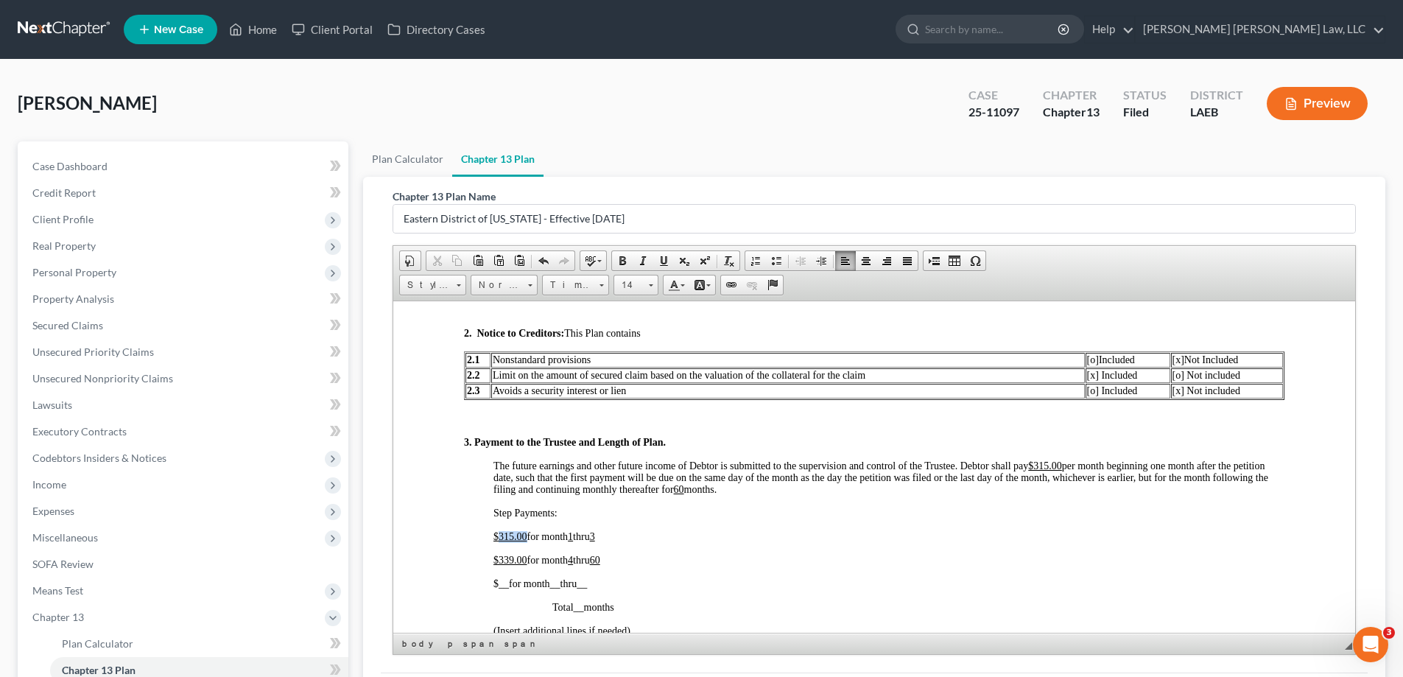
drag, startPoint x: 498, startPoint y: 535, endPoint x: 525, endPoint y: 536, distance: 26.5
click at [525, 536] on span "315.00" at bounding box center [512, 535] width 29 height 11
drag, startPoint x: 504, startPoint y: 557, endPoint x: 527, endPoint y: 557, distance: 22.8
click at [527, 557] on span "$ 339.00 for month 4" at bounding box center [533, 559] width 80 height 11
click at [581, 560] on span "thru 60" at bounding box center [586, 559] width 27 height 11
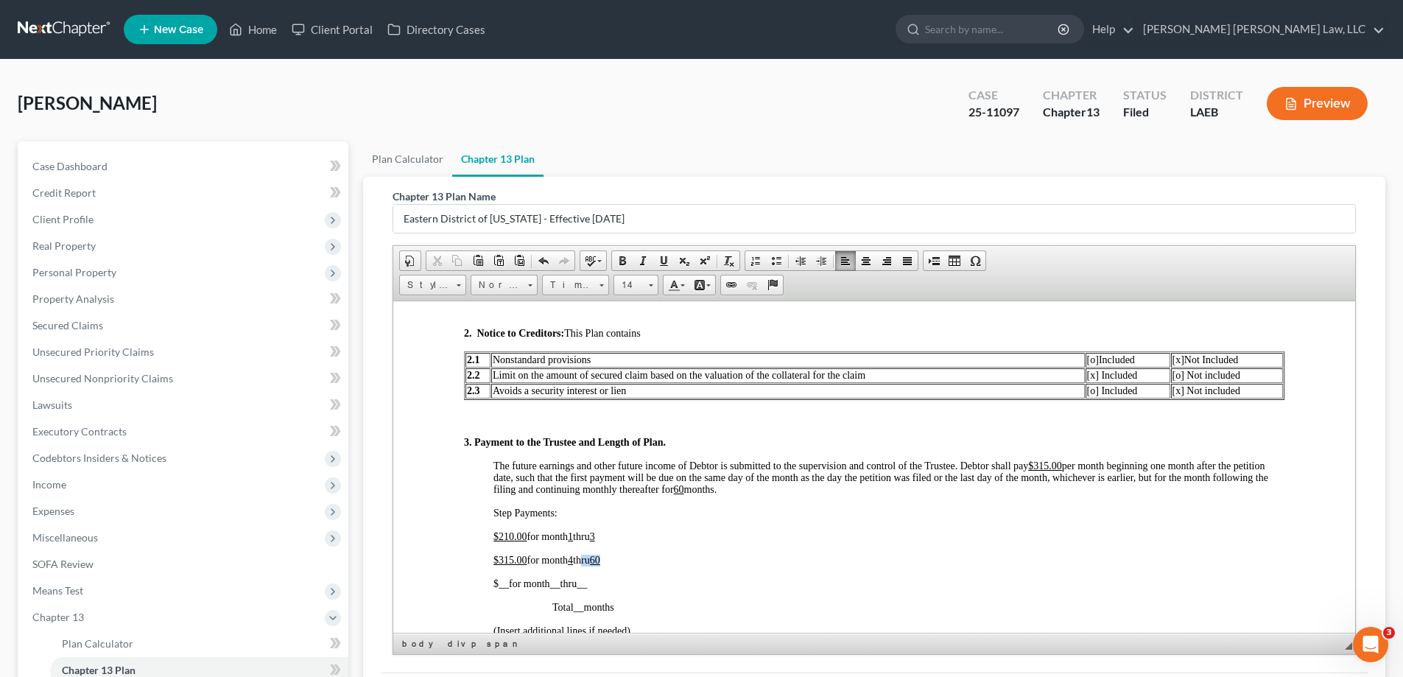
drag, startPoint x: 584, startPoint y: 557, endPoint x: 618, endPoint y: 560, distance: 34.1
click at [618, 560] on p "$ 315.00 for month 4 thru 60" at bounding box center [888, 560] width 791 height 12
drag, startPoint x: 499, startPoint y: 583, endPoint x: 507, endPoint y: 582, distance: 8.1
click at [507, 582] on span "__" at bounding box center [503, 582] width 10 height 11
drag, startPoint x: 574, startPoint y: 582, endPoint x: 582, endPoint y: 586, distance: 8.9
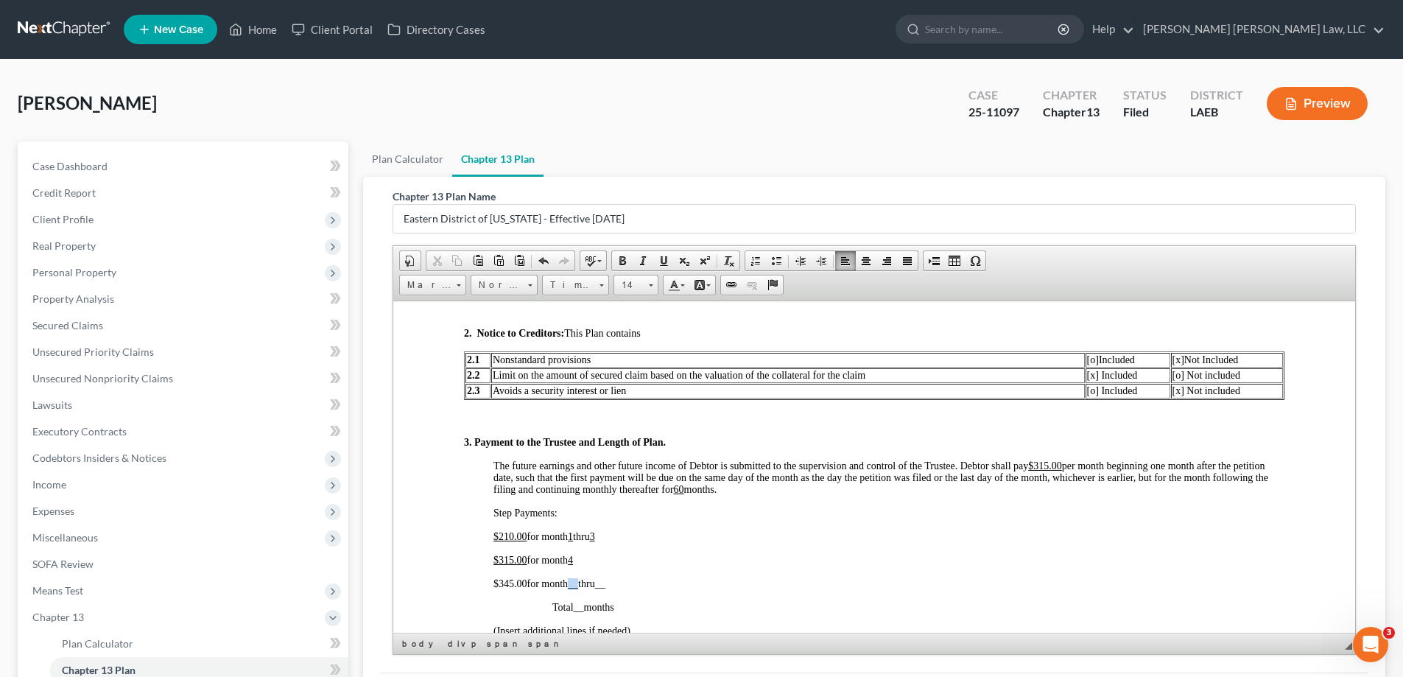
click at [578, 586] on span "__" at bounding box center [573, 582] width 10 height 11
drag, startPoint x: 601, startPoint y: 585, endPoint x: 610, endPoint y: 585, distance: 9.6
click at [610, 585] on p "$ 345.00 for month 5 thru __" at bounding box center [888, 583] width 791 height 12
drag, startPoint x: 494, startPoint y: 581, endPoint x: 528, endPoint y: 581, distance: 33.9
click at [528, 581] on span "$ 345.00 for month 5" at bounding box center [533, 582] width 80 height 11
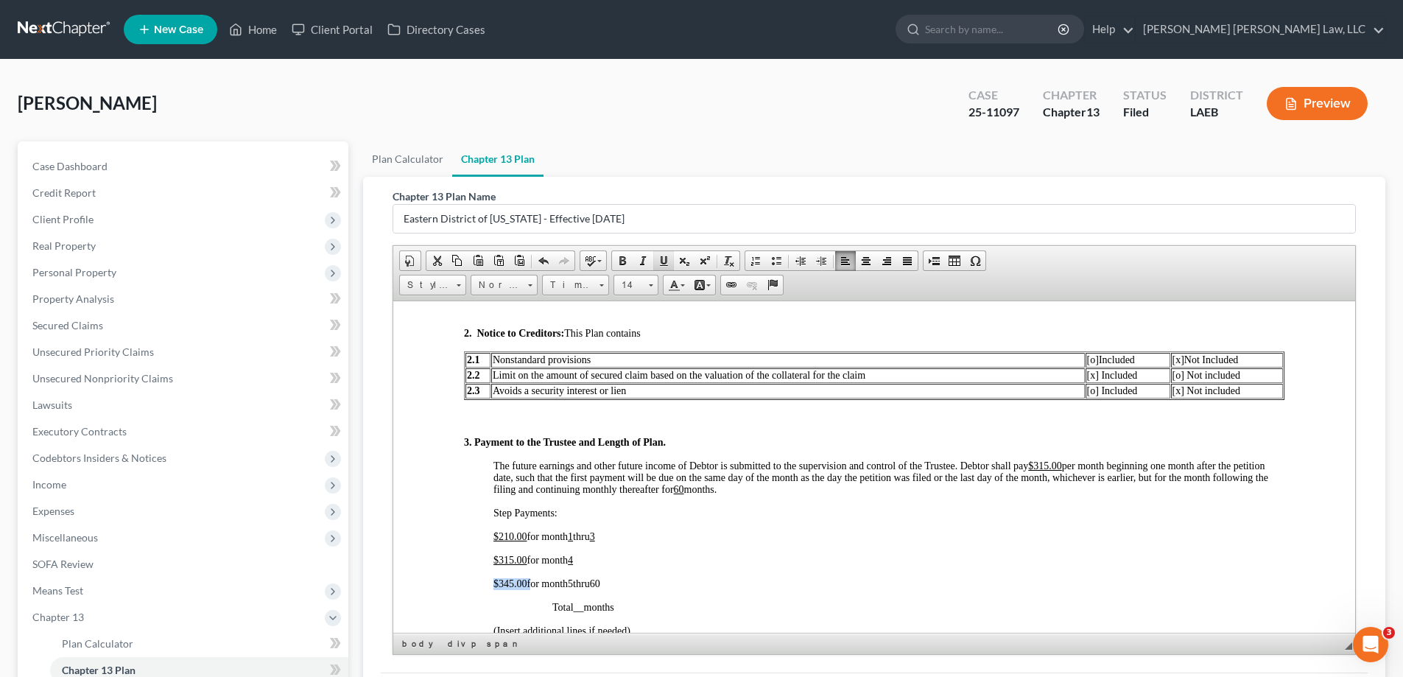
click at [668, 261] on span at bounding box center [664, 261] width 12 height 12
click at [576, 585] on span "5" at bounding box center [573, 582] width 5 height 11
click at [666, 258] on span at bounding box center [664, 261] width 12 height 12
drag, startPoint x: 599, startPoint y: 583, endPoint x: 609, endPoint y: 585, distance: 9.8
click at [602, 585] on span "60" at bounding box center [597, 582] width 10 height 11
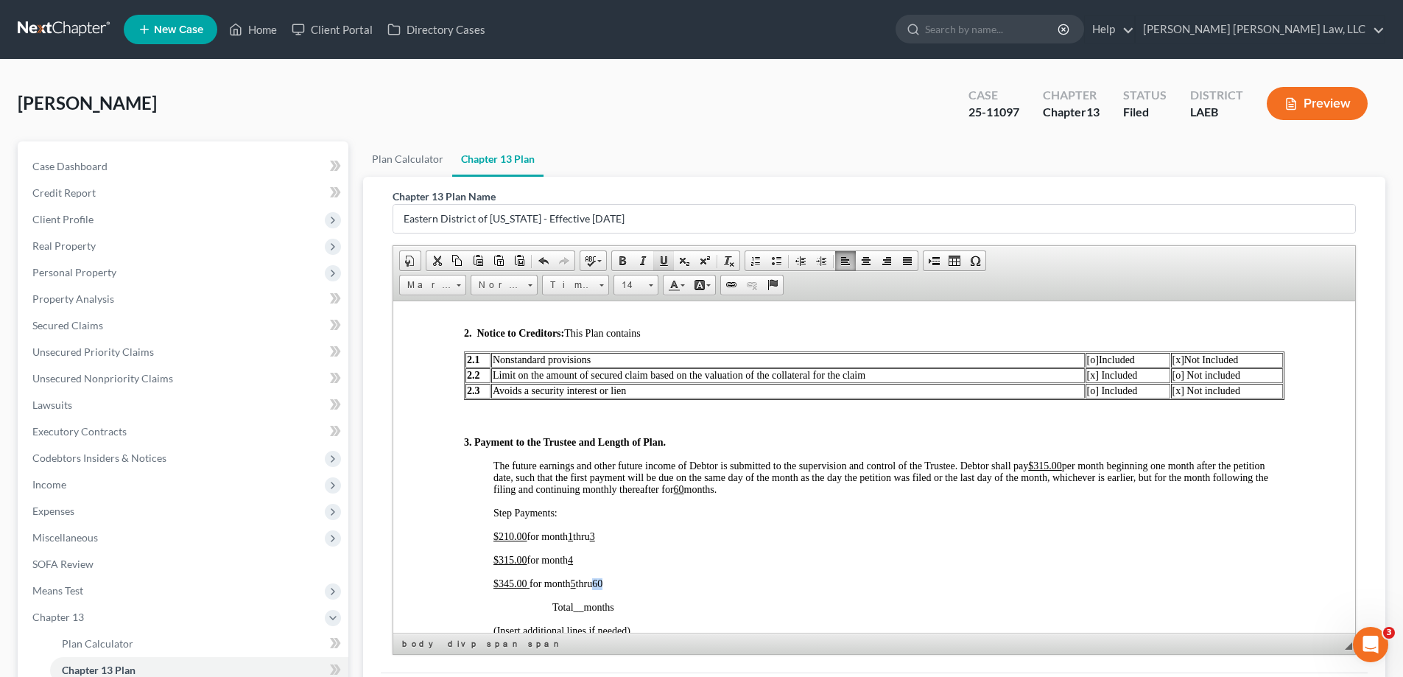
click at [666, 258] on span at bounding box center [664, 261] width 12 height 12
drag, startPoint x: 1040, startPoint y: 466, endPoint x: 1051, endPoint y: 468, distance: 11.9
click at [1051, 468] on u "$315.00" at bounding box center [1045, 464] width 34 height 11
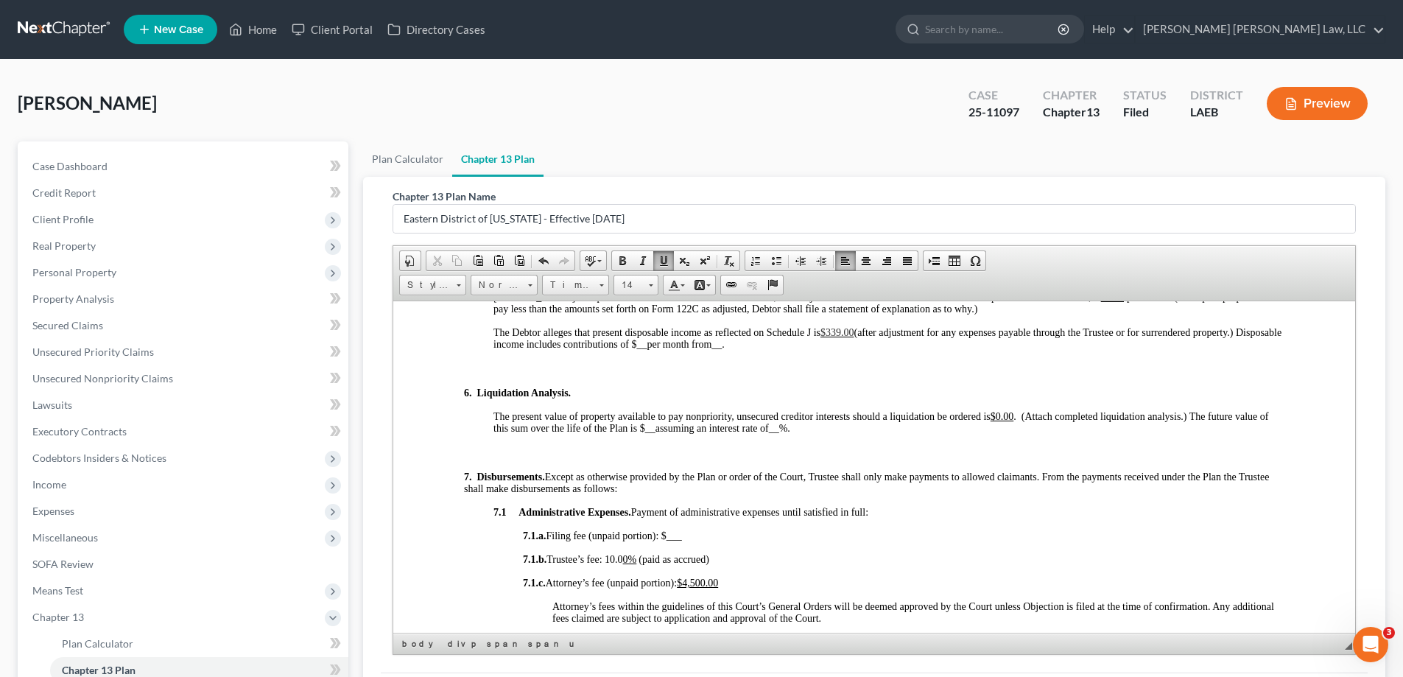
scroll to position [1399, 0]
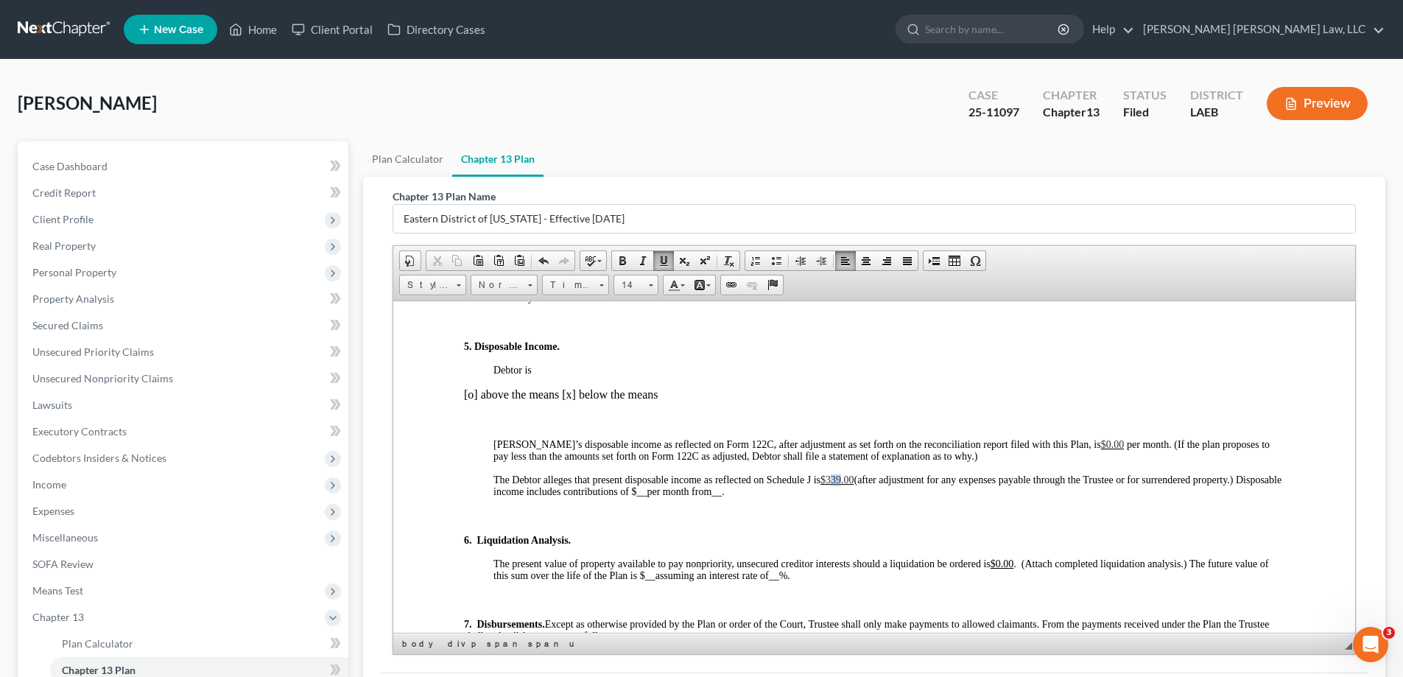
drag, startPoint x: 831, startPoint y: 477, endPoint x: 844, endPoint y: 480, distance: 12.9
click at [844, 480] on span "$339.00" at bounding box center [837, 478] width 34 height 11
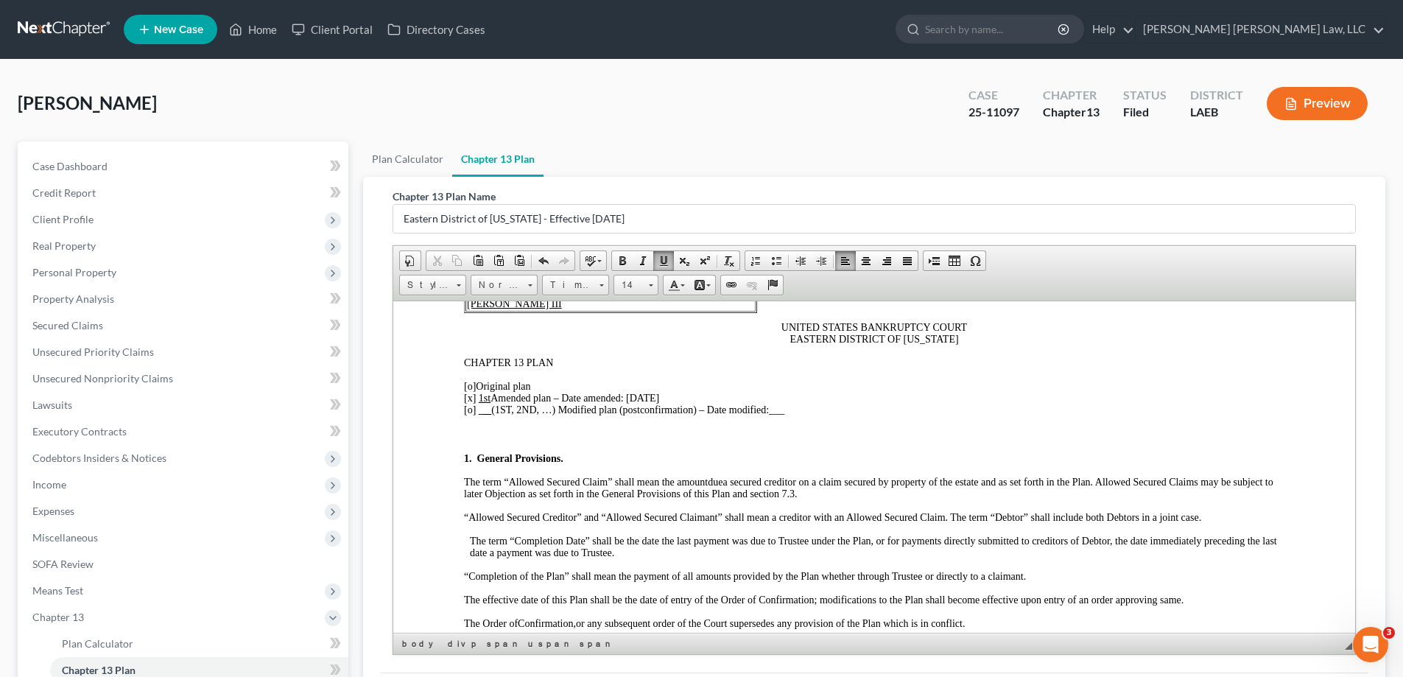
scroll to position [0, 0]
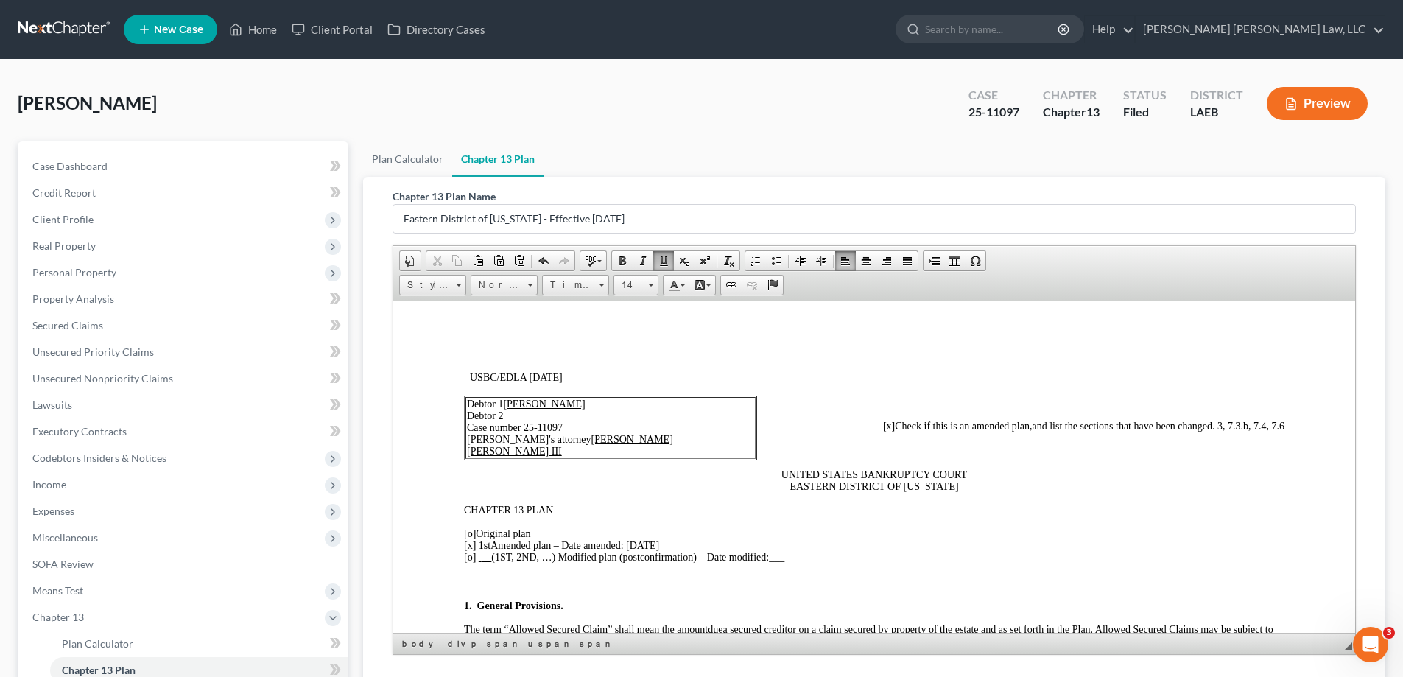
click at [1212, 424] on span "and list the sections that have been changed. 3, 7.3.b, 7.4, 7.6" at bounding box center [1158, 425] width 253 height 11
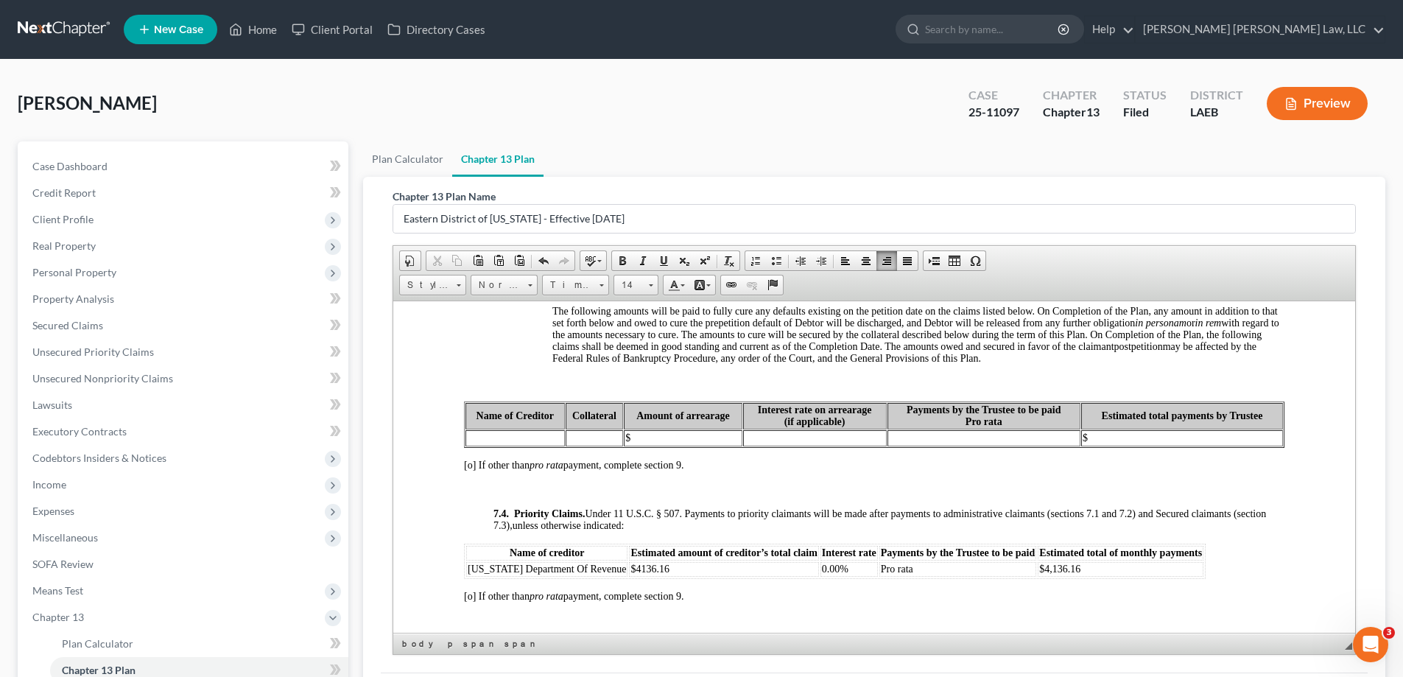
scroll to position [4344, 0]
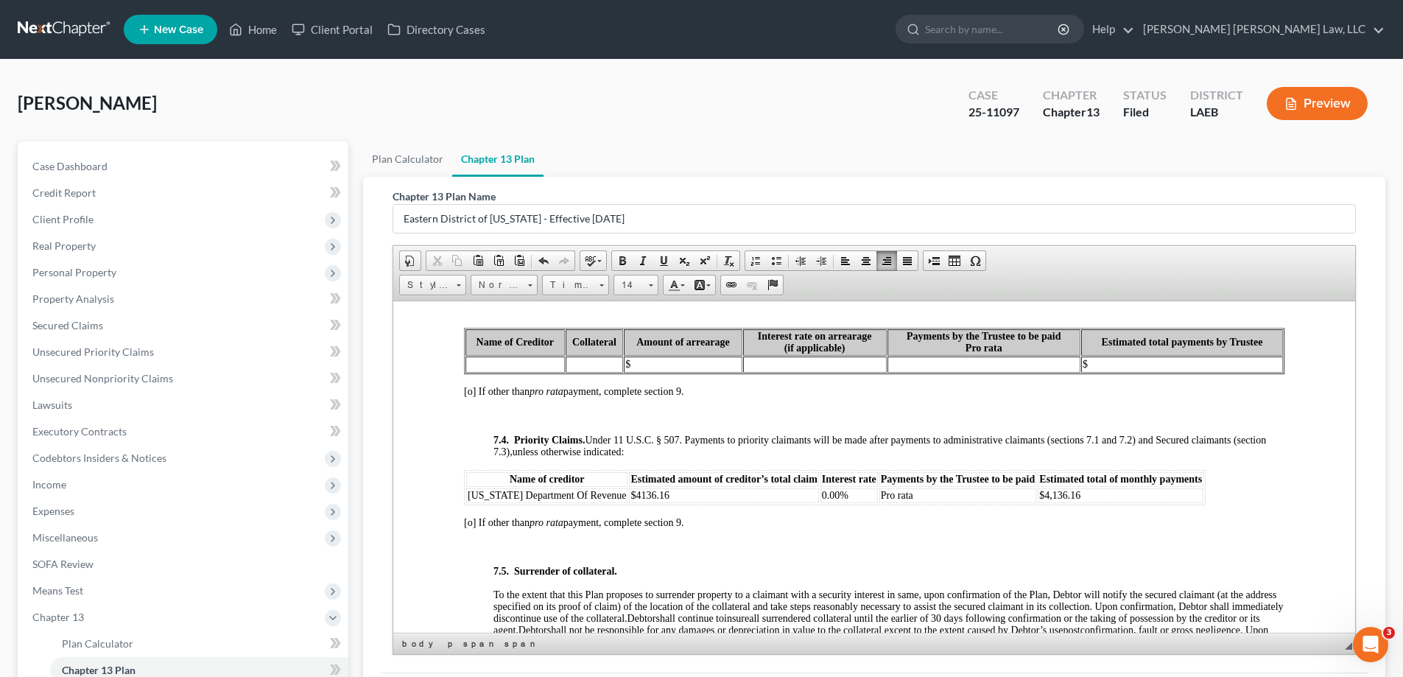
click at [646, 500] on span "$4136.16" at bounding box center [649, 494] width 39 height 11
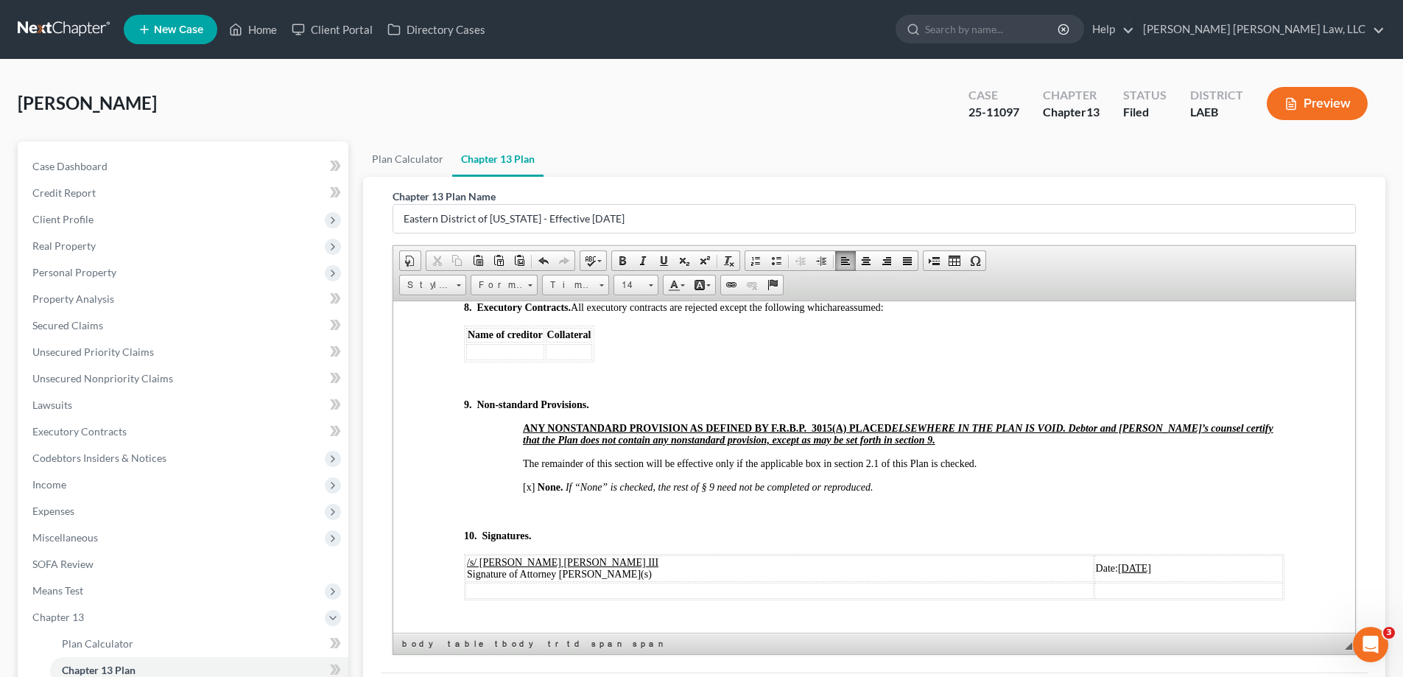
scroll to position [4713, 0]
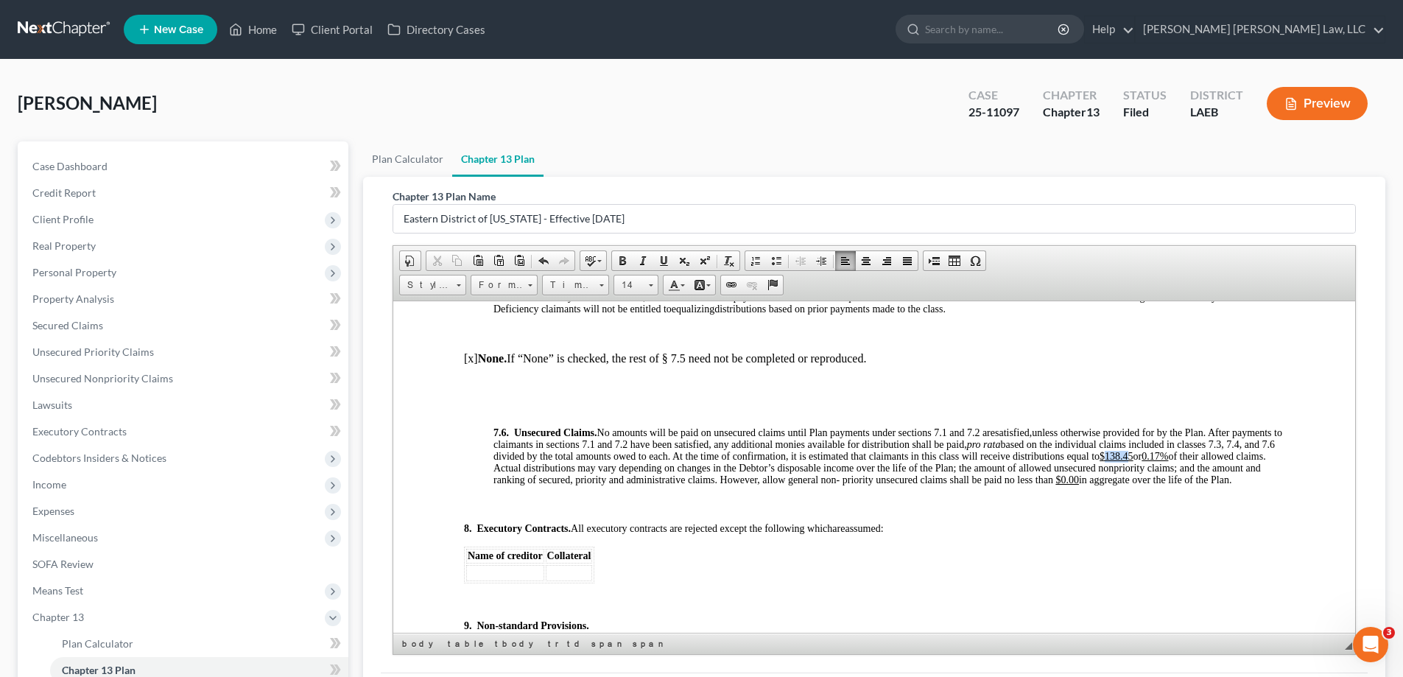
drag, startPoint x: 1174, startPoint y: 462, endPoint x: 1200, endPoint y: 465, distance: 25.9
click at [1133, 461] on u "$138.45" at bounding box center [1116, 455] width 34 height 11
drag, startPoint x: 1218, startPoint y: 465, endPoint x: 1236, endPoint y: 468, distance: 18.1
click at [1168, 461] on u "0.17%" at bounding box center [1154, 455] width 27 height 11
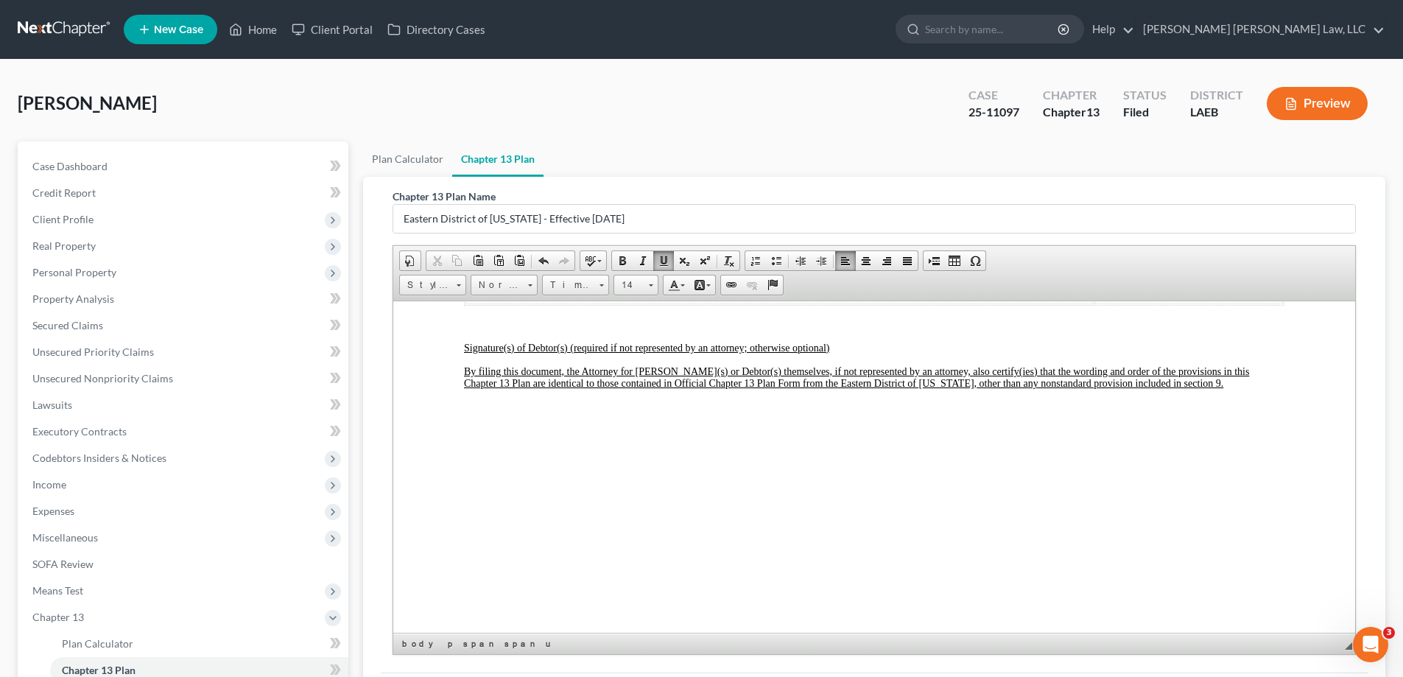
scroll to position [5154, 0]
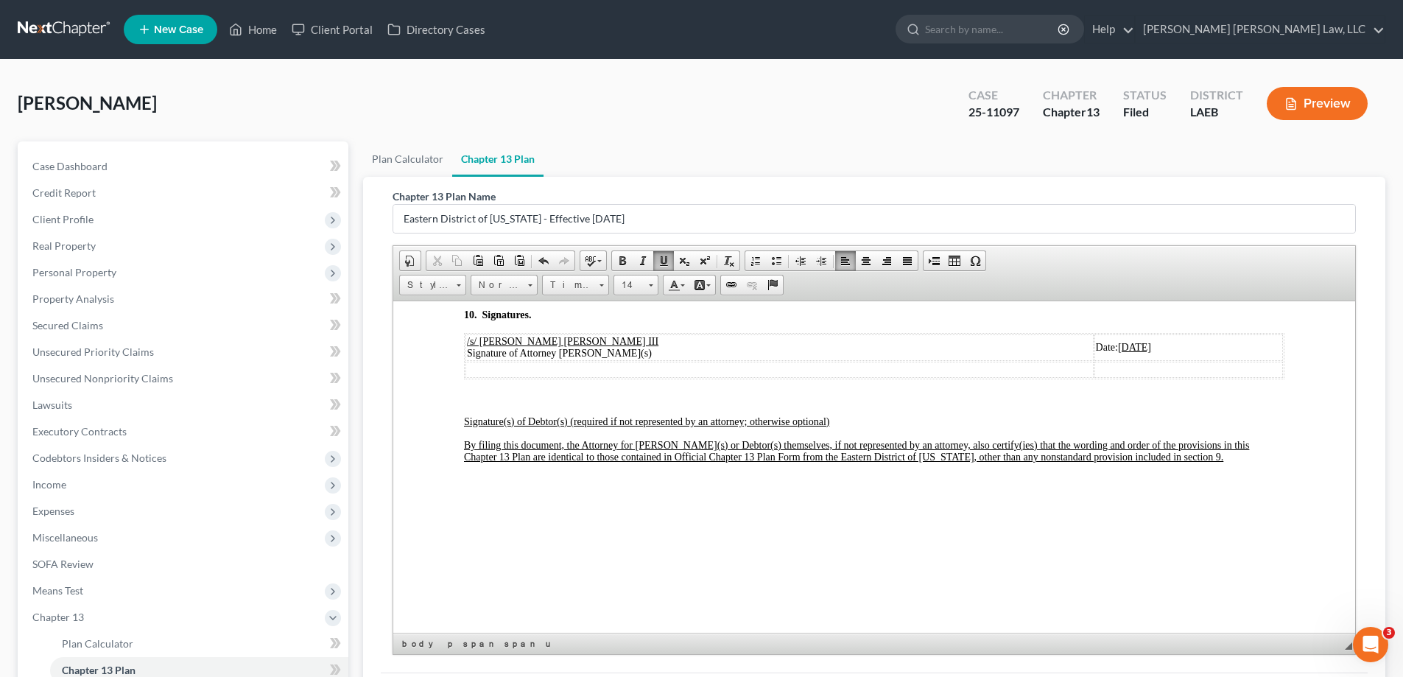
drag, startPoint x: 1011, startPoint y: 370, endPoint x: 1056, endPoint y: 373, distance: 45.0
click at [1118, 352] on u "[DATE]" at bounding box center [1134, 346] width 33 height 11
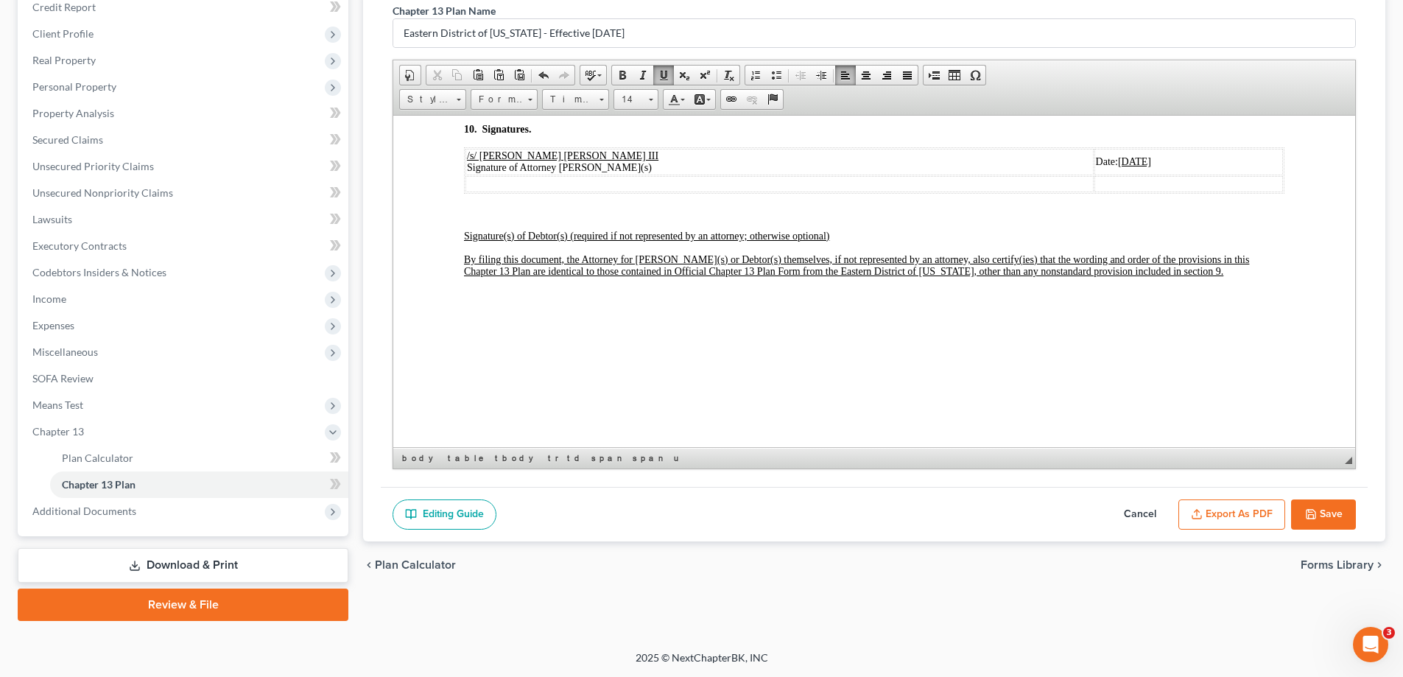
click at [1314, 514] on icon "button" at bounding box center [1311, 514] width 12 height 12
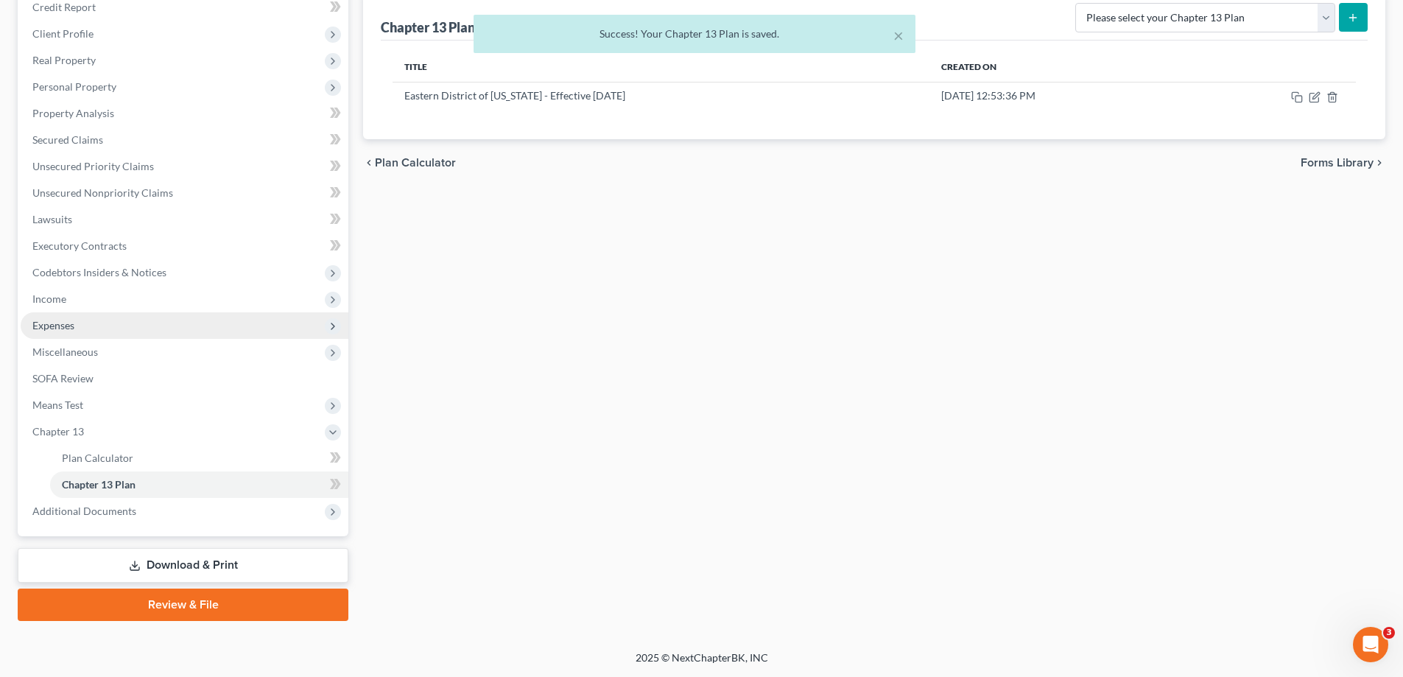
click at [60, 327] on span "Expenses" at bounding box center [53, 325] width 42 height 13
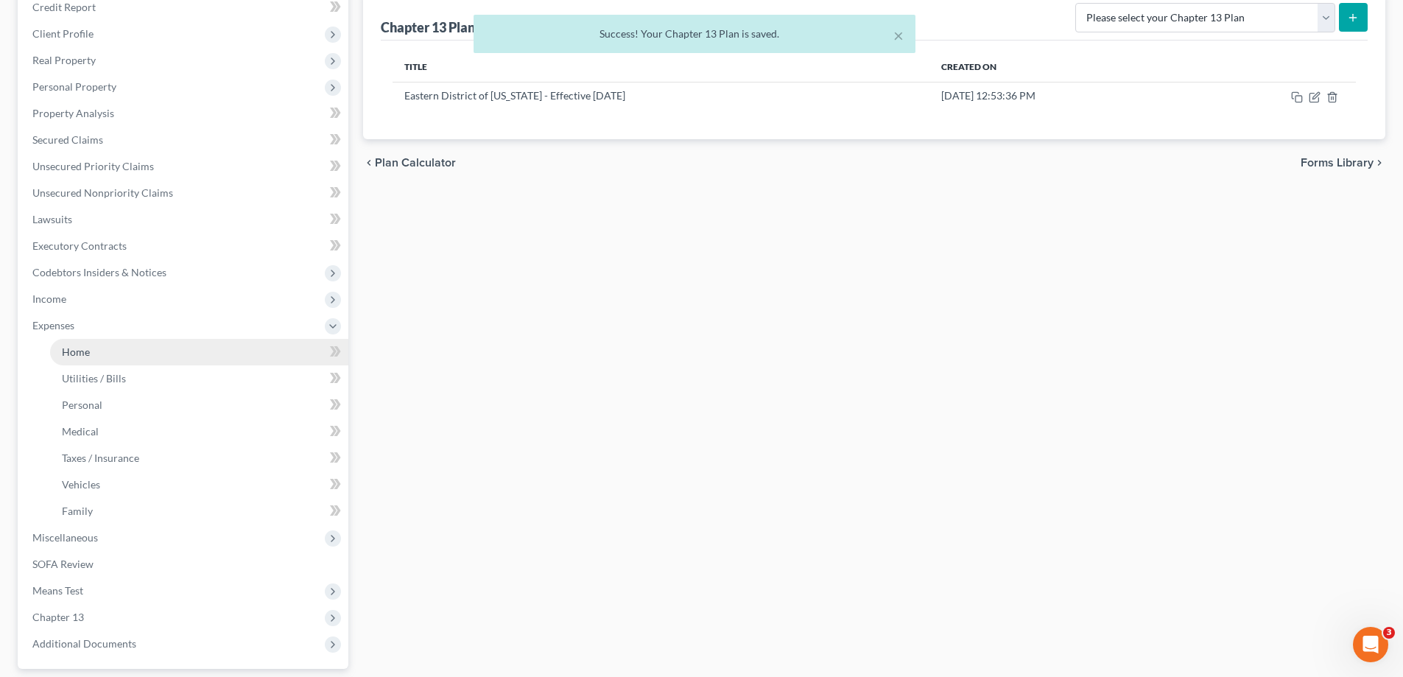
click at [108, 349] on link "Home" at bounding box center [199, 352] width 298 height 27
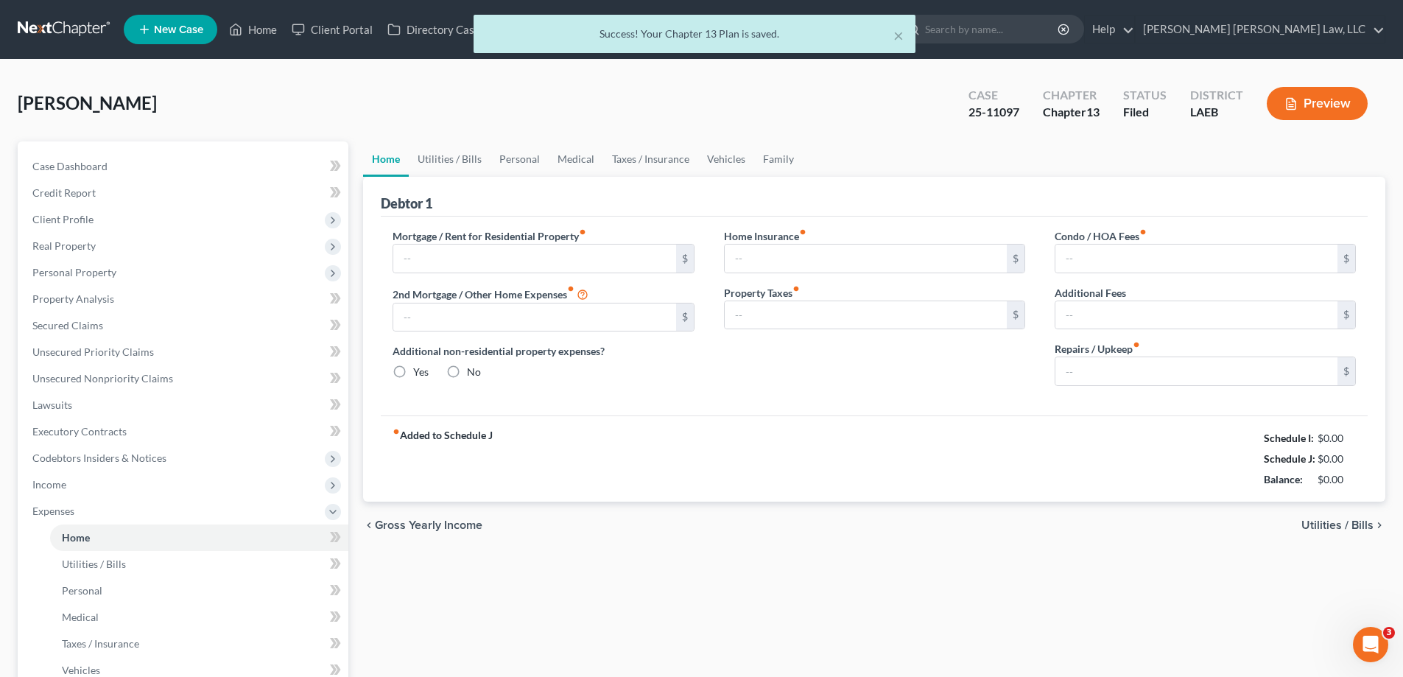
type input "600.00"
type input "0.00"
radio input "true"
type input "0.00"
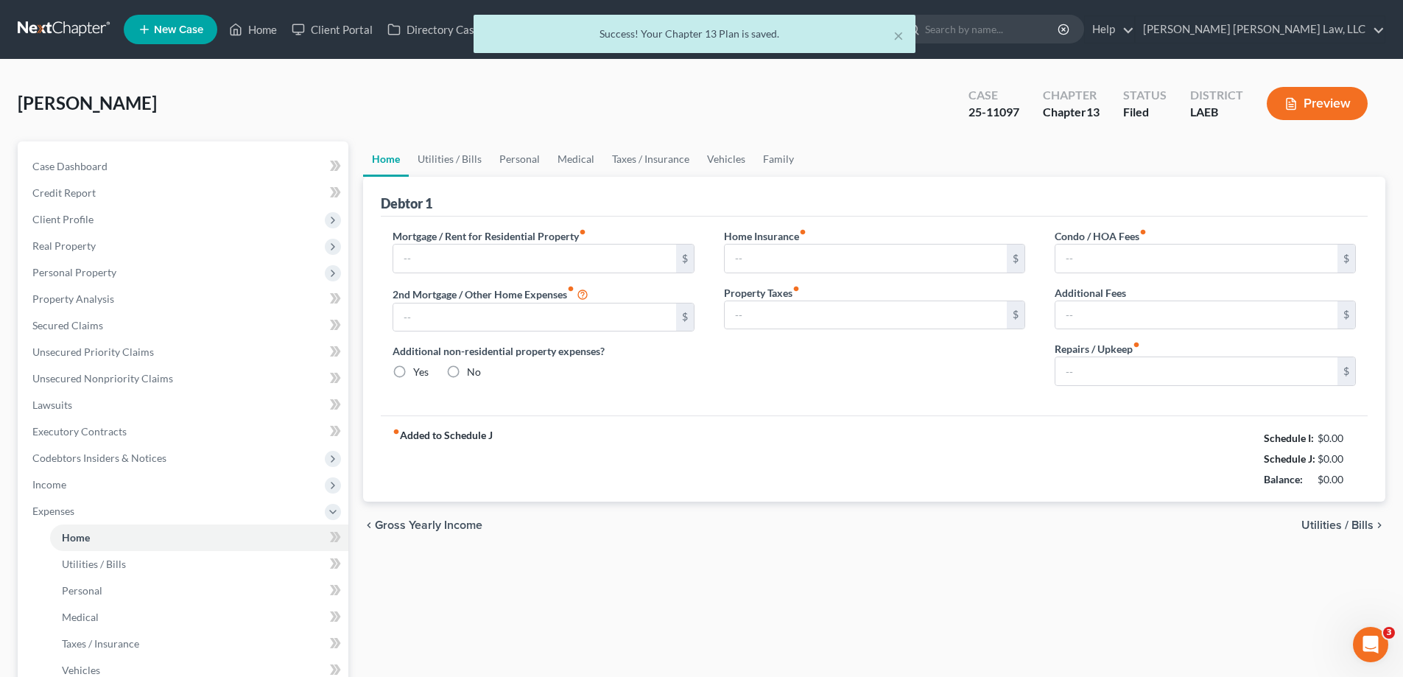
type input "0.00"
click at [529, 152] on link "Personal" at bounding box center [519, 158] width 58 height 35
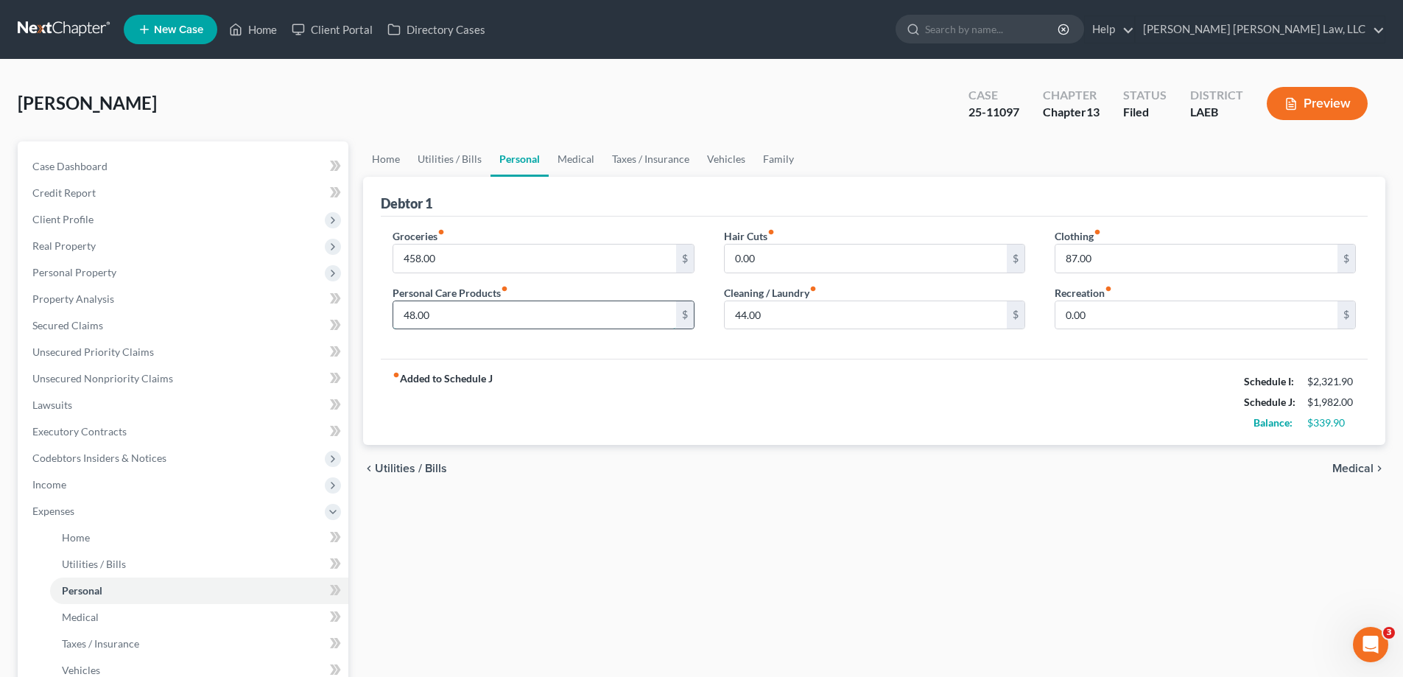
click at [446, 311] on input "48.00" at bounding box center [534, 315] width 282 height 28
click at [490, 487] on div "chevron_left Utilities / Bills Medical chevron_right" at bounding box center [874, 468] width 1022 height 47
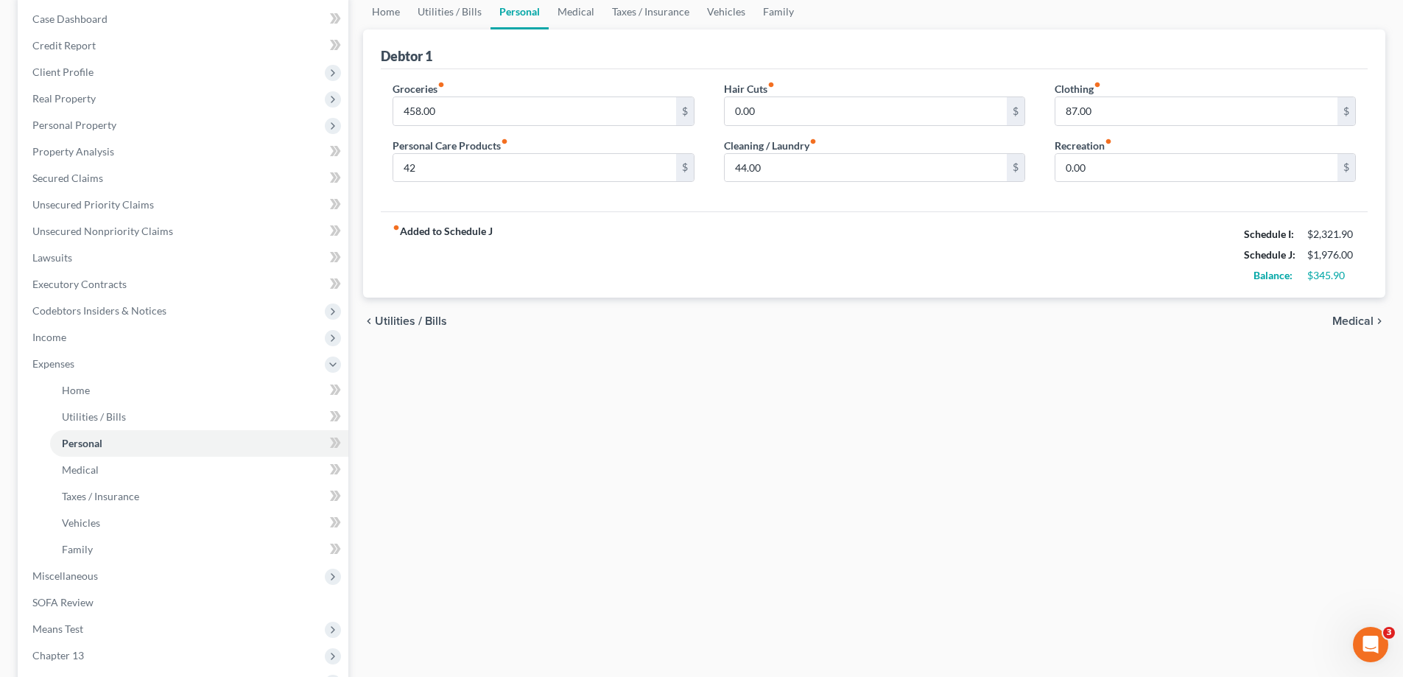
scroll to position [295, 0]
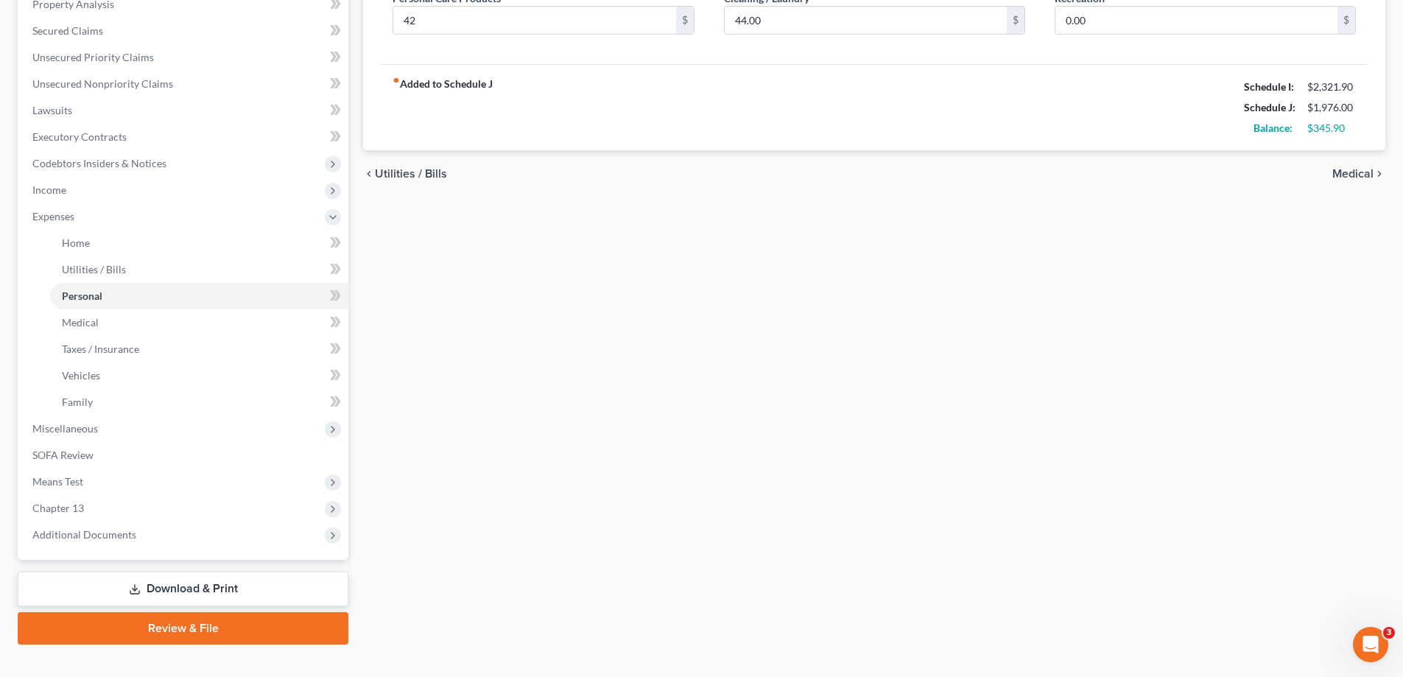
click at [266, 591] on link "Download & Print" at bounding box center [183, 588] width 331 height 35
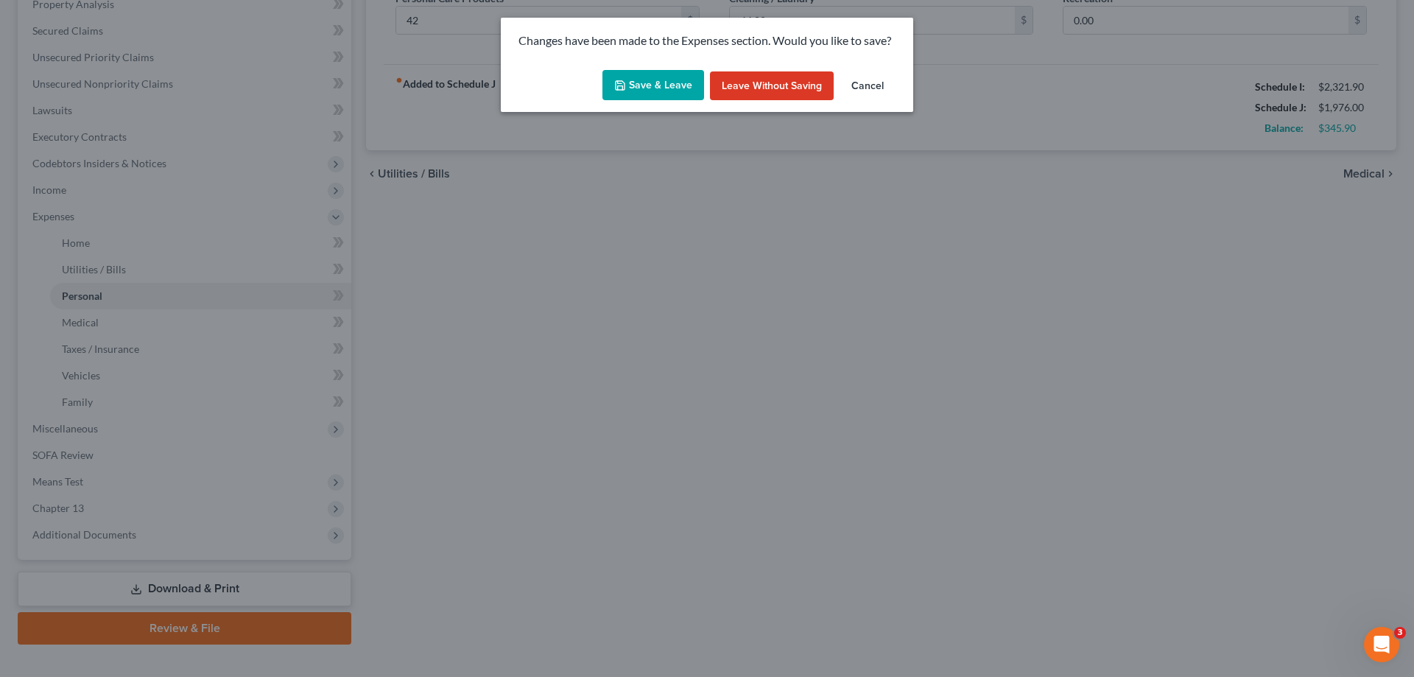
drag, startPoint x: 691, startPoint y: 80, endPoint x: 655, endPoint y: 649, distance: 570.4
click at [691, 80] on button "Save & Leave" at bounding box center [653, 85] width 102 height 31
type input "42.00"
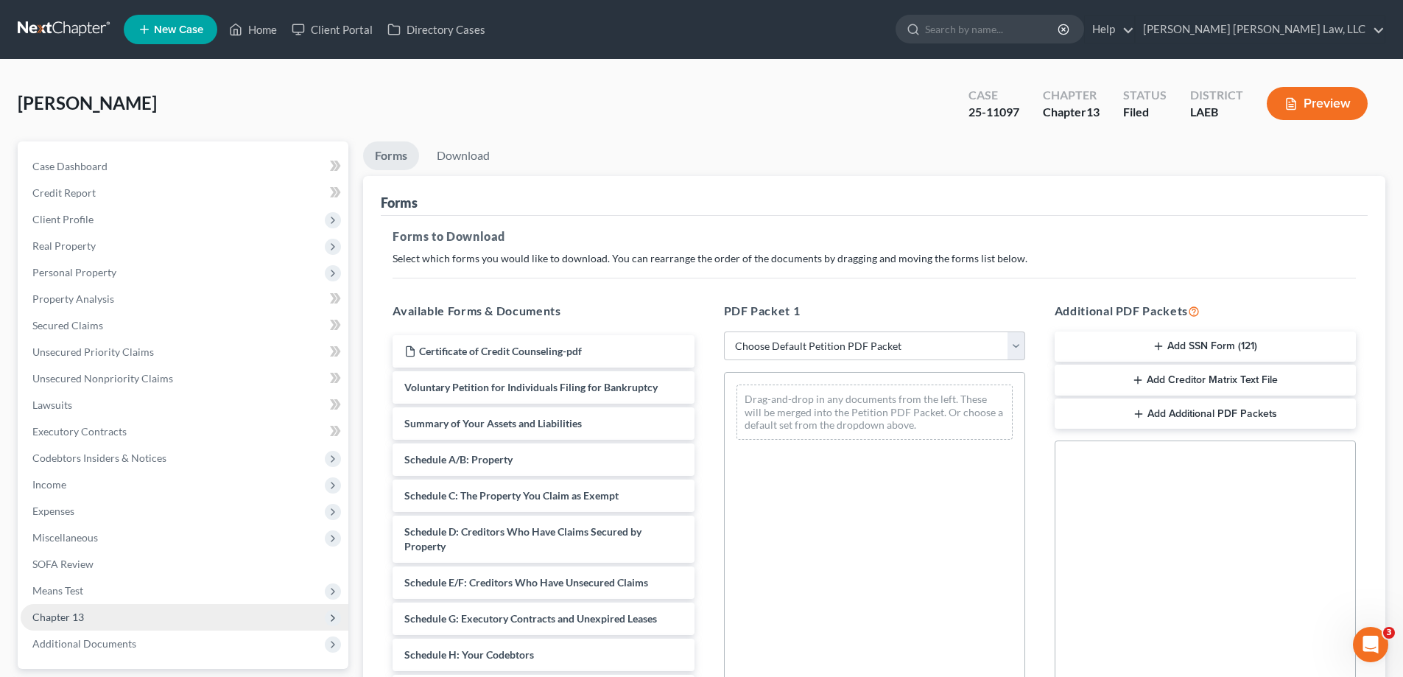
click at [79, 623] on span "Chapter 13" at bounding box center [185, 617] width 328 height 27
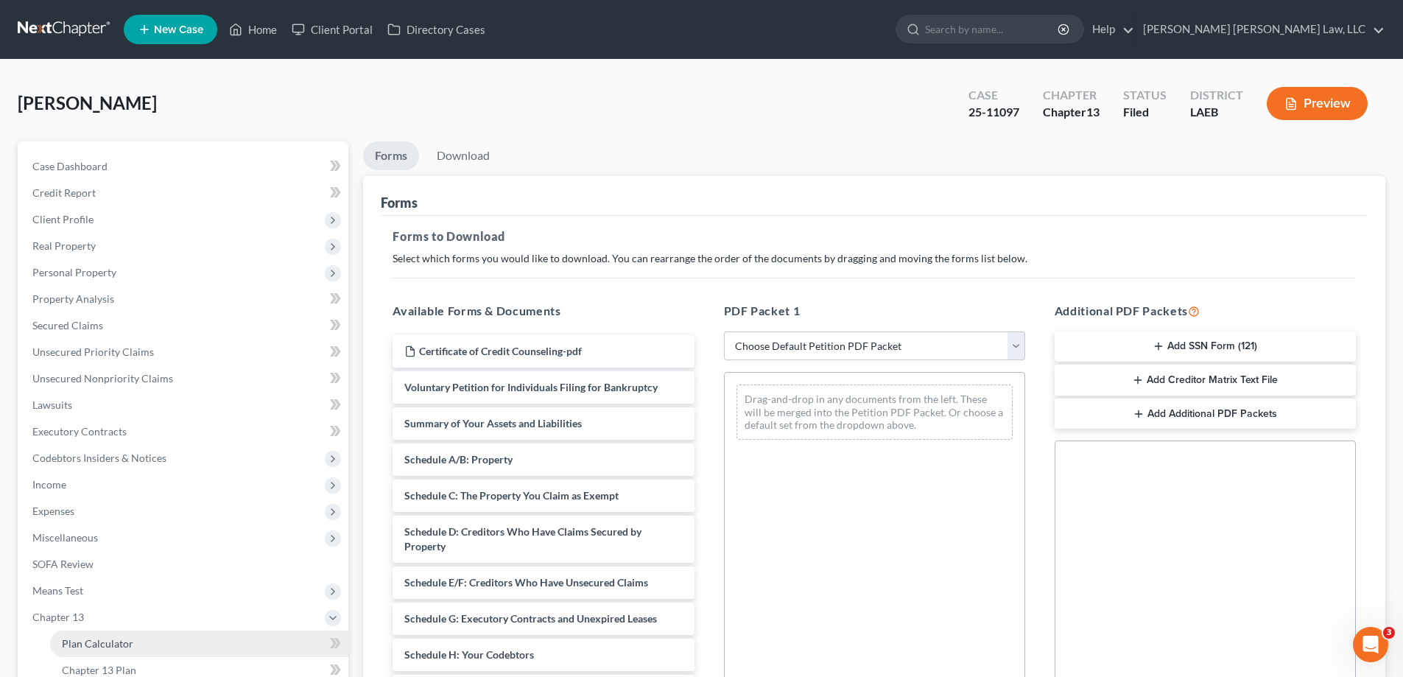
scroll to position [74, 0]
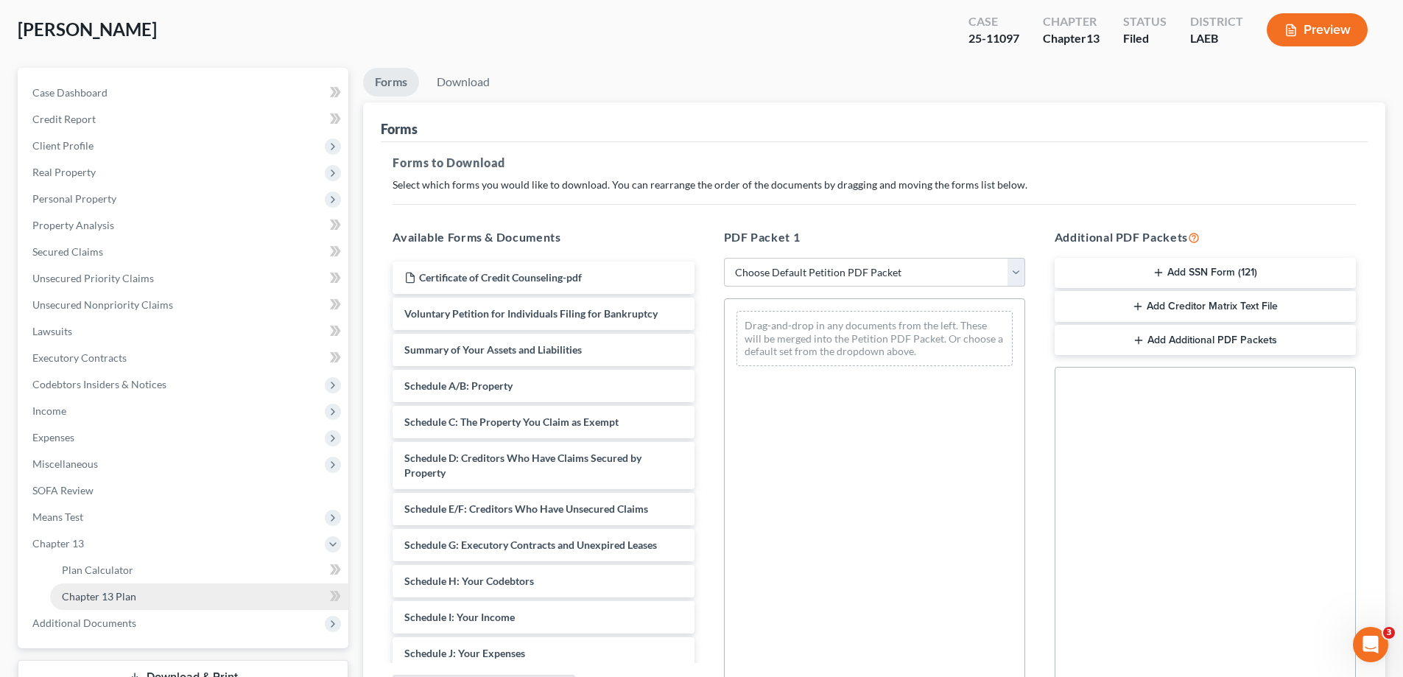
click at [121, 595] on span "Chapter 13 Plan" at bounding box center [99, 596] width 74 height 13
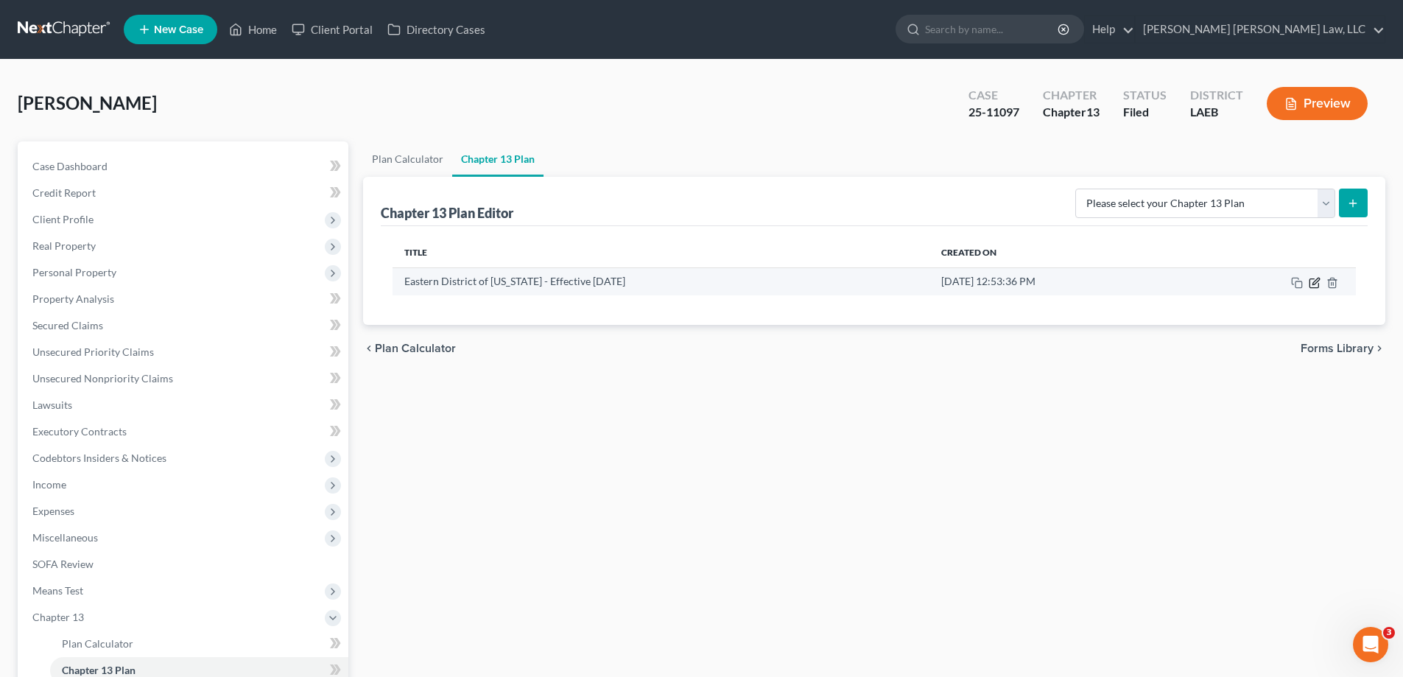
click at [1316, 282] on icon "button" at bounding box center [1315, 281] width 7 height 7
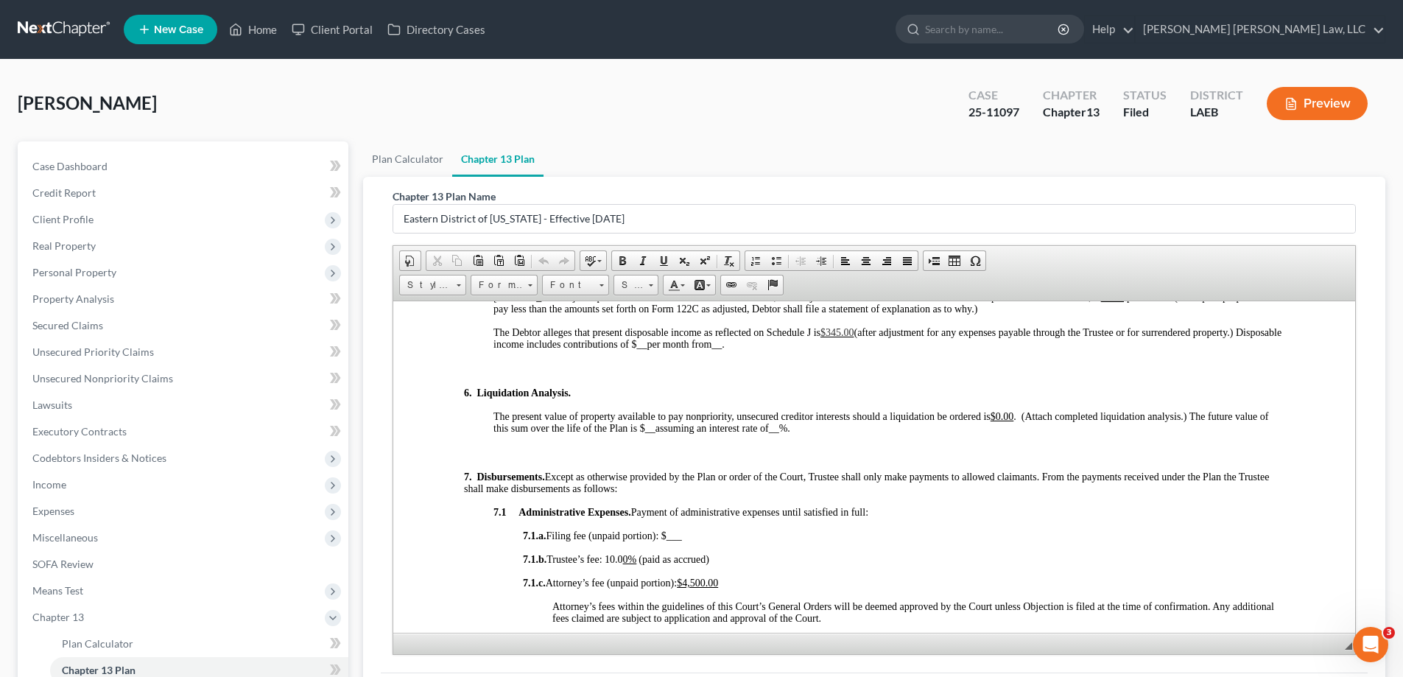
scroll to position [1694, 0]
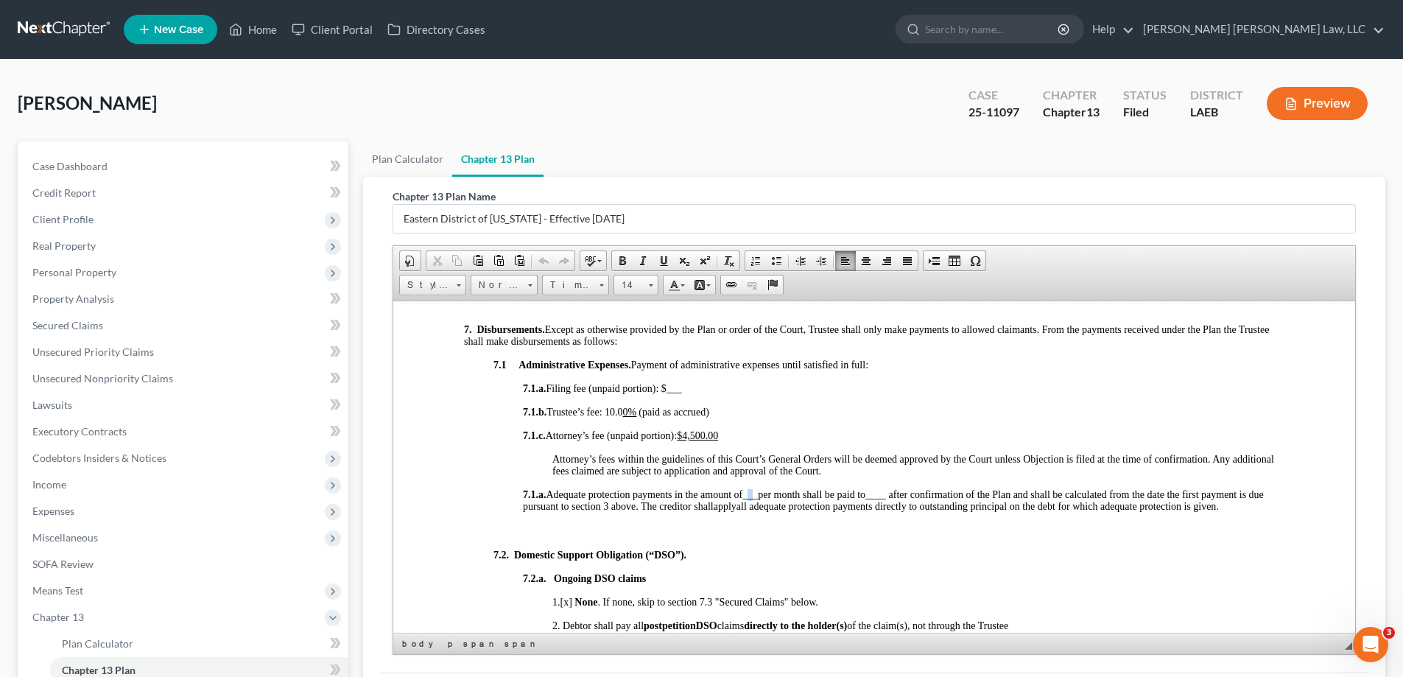
drag, startPoint x: 755, startPoint y: 494, endPoint x: 764, endPoint y: 497, distance: 10.0
click at [758, 497] on span "___" at bounding box center [749, 493] width 15 height 11
drag, startPoint x: 395, startPoint y: 191, endPoint x: 546, endPoint y: 266, distance: 168.3
click at [546, 266] on span at bounding box center [544, 261] width 12 height 12
drag, startPoint x: 543, startPoint y: 263, endPoint x: 332, endPoint y: 53, distance: 297.3
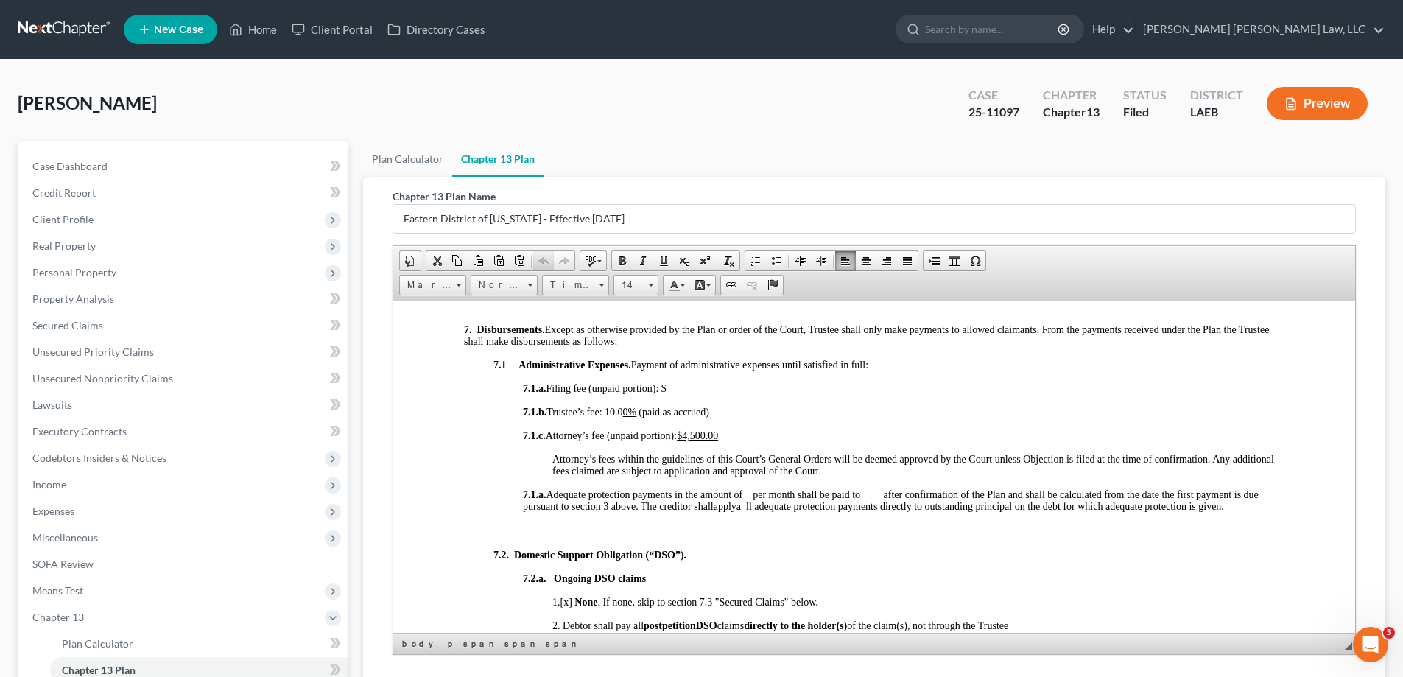
click at [543, 263] on span at bounding box center [544, 261] width 12 height 12
click at [778, 453] on span "Attorney’s fees within the guidelines of this Court’s General Orders will be de…" at bounding box center [913, 464] width 722 height 23
click at [746, 510] on span "_" at bounding box center [743, 505] width 5 height 11
drag, startPoint x: 753, startPoint y: 496, endPoint x: 761, endPoint y: 498, distance: 9.0
click at [753, 498] on span "__" at bounding box center [747, 493] width 10 height 11
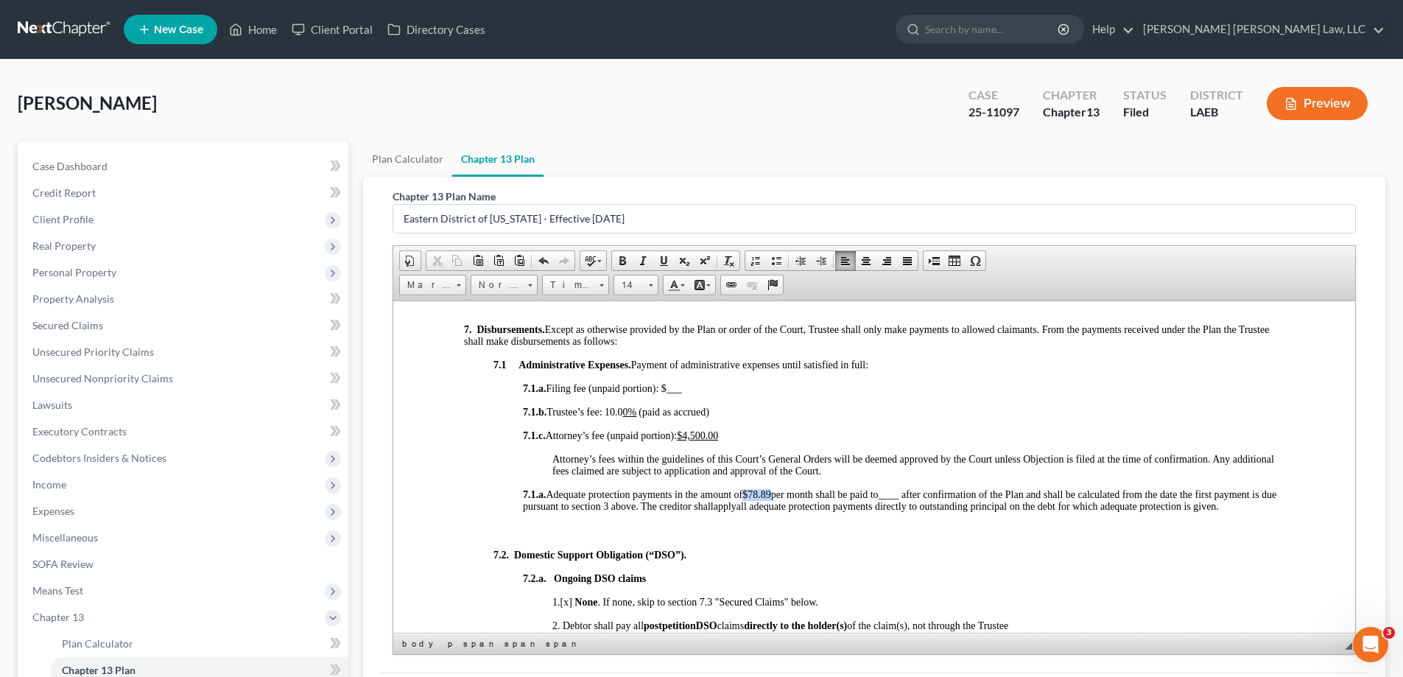
drag, startPoint x: 754, startPoint y: 493, endPoint x: 779, endPoint y: 493, distance: 25.0
click at [771, 493] on span "$78.89" at bounding box center [756, 493] width 29 height 11
click at [670, 267] on link "Underline" at bounding box center [663, 260] width 21 height 19
drag, startPoint x: 894, startPoint y: 495, endPoint x: 912, endPoint y: 495, distance: 18.4
click at [899, 495] on span "____" at bounding box center [888, 493] width 21 height 11
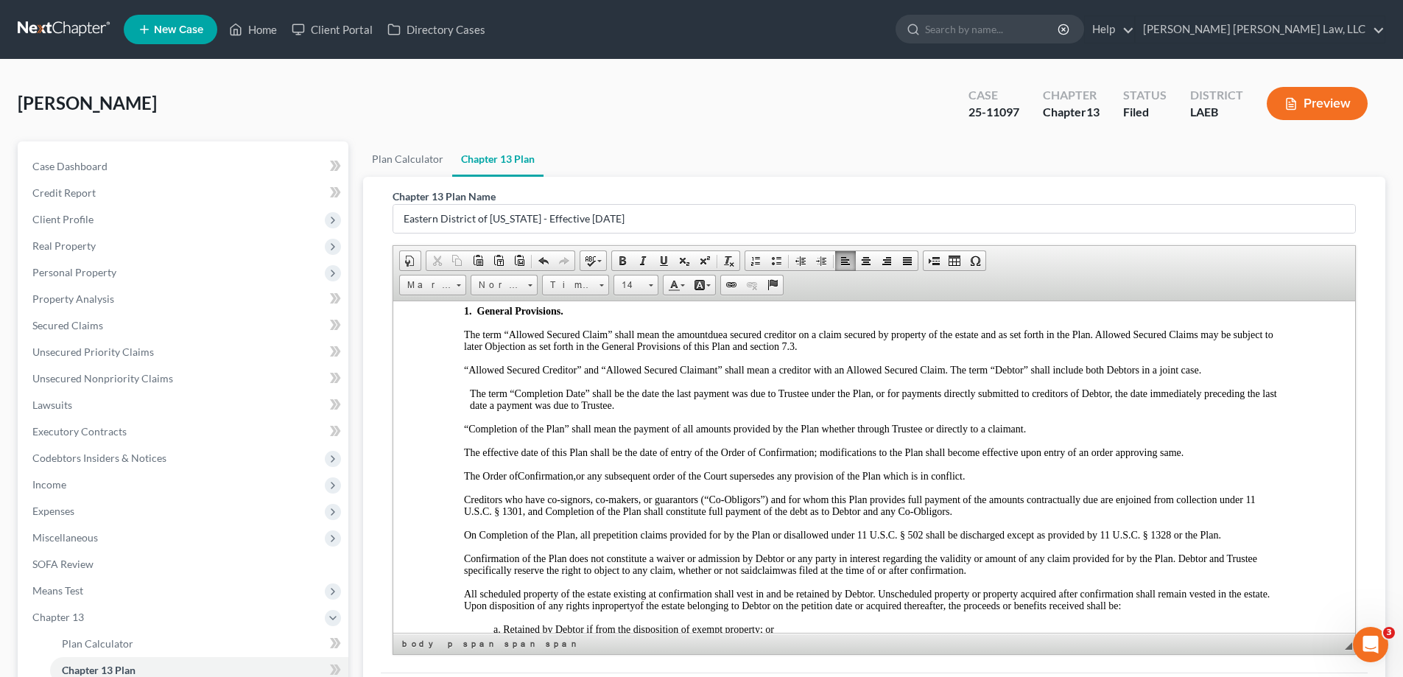
scroll to position [0, 0]
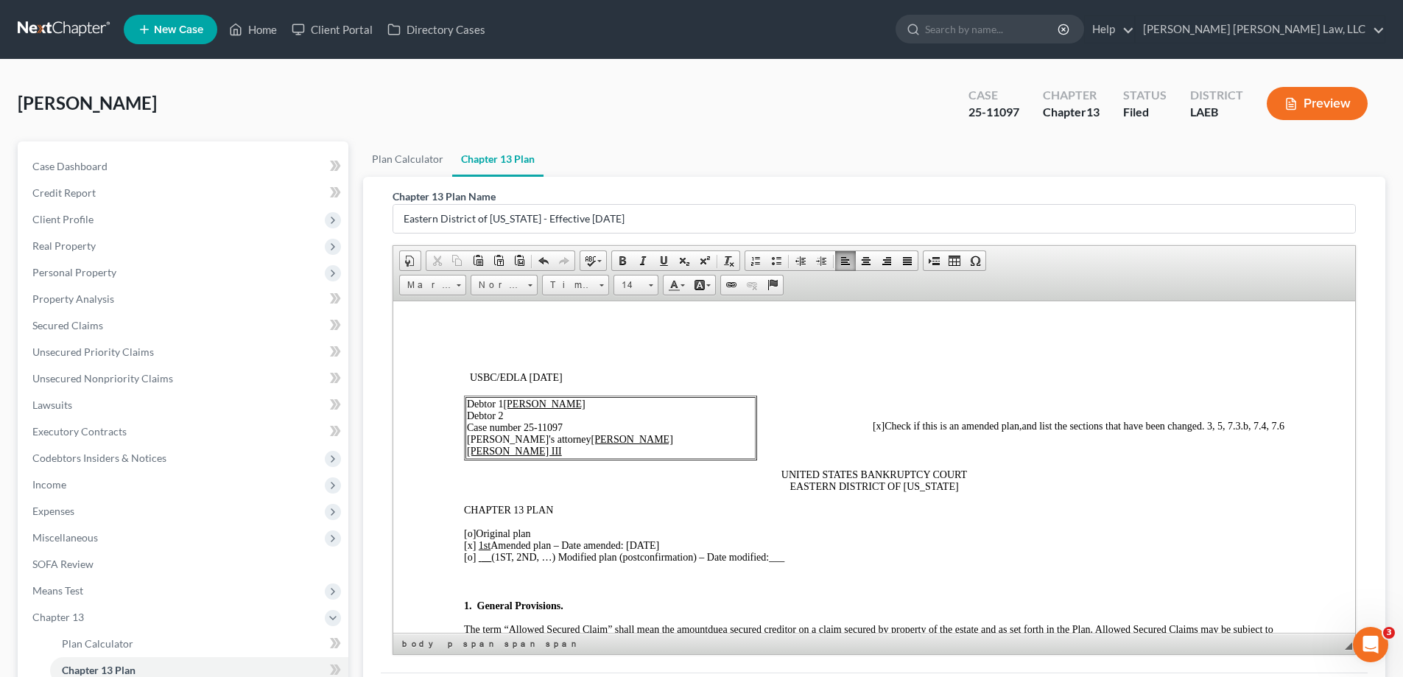
click at [1211, 428] on span "and list the sections that have been changed. 3, 5, 7.3.b, 7.4, 7.6" at bounding box center [1152, 425] width 263 height 11
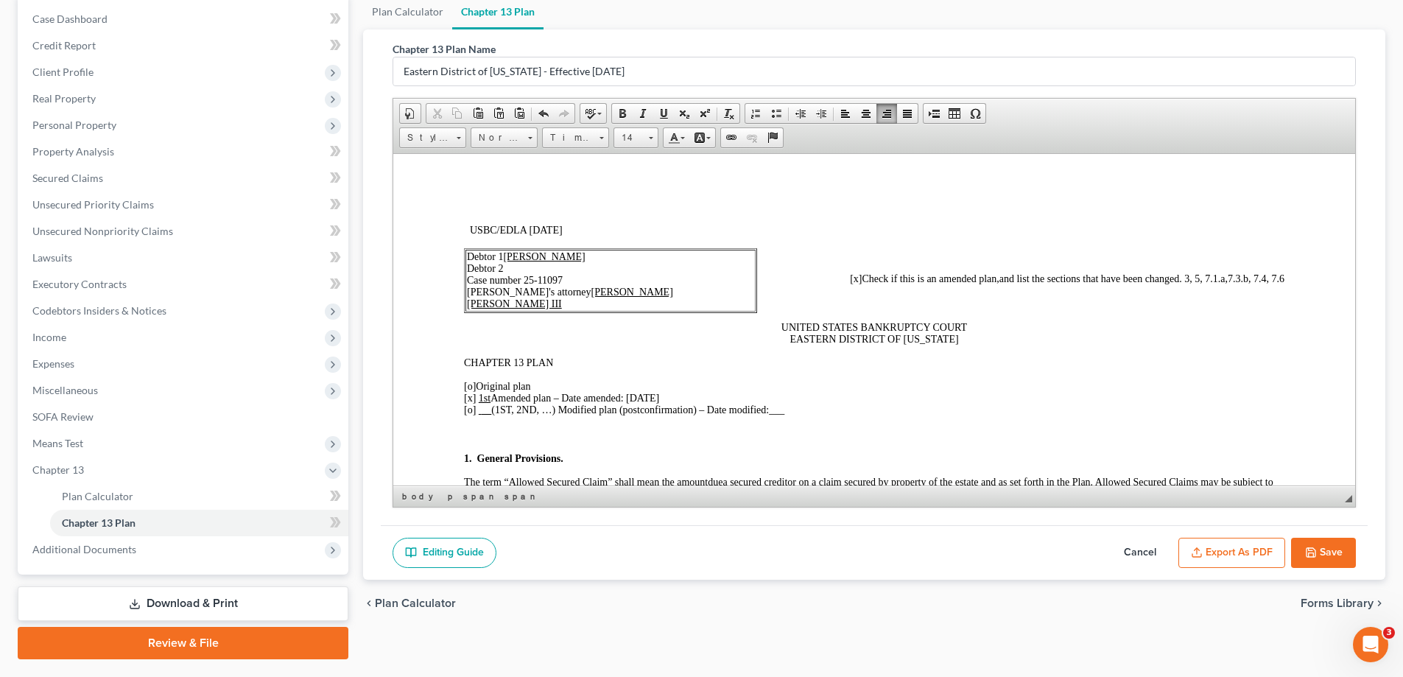
click at [1342, 547] on button "Save" at bounding box center [1323, 553] width 65 height 31
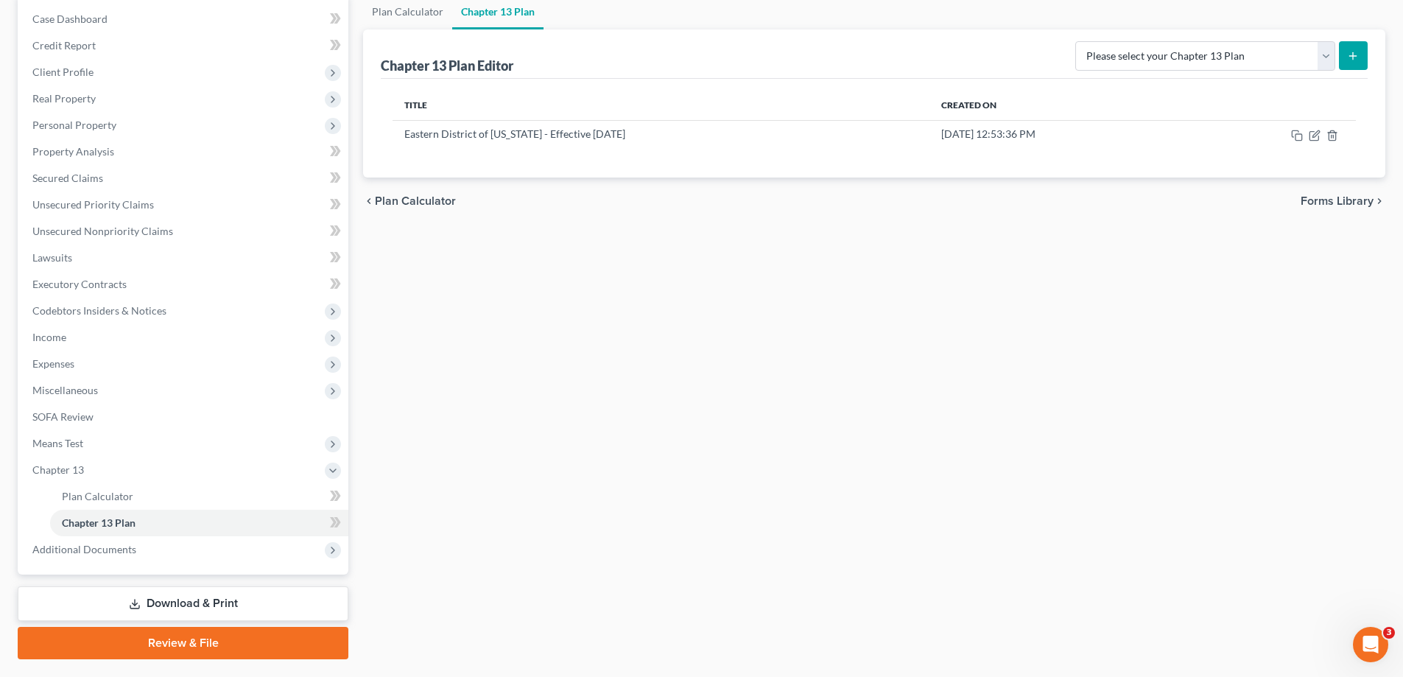
click at [186, 610] on link "Download & Print" at bounding box center [183, 603] width 331 height 35
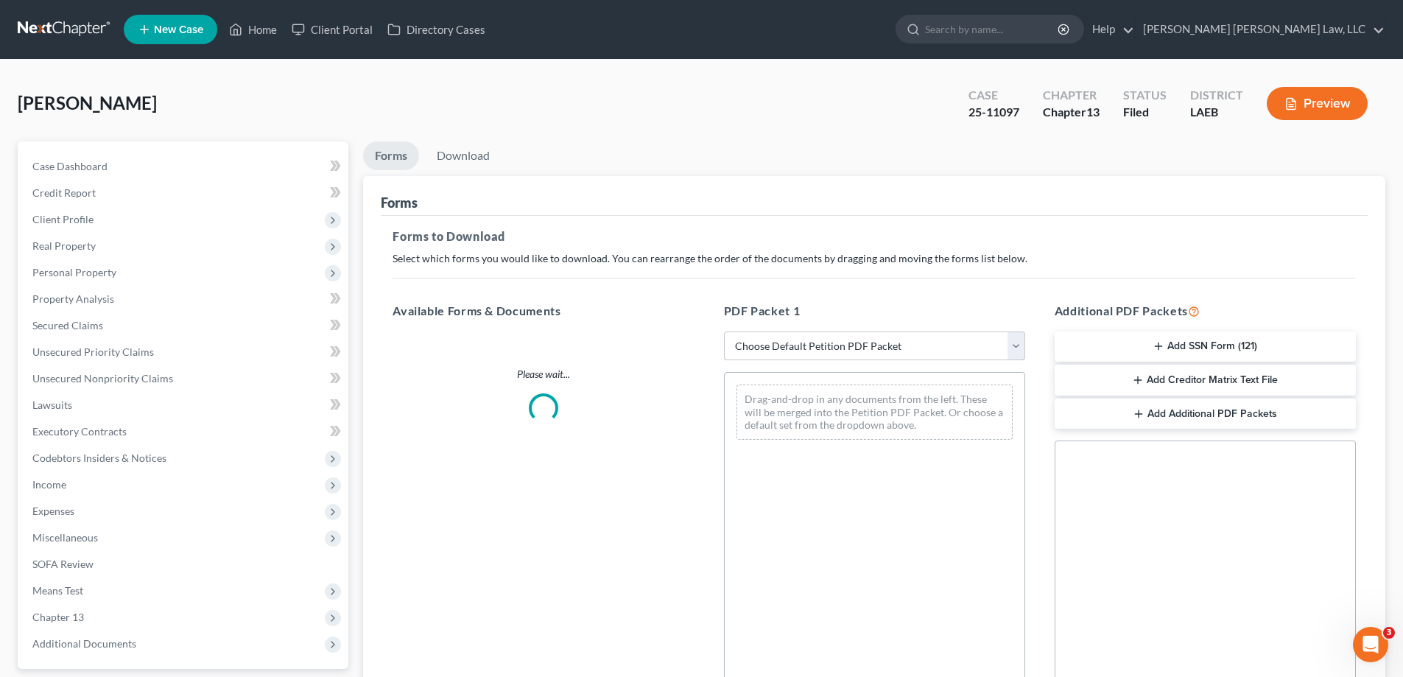
click at [876, 339] on select "Choose Default Petition PDF Packet Complete Bankruptcy Petition (all forms and …" at bounding box center [874, 345] width 301 height 29
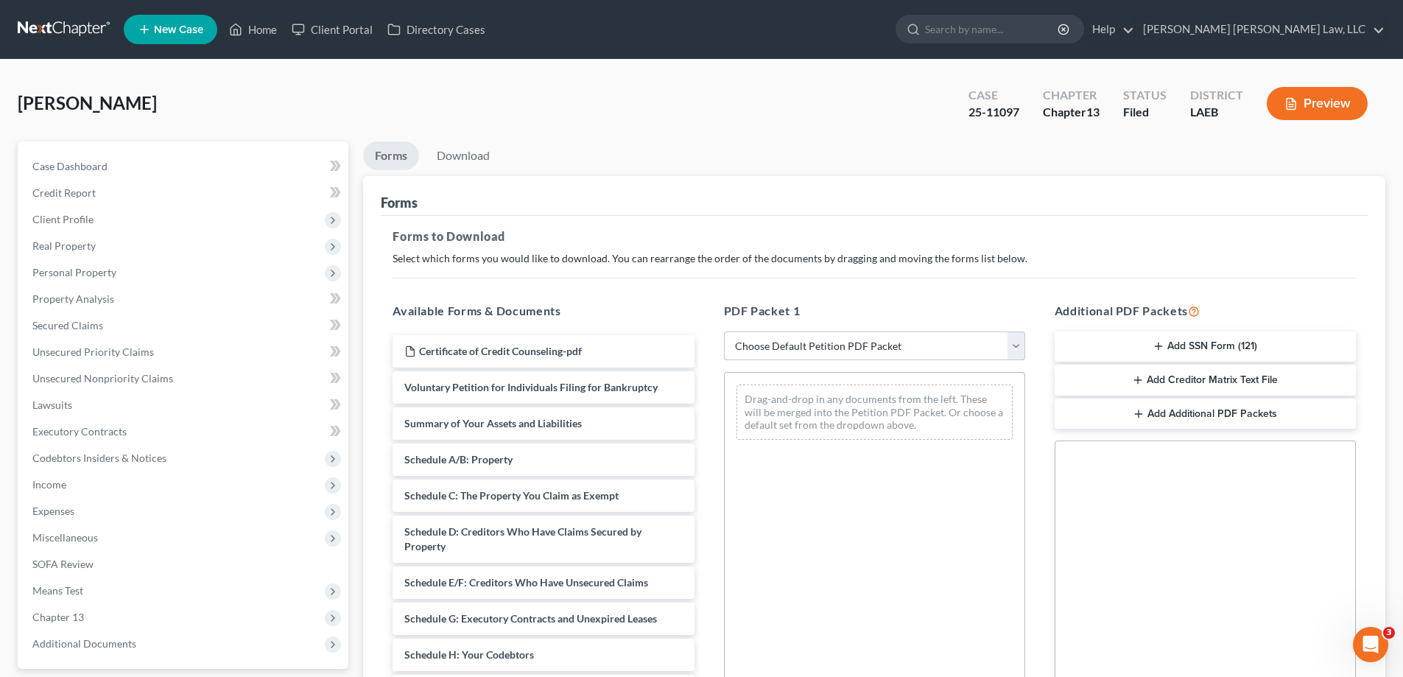
select select "2"
click at [724, 331] on select "Choose Default Petition PDF Packet Complete Bankruptcy Petition (all forms and …" at bounding box center [874, 345] width 301 height 29
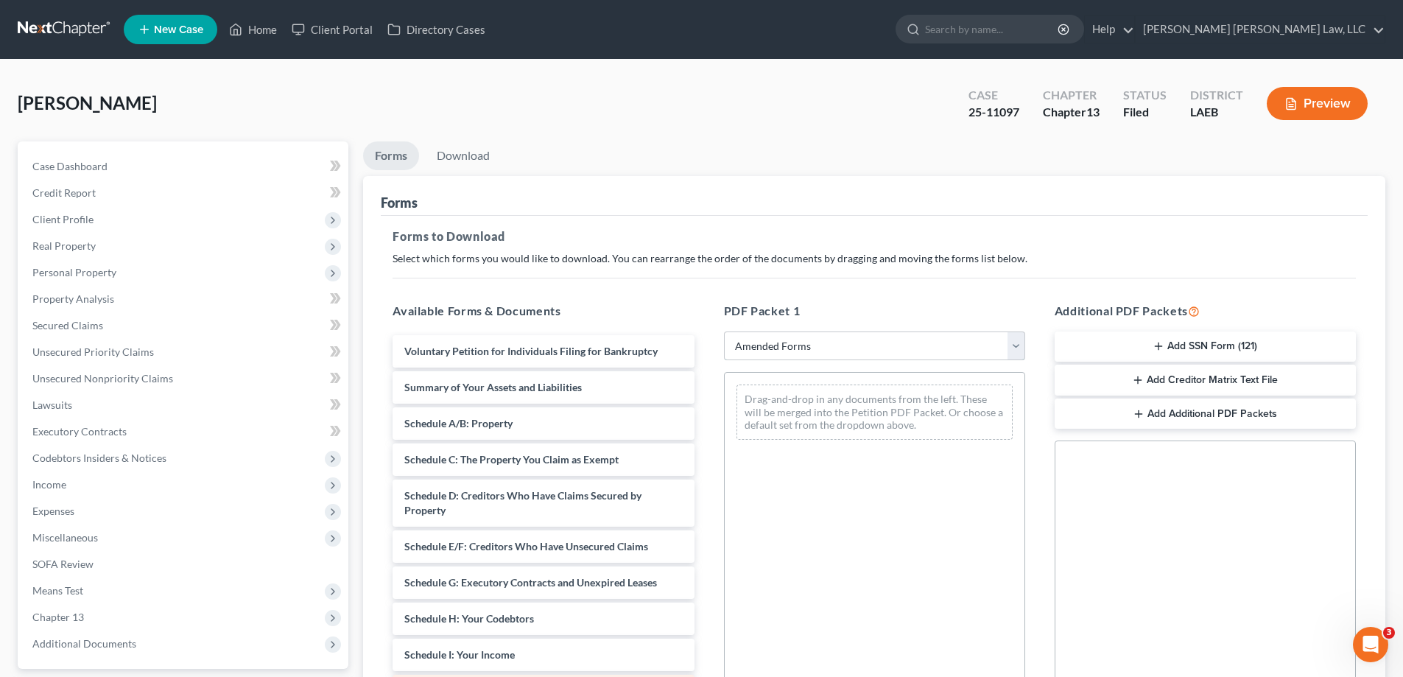
scroll to position [147, 0]
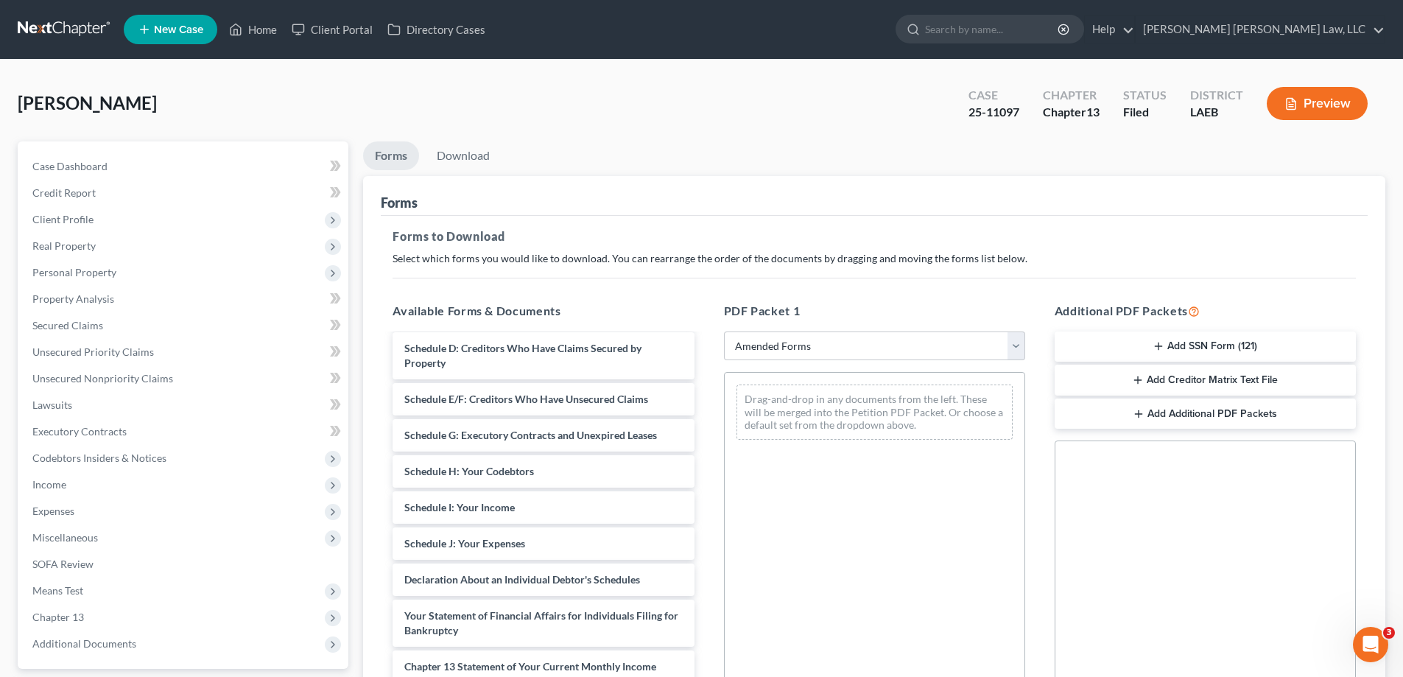
click at [705, 542] on div "Voluntary Petition for Individuals Filing for Bankruptcy Summary of Your Assets…" at bounding box center [543, 515] width 325 height 654
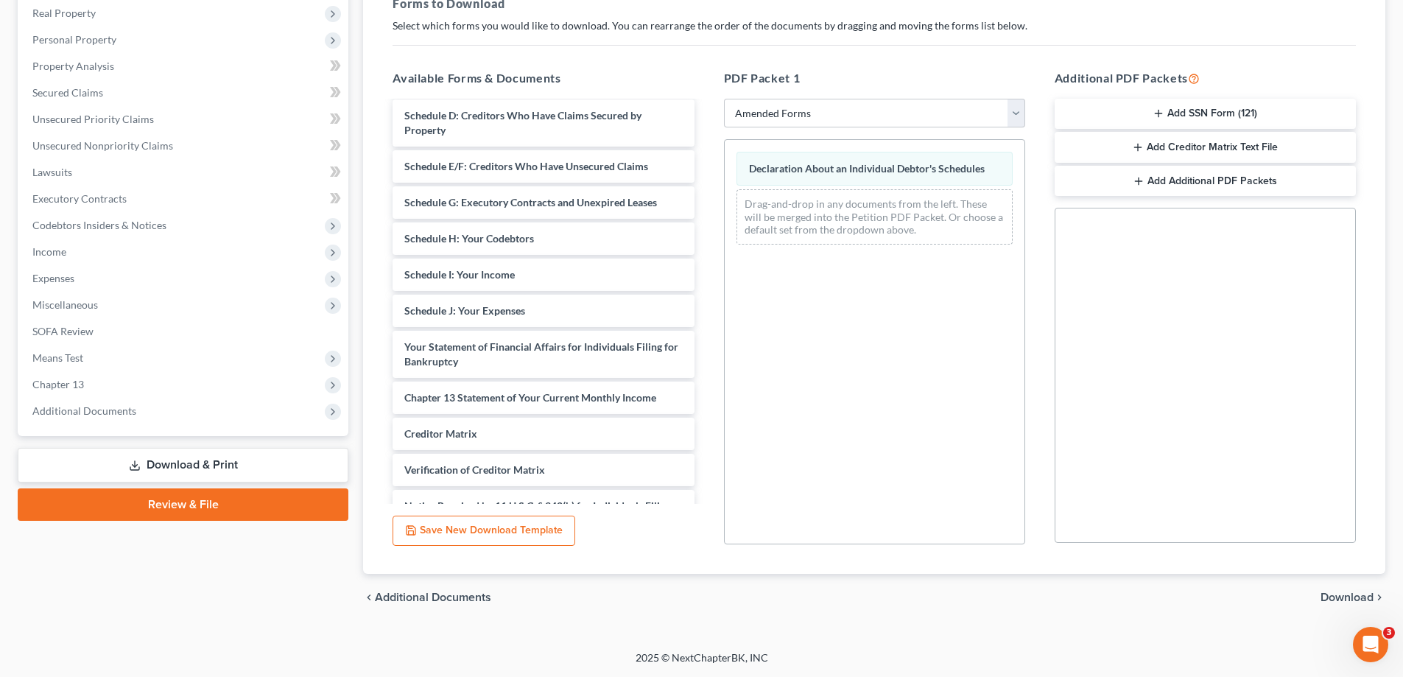
click at [1351, 595] on span "Download" at bounding box center [1346, 597] width 53 height 12
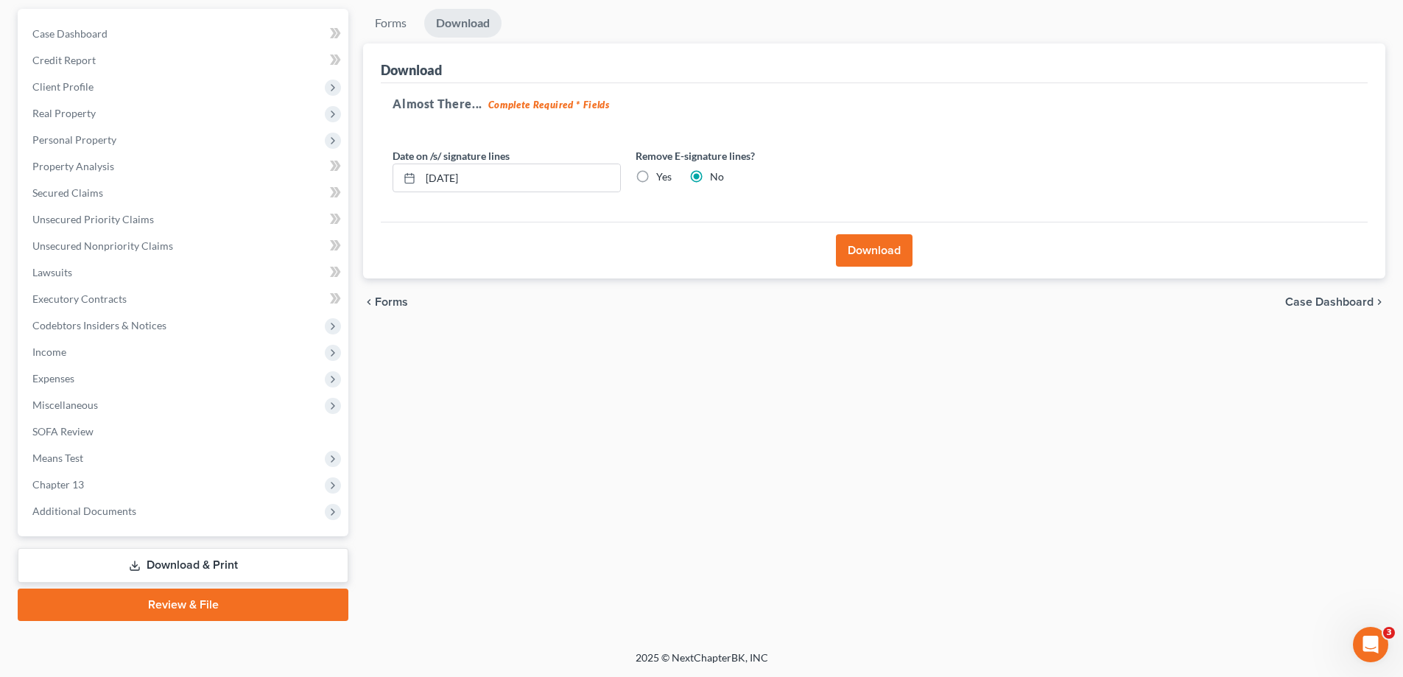
scroll to position [133, 0]
drag, startPoint x: 907, startPoint y: 241, endPoint x: 1107, endPoint y: 257, distance: 200.2
click at [904, 242] on button "Download" at bounding box center [874, 250] width 77 height 32
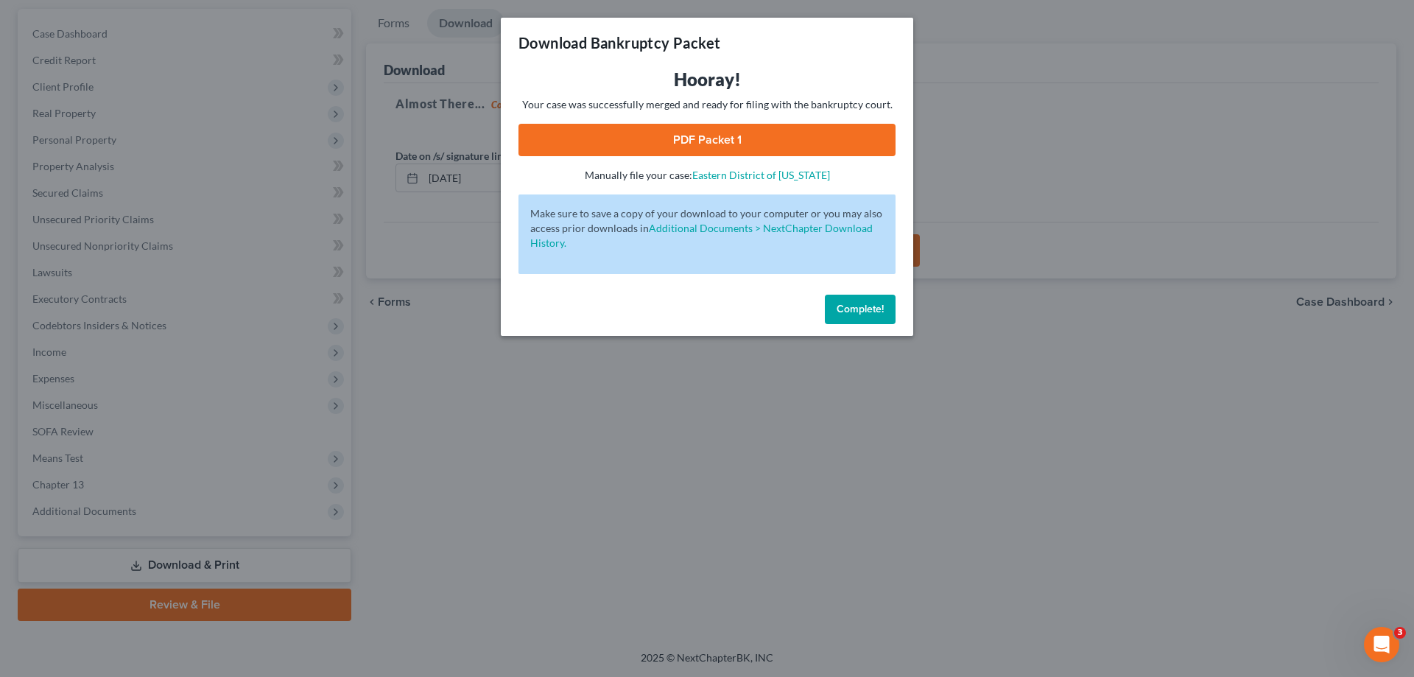
click at [774, 139] on link "PDF Packet 1" at bounding box center [706, 140] width 377 height 32
click at [845, 316] on button "Complete!" at bounding box center [860, 309] width 71 height 29
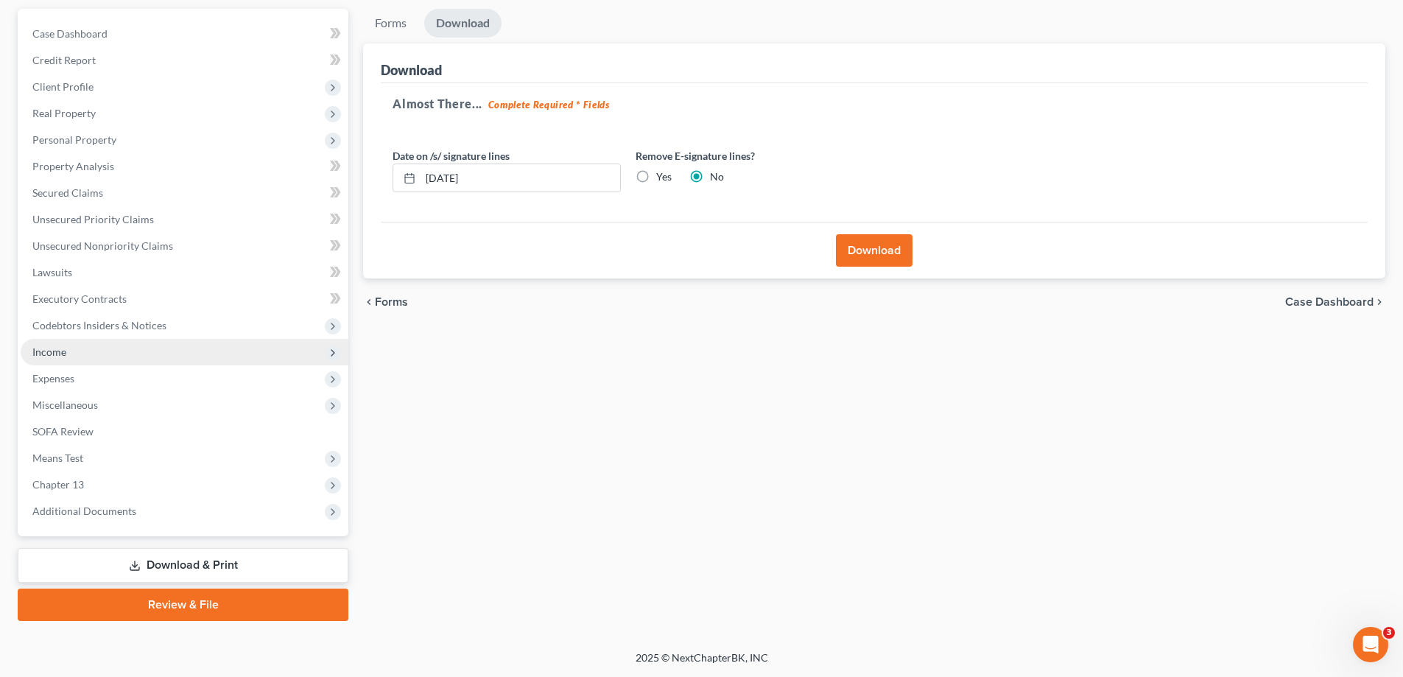
click at [66, 346] on span "Income" at bounding box center [185, 352] width 328 height 27
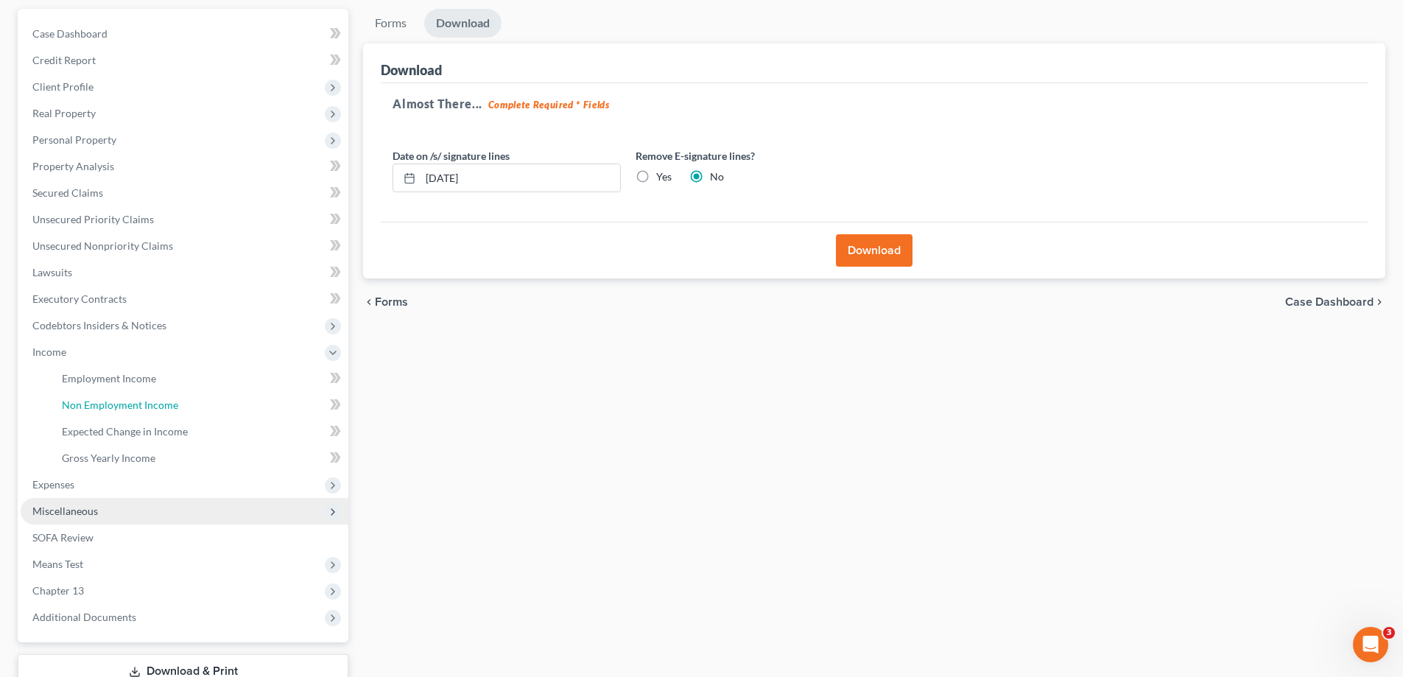
click at [130, 393] on link "Non Employment Income" at bounding box center [199, 405] width 298 height 27
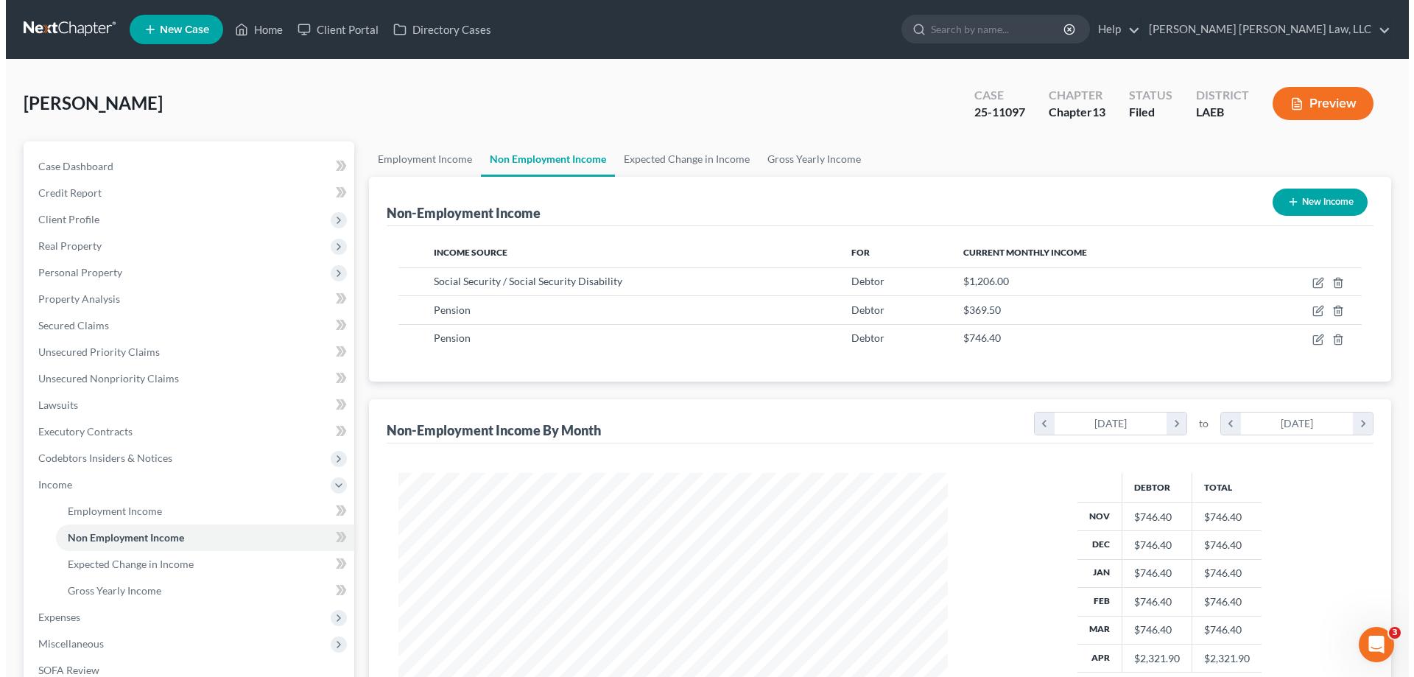
scroll to position [275, 579]
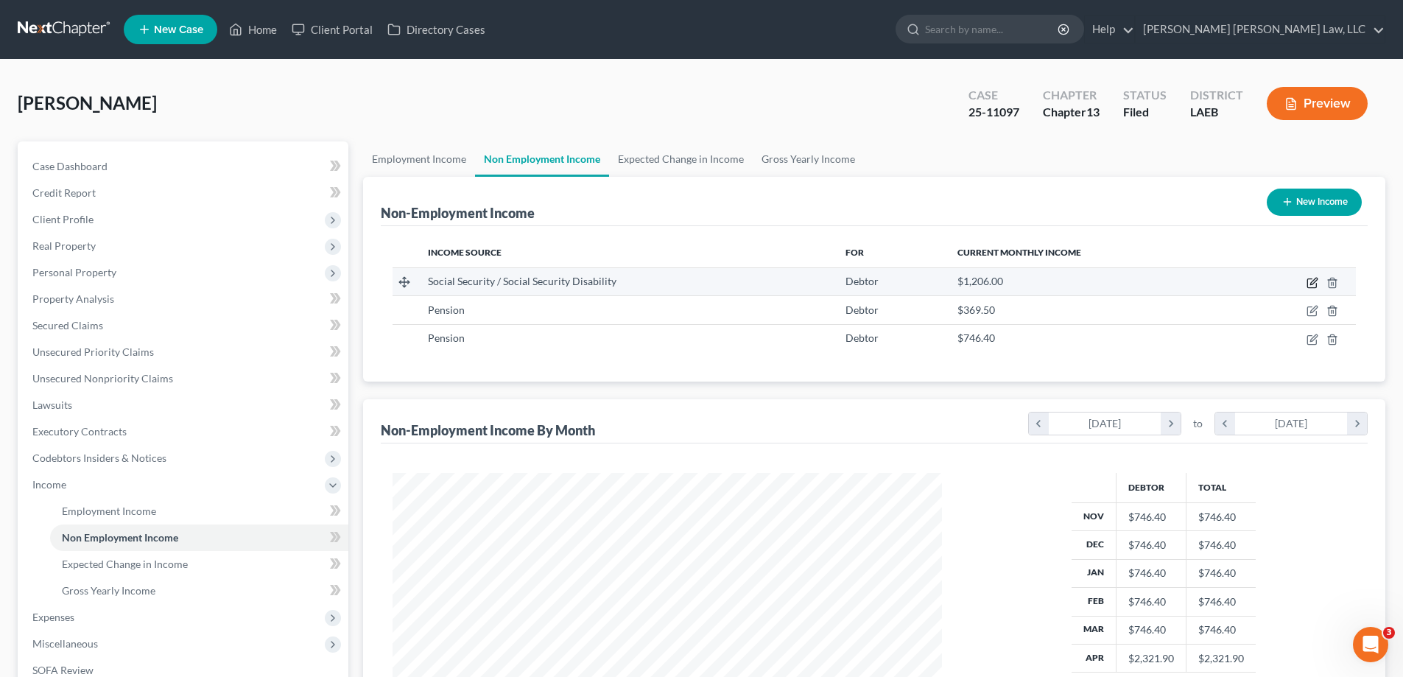
click at [1308, 279] on icon "button" at bounding box center [1311, 283] width 9 height 9
select select "4"
select select "0"
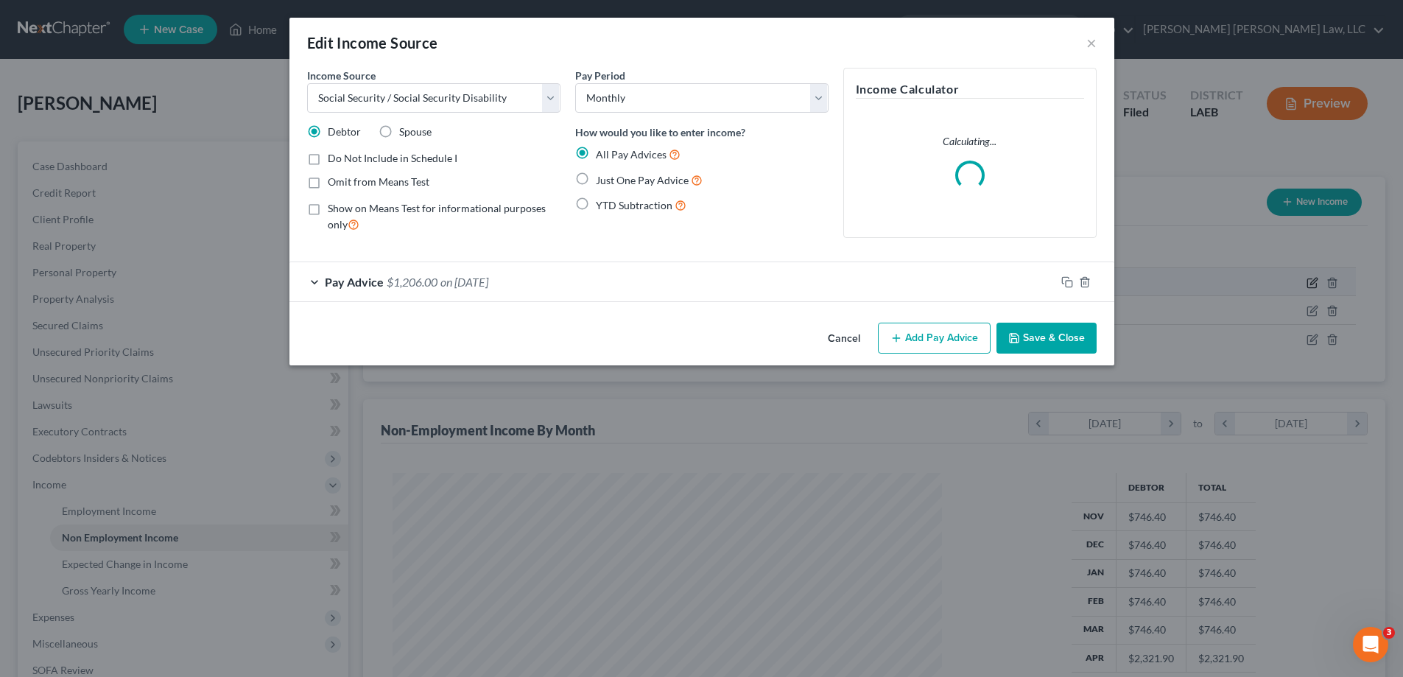
scroll to position [277, 584]
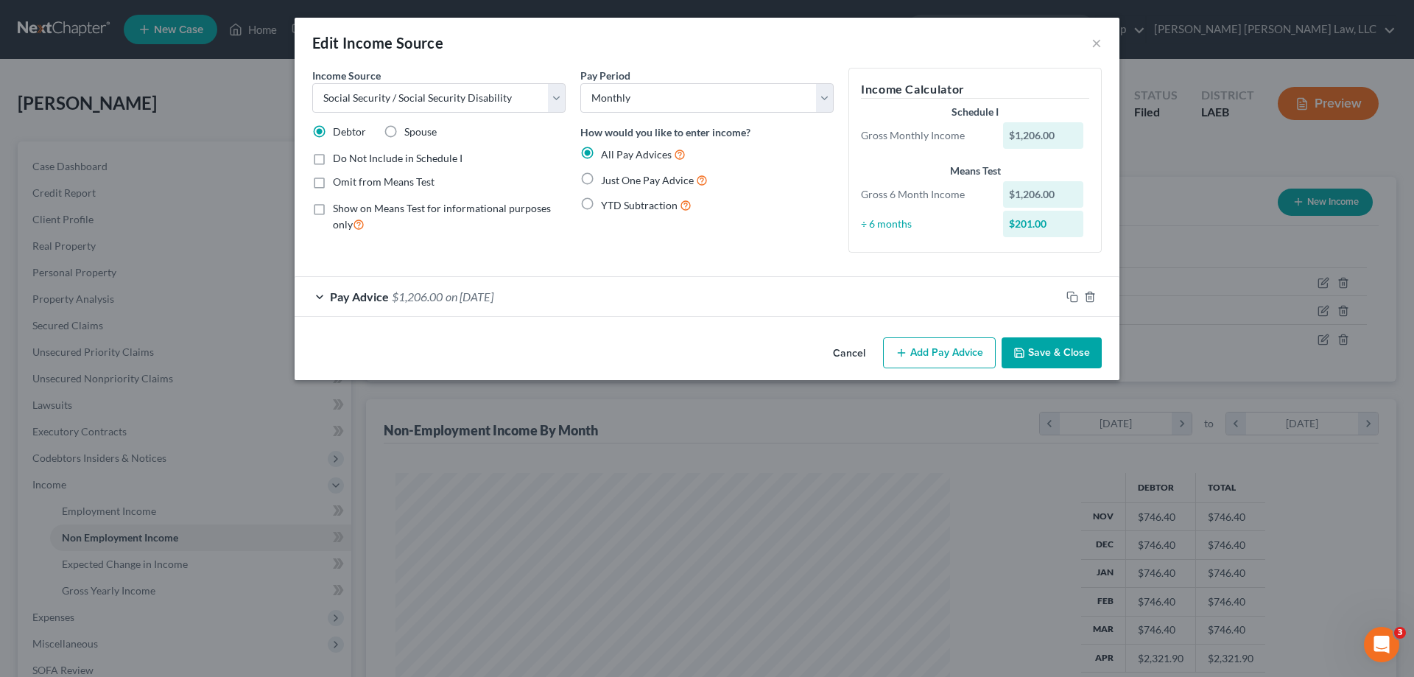
click at [854, 357] on button "Cancel" at bounding box center [849, 353] width 56 height 29
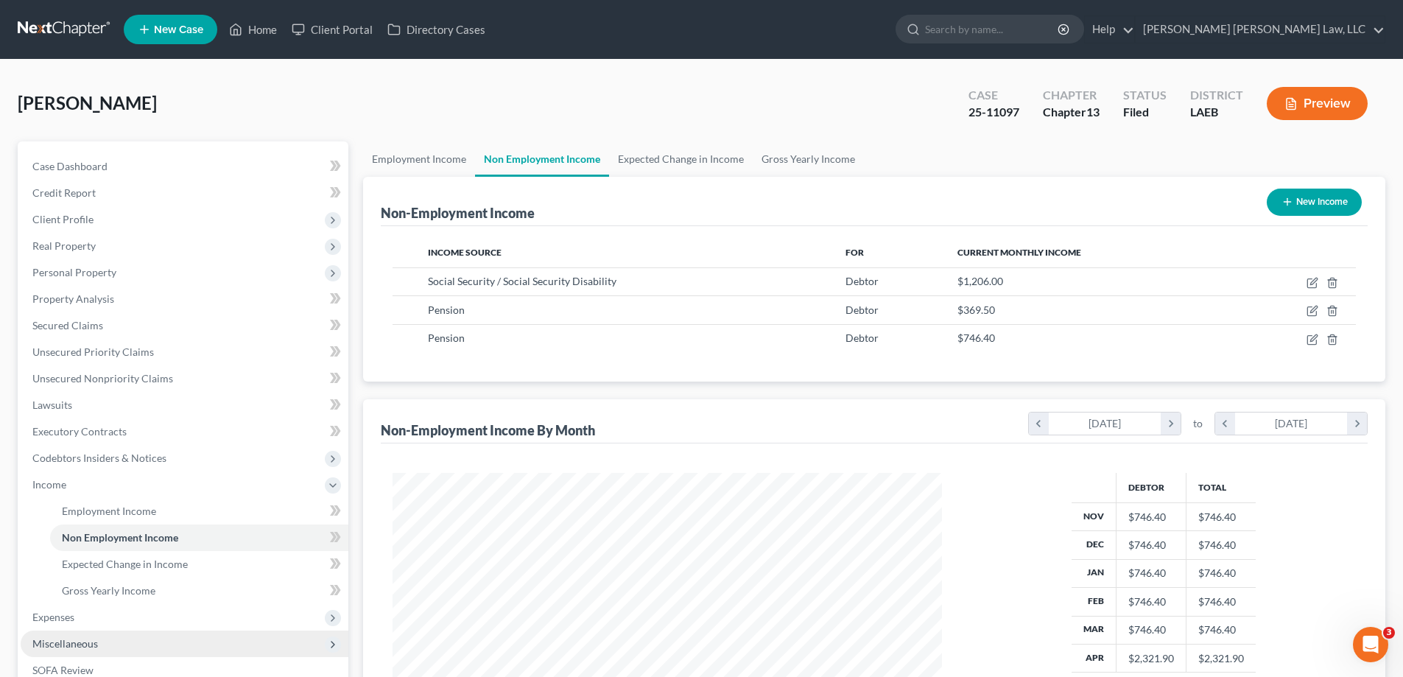
scroll to position [147, 0]
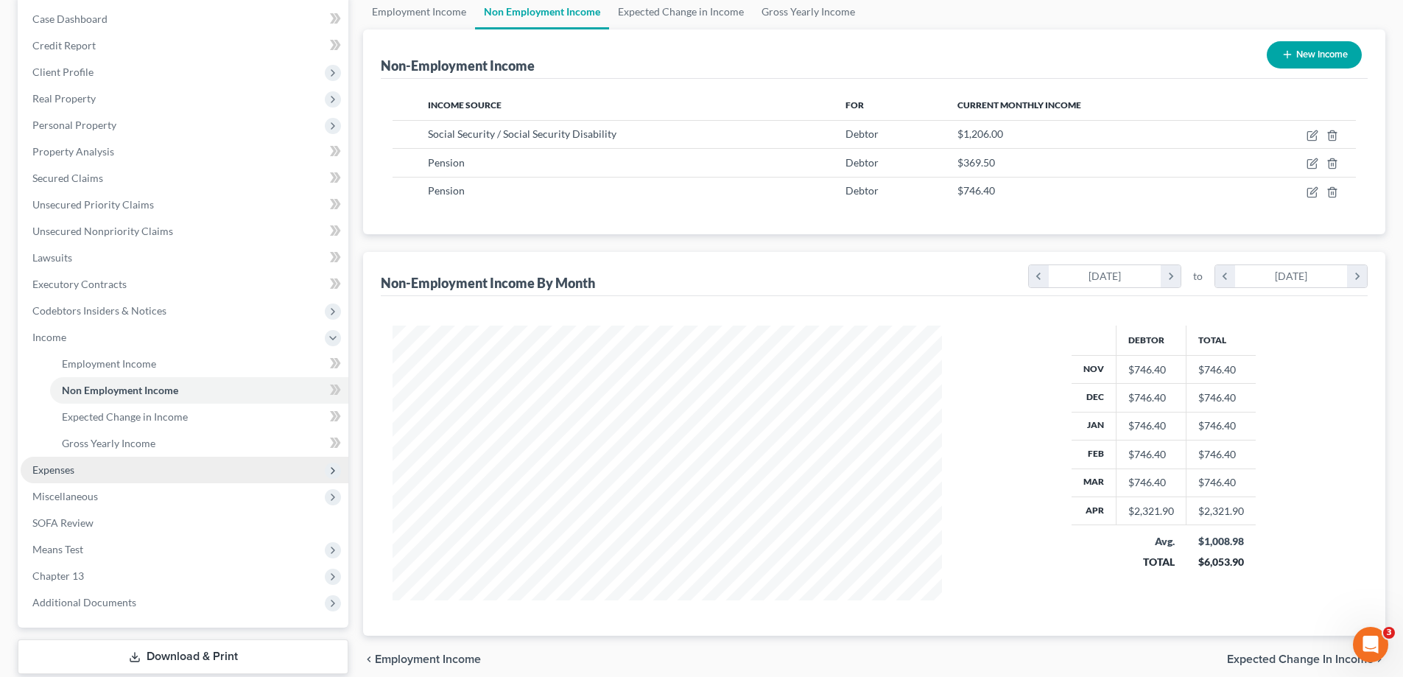
click at [63, 476] on span "Expenses" at bounding box center [185, 470] width 328 height 27
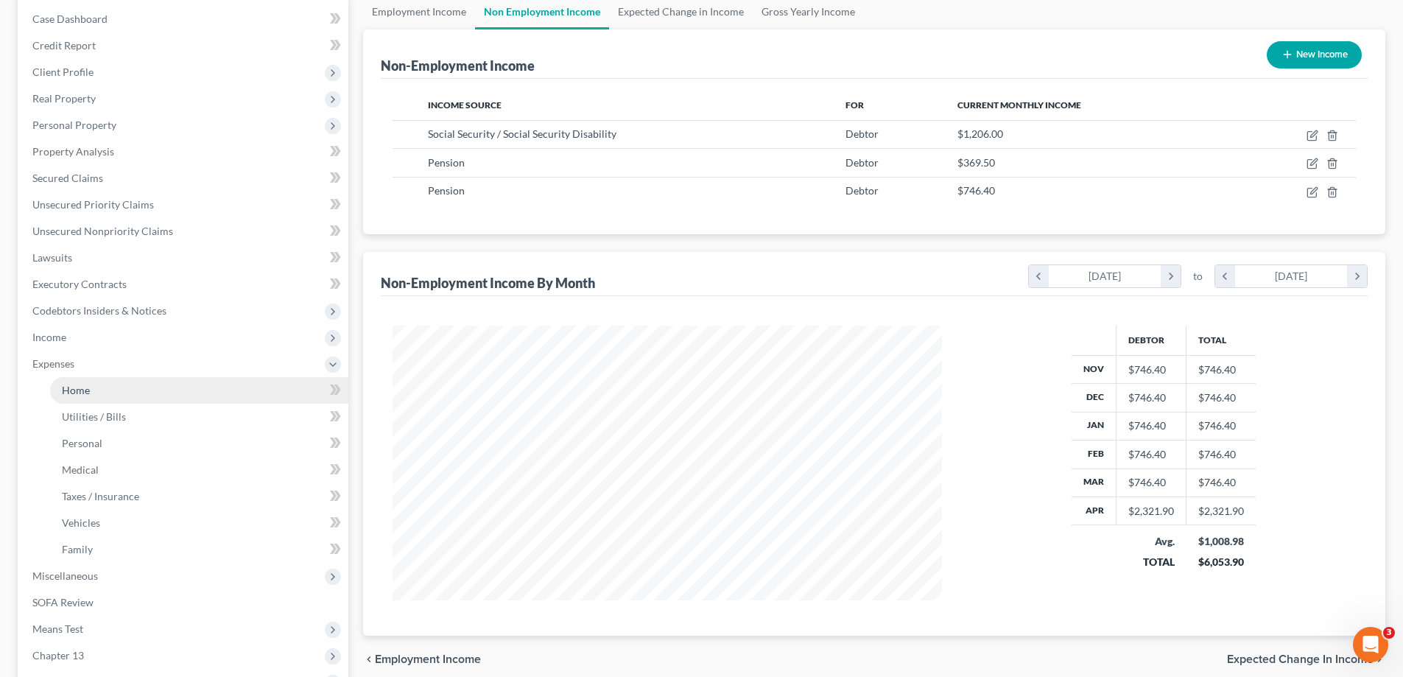
click at [102, 402] on link "Home" at bounding box center [199, 390] width 298 height 27
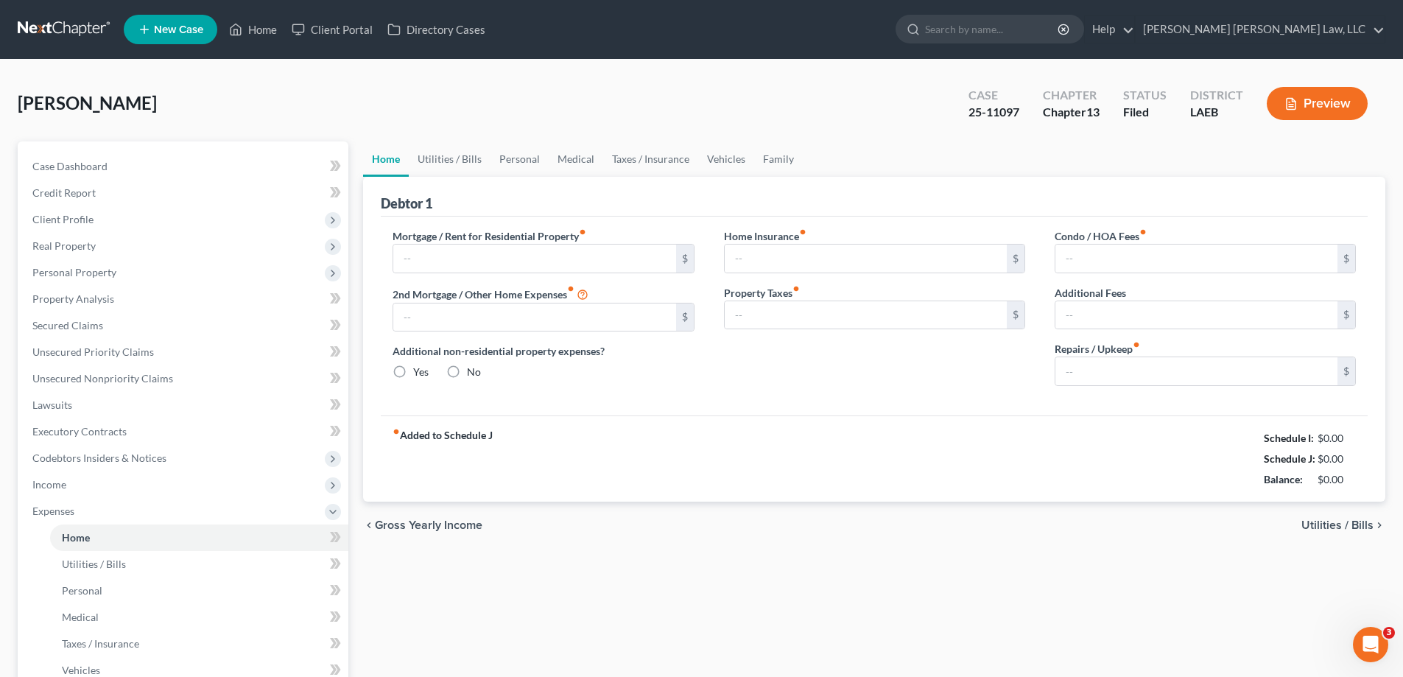
type input "600.00"
type input "0.00"
radio input "true"
type input "0.00"
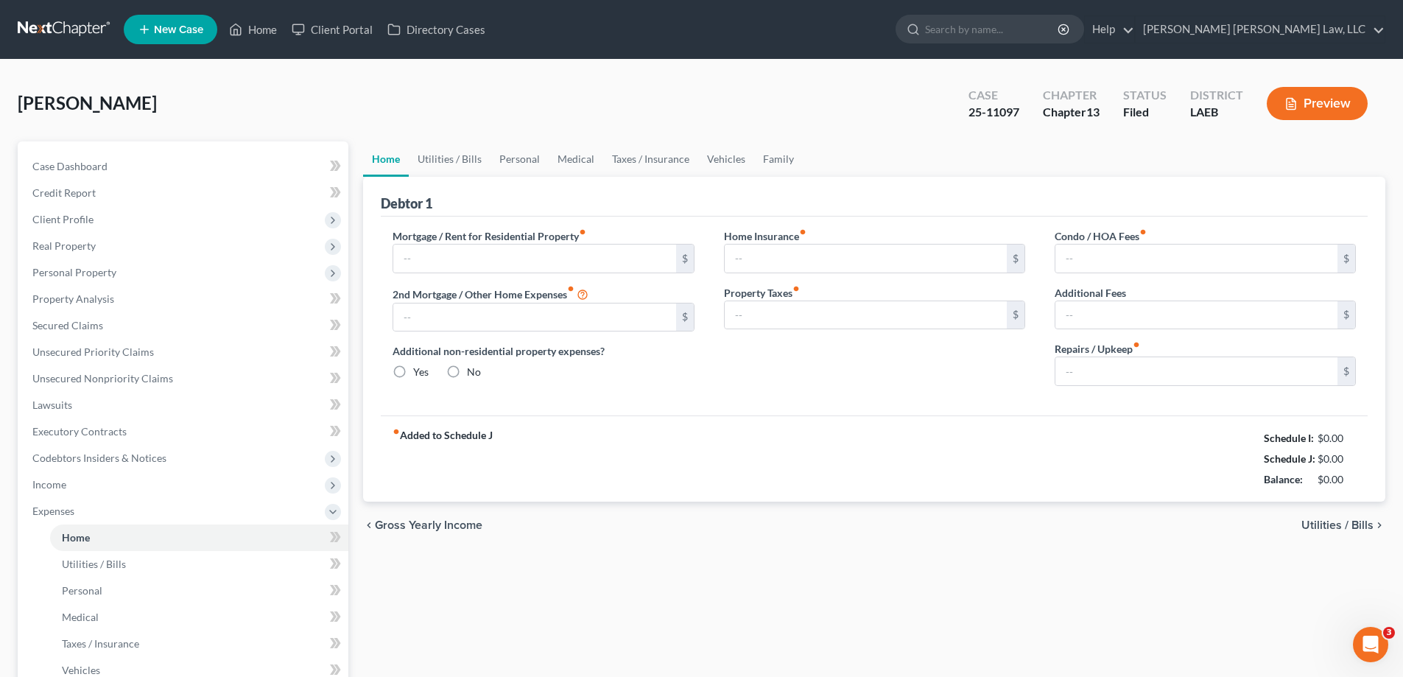
type input "0.00"
click at [1174, 477] on div "fiber_manual_record Added to Schedule J Schedule I: $2,321.90 Schedule J: $1,97…" at bounding box center [874, 458] width 987 height 86
